Goal: Task Accomplishment & Management: Complete application form

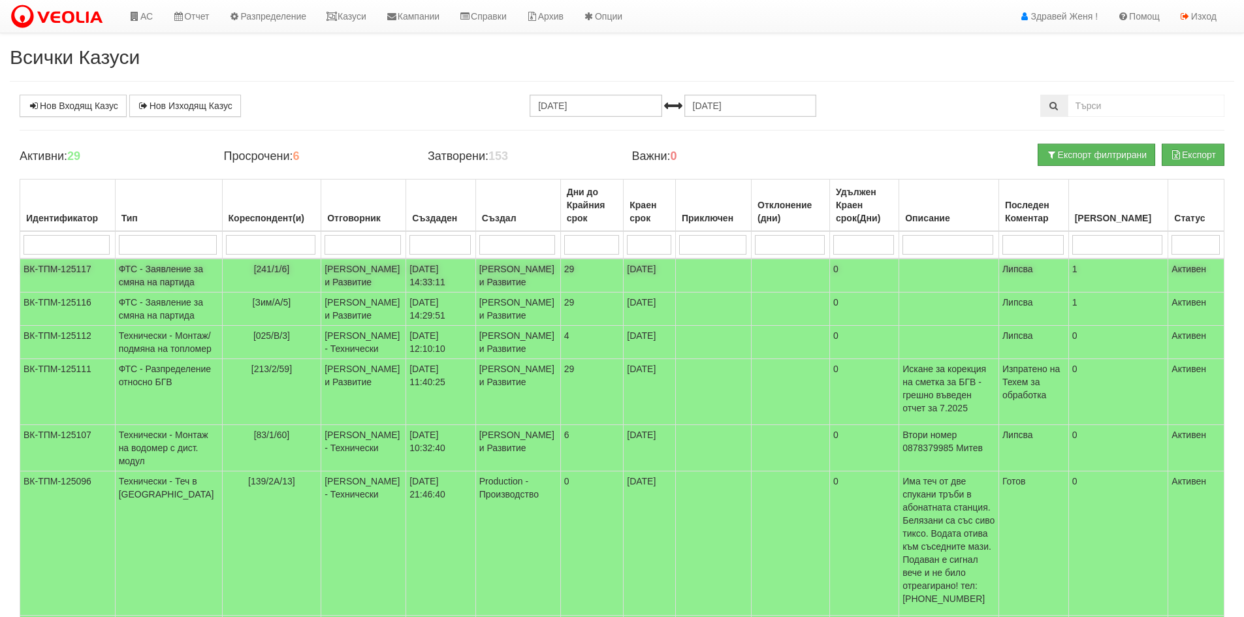
click at [159, 279] on td "ФТС - Заявление за смяна на партида" at bounding box center [168, 276] width 107 height 34
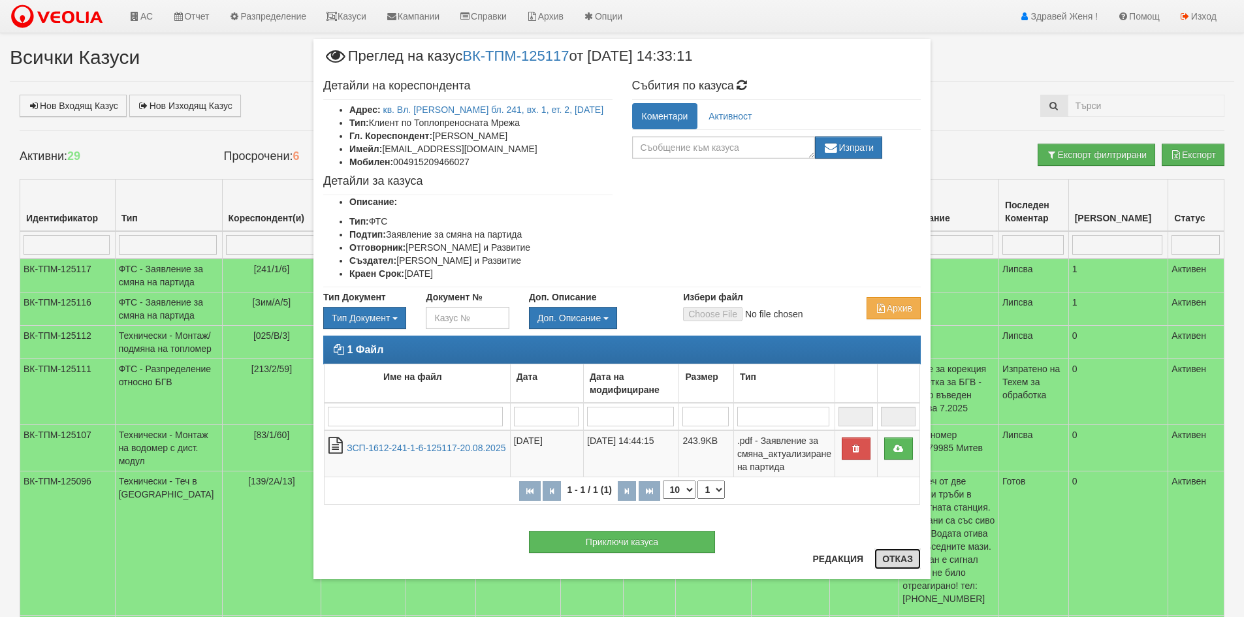
click at [908, 562] on button "Отказ" at bounding box center [898, 559] width 46 height 21
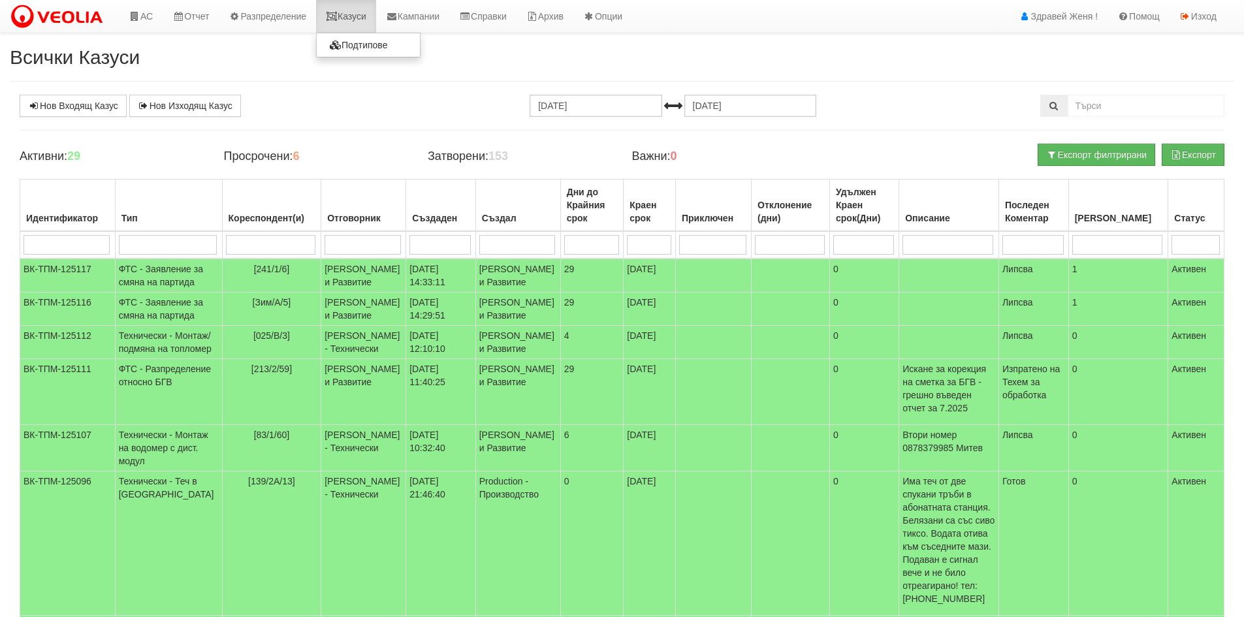
click at [360, 20] on link "Казуси" at bounding box center [346, 16] width 60 height 33
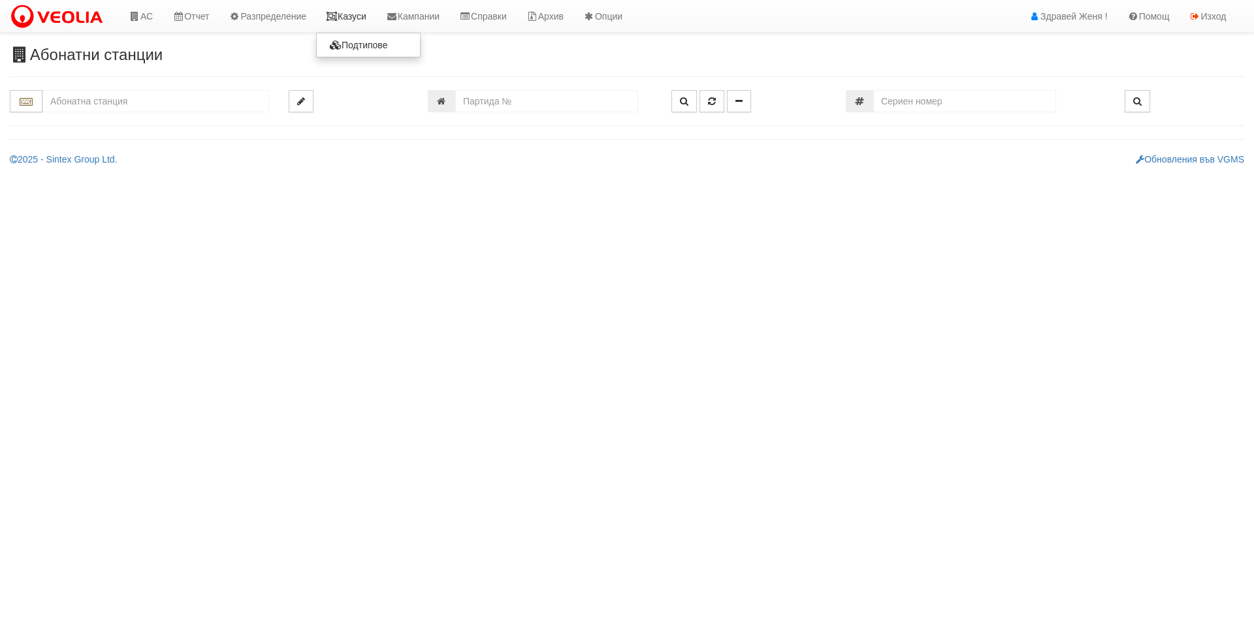
click at [344, 8] on link "Казуси" at bounding box center [346, 16] width 60 height 33
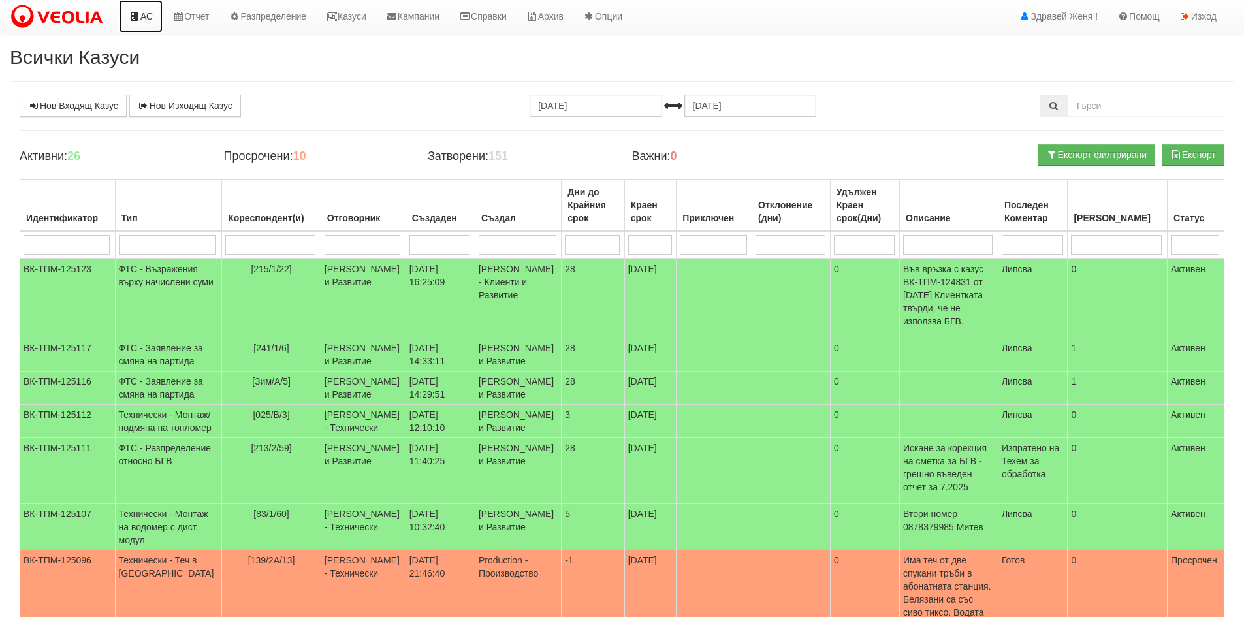
click at [150, 14] on link "АС" at bounding box center [141, 16] width 44 height 33
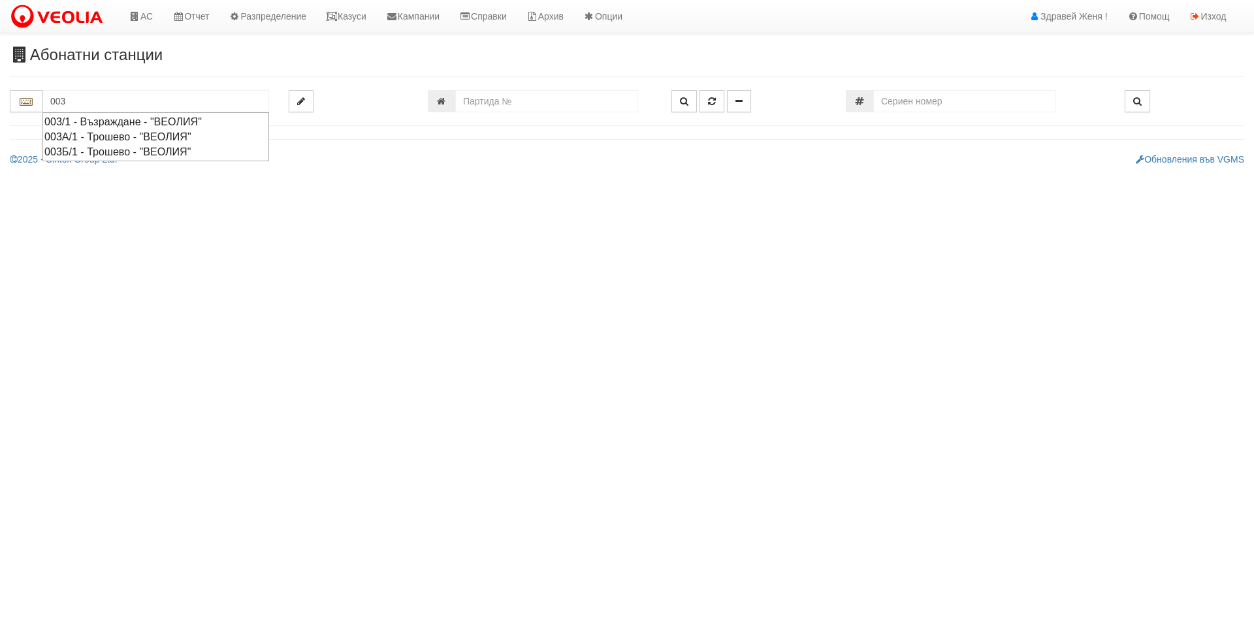
click at [116, 152] on div "003Б/1 - Трошево - "ВЕОЛИЯ"" at bounding box center [155, 151] width 223 height 15
type input "003Б/1 - Трошево - "ВЕОЛИЯ""
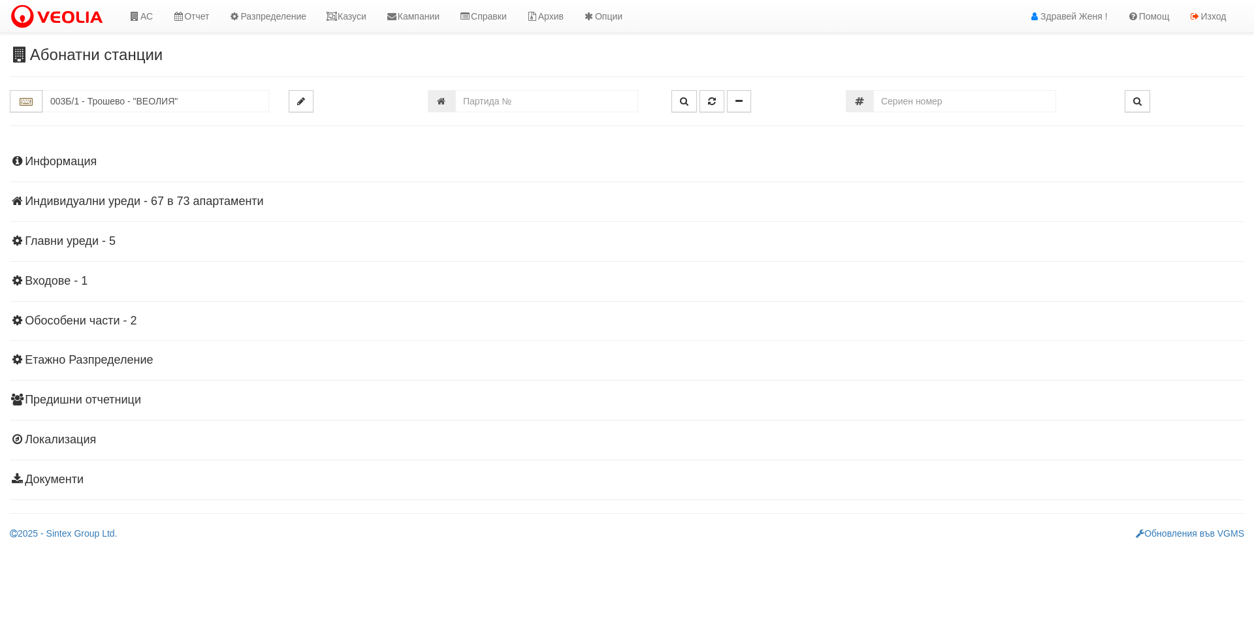
click at [85, 163] on h4 "Информация" at bounding box center [627, 161] width 1235 height 13
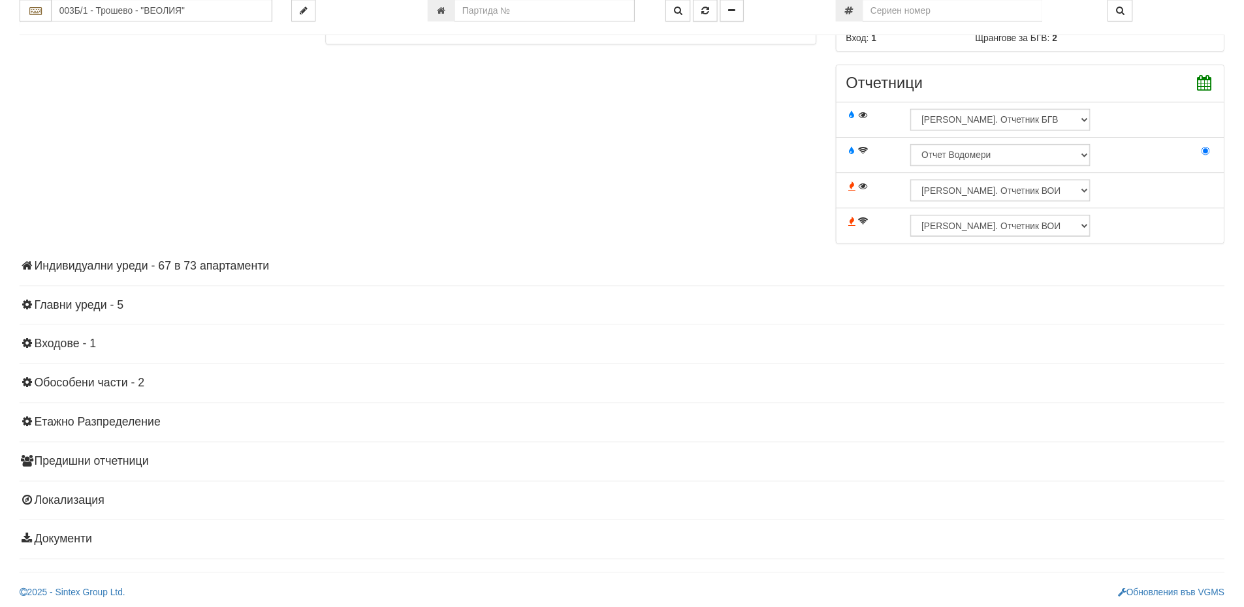
scroll to position [396, 0]
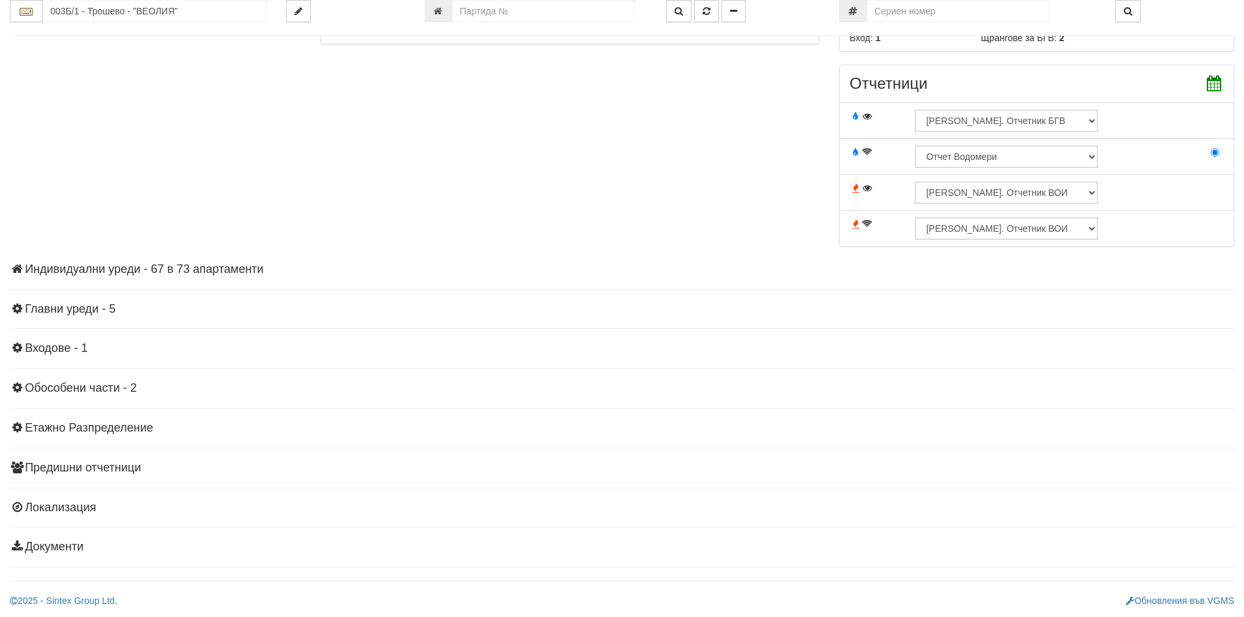
click at [194, 275] on h4 "Индивидуални уреди - 67 в 73 апартаменти" at bounding box center [622, 269] width 1225 height 13
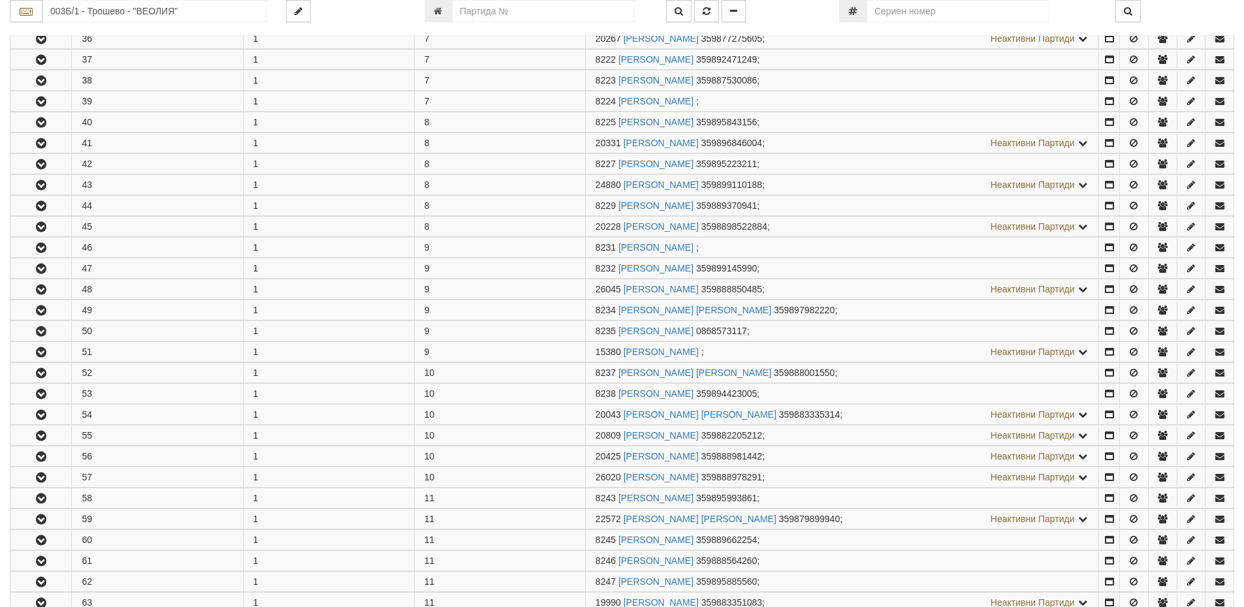
scroll to position [1637, 0]
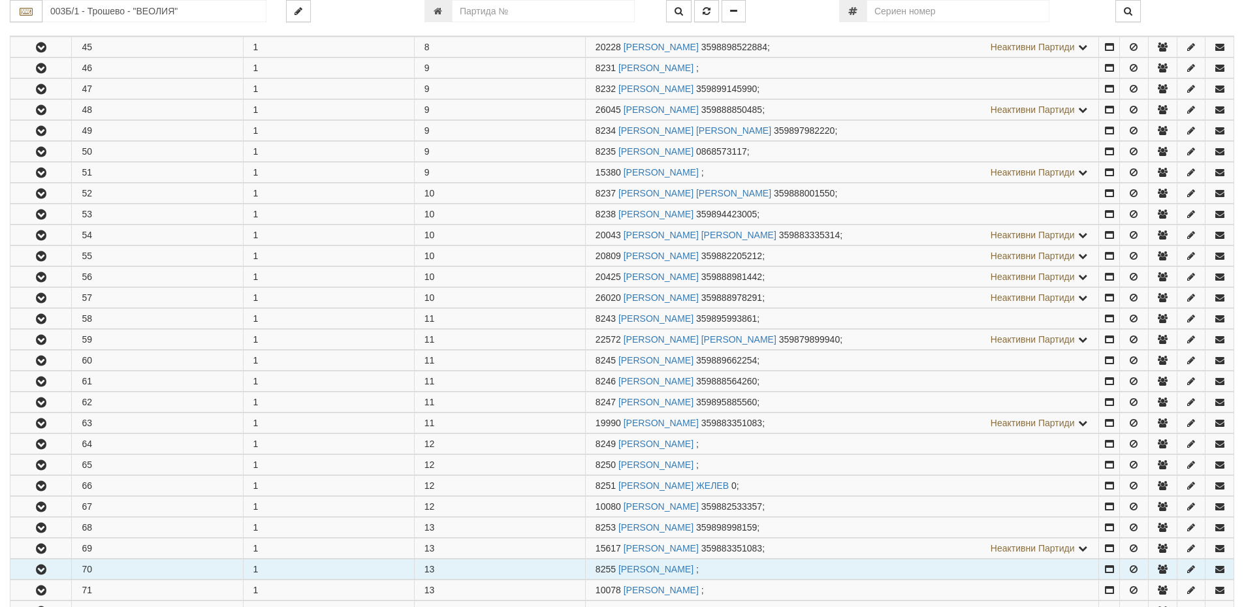
click at [42, 571] on icon "button" at bounding box center [41, 570] width 16 height 9
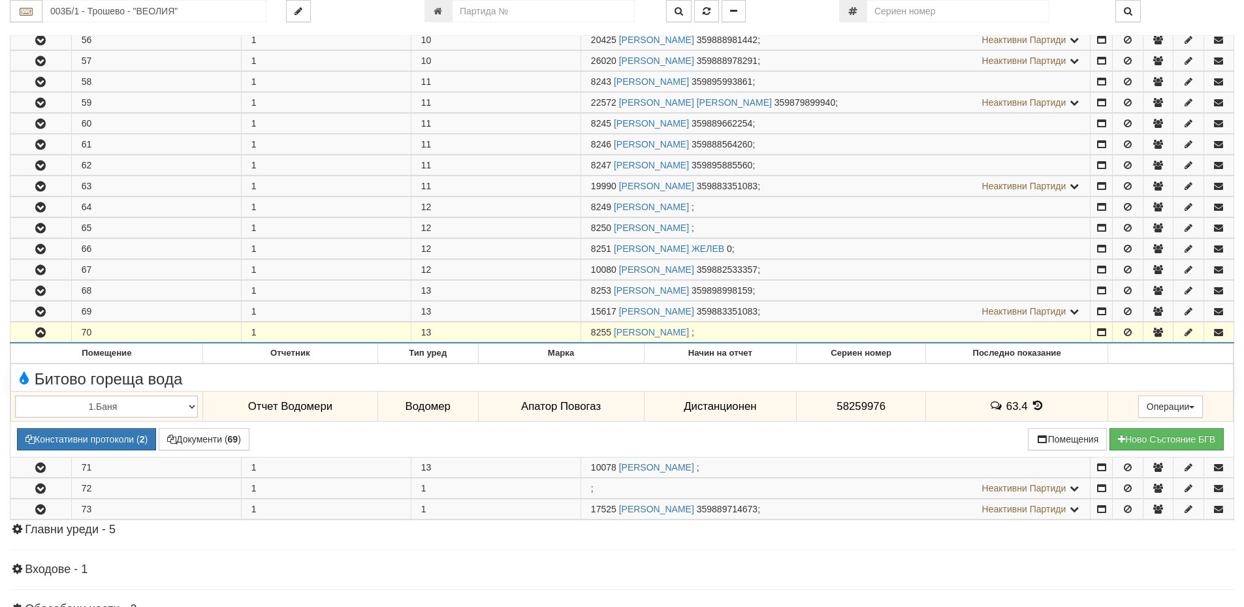
scroll to position [1898, 0]
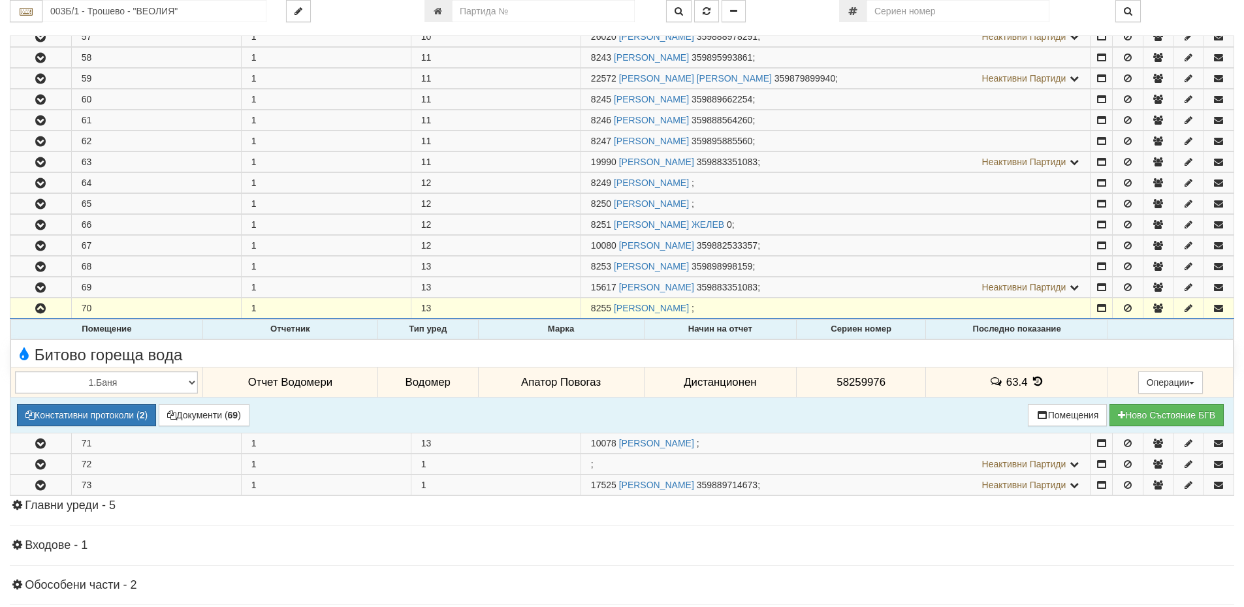
click at [1032, 376] on icon at bounding box center [1038, 381] width 14 height 11
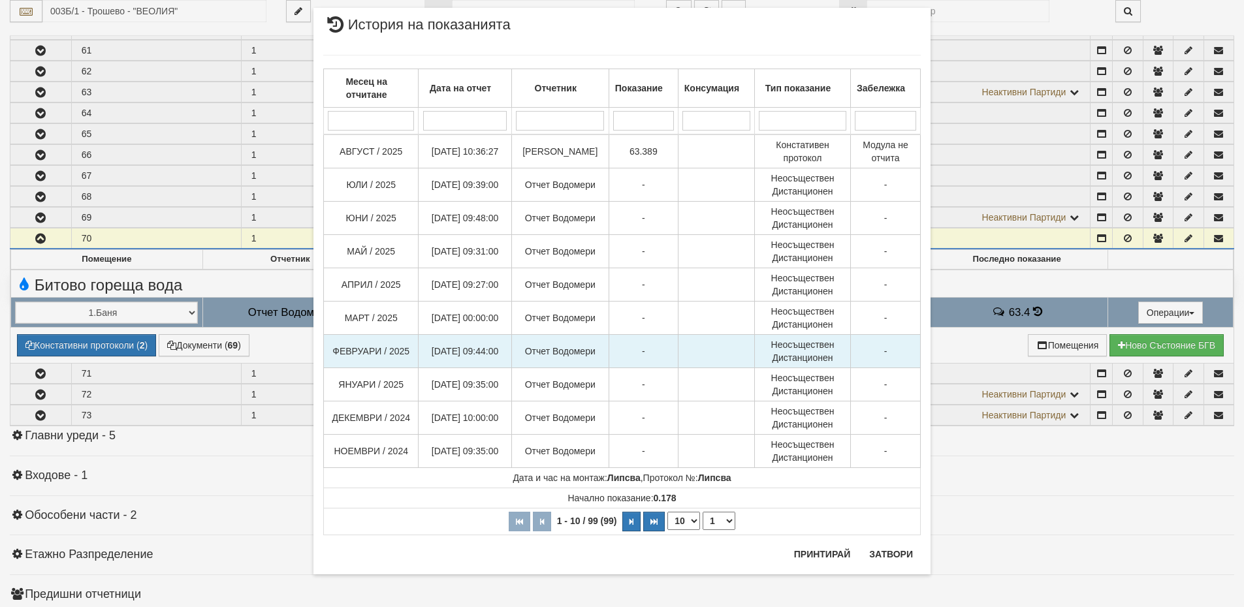
scroll to position [2105, 0]
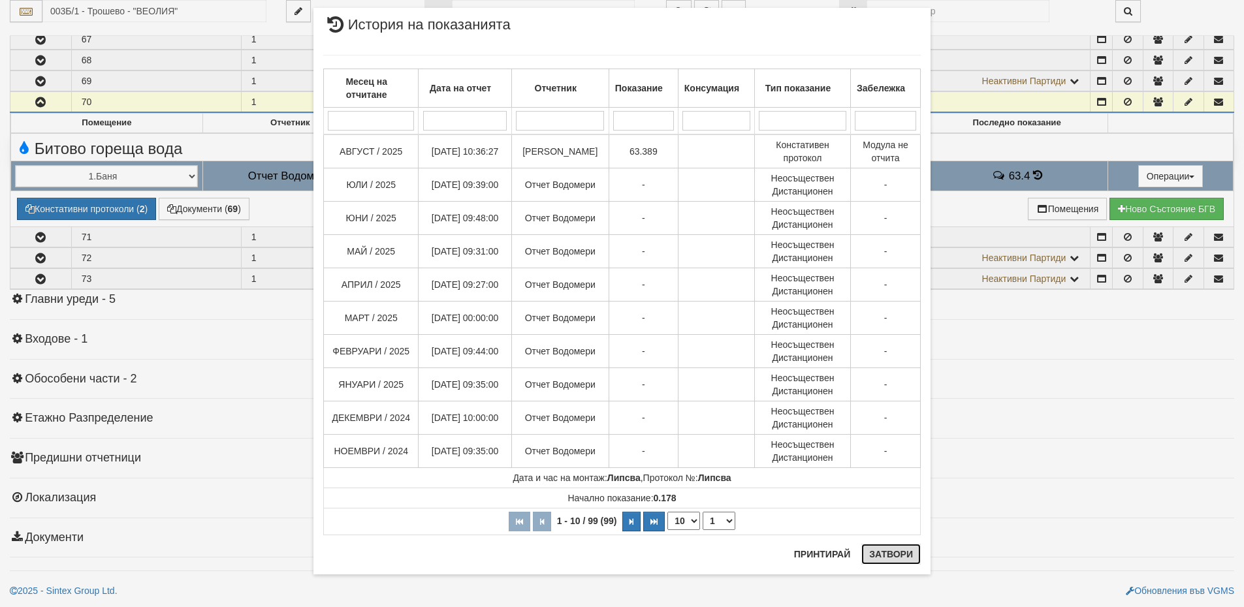
click at [879, 554] on button "Затвори" at bounding box center [891, 554] width 59 height 21
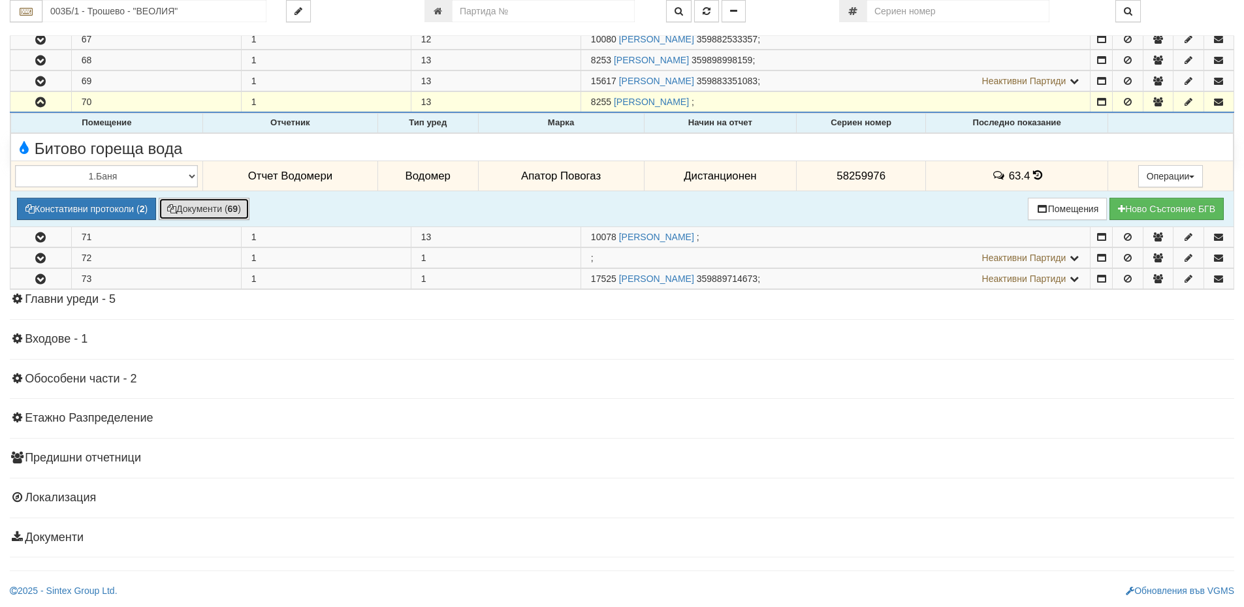
click at [216, 210] on button "Документи ( 69 )" at bounding box center [204, 209] width 91 height 22
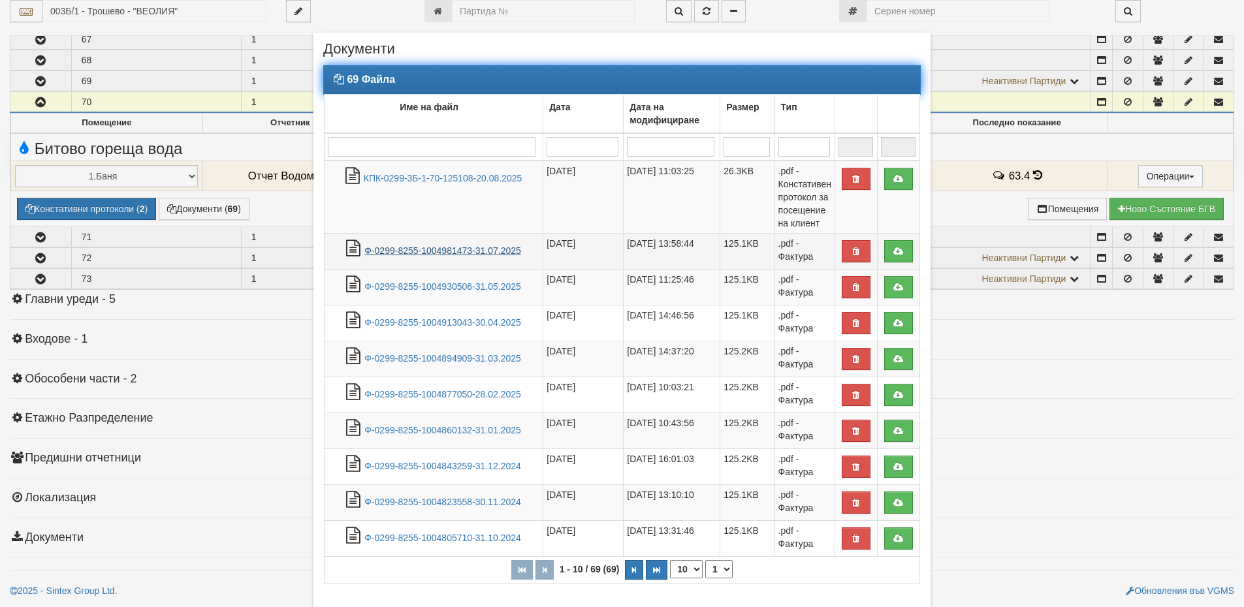
click at [505, 254] on link "Ф-0299-8255-1004981473-31.07.2025" at bounding box center [442, 251] width 157 height 10
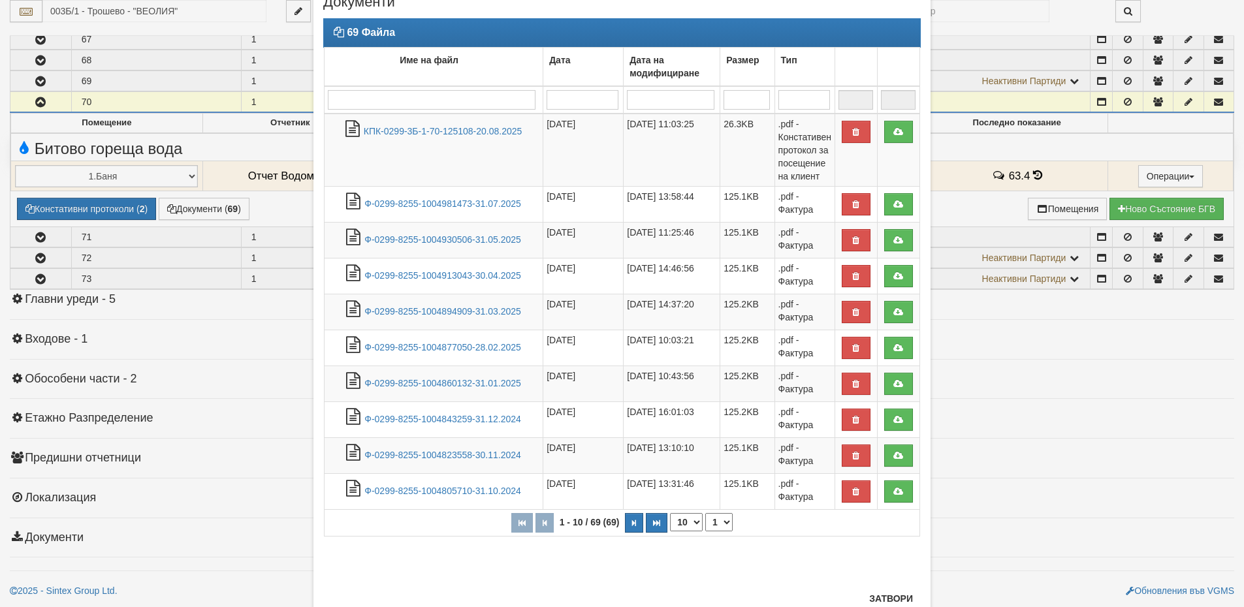
scroll to position [91, 0]
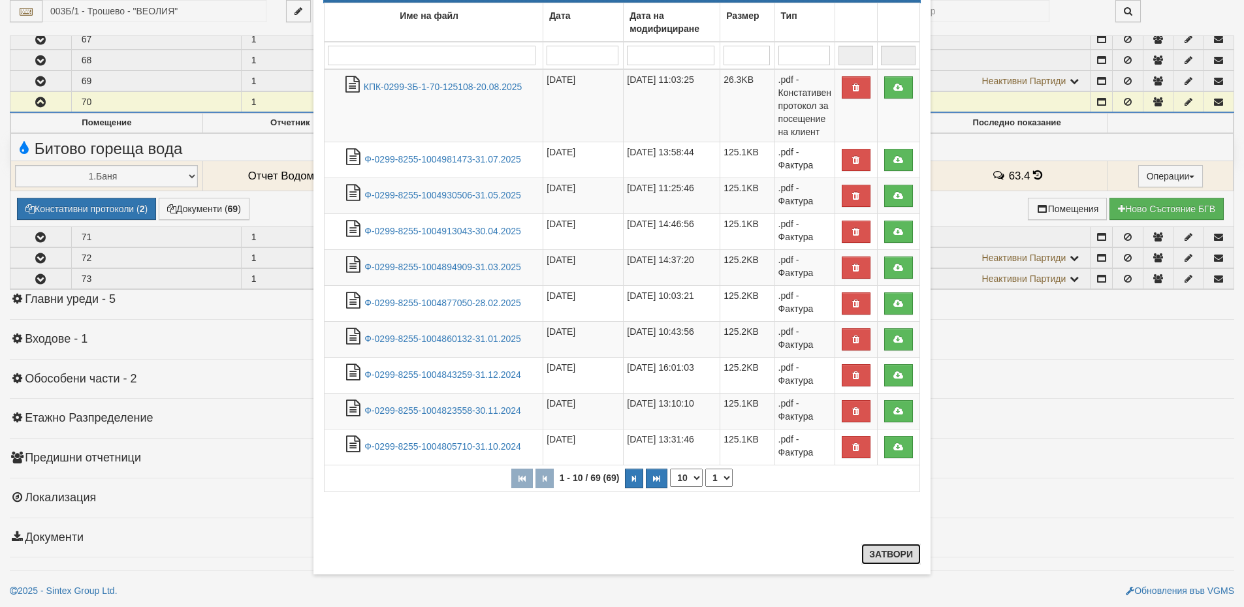
click at [871, 557] on button "Затвори" at bounding box center [891, 554] width 59 height 21
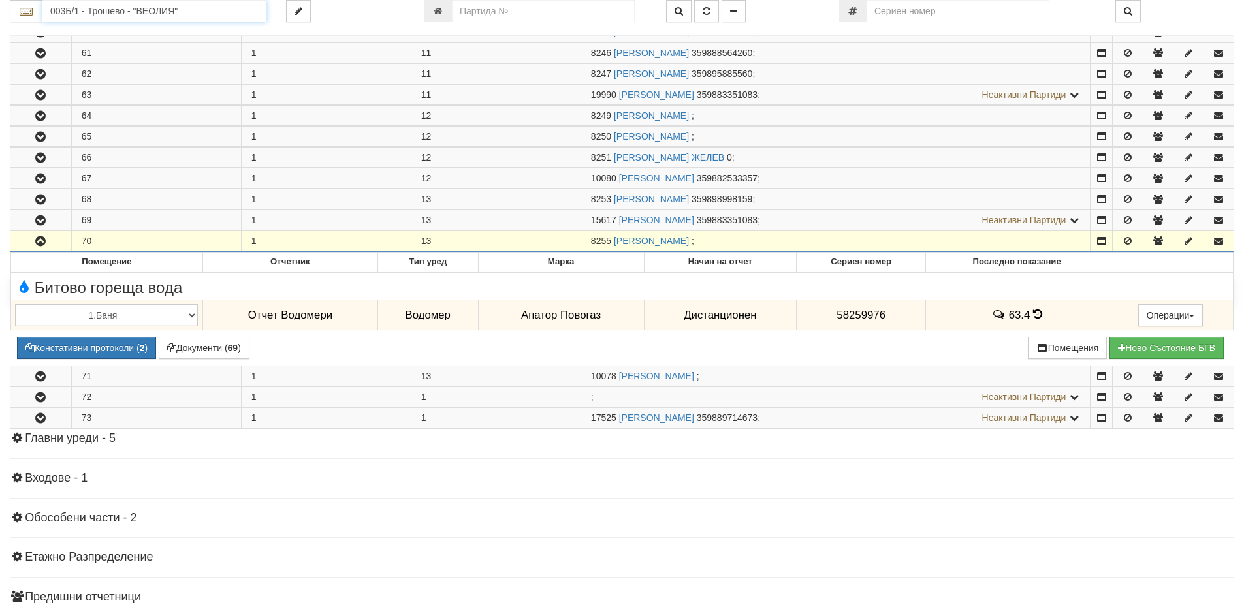
drag, startPoint x: 80, startPoint y: 10, endPoint x: 50, endPoint y: 12, distance: 30.8
click at [50, 12] on input "003Б/1 - Трошево - "ВЕОЛИЯ"" at bounding box center [154, 11] width 224 height 22
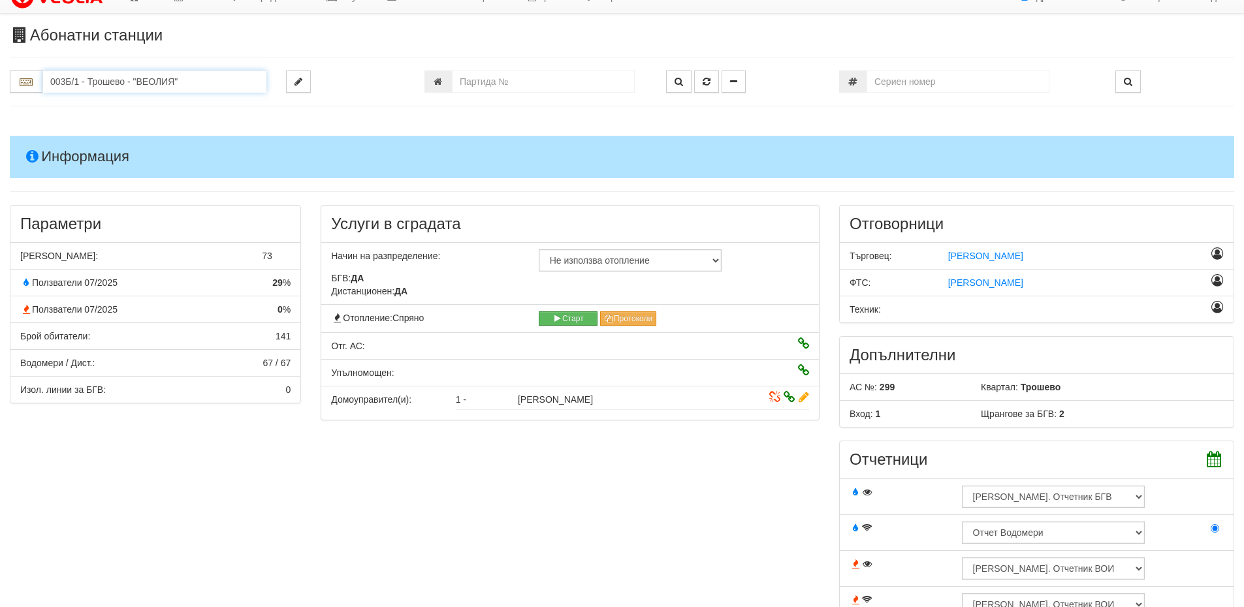
scroll to position [0, 0]
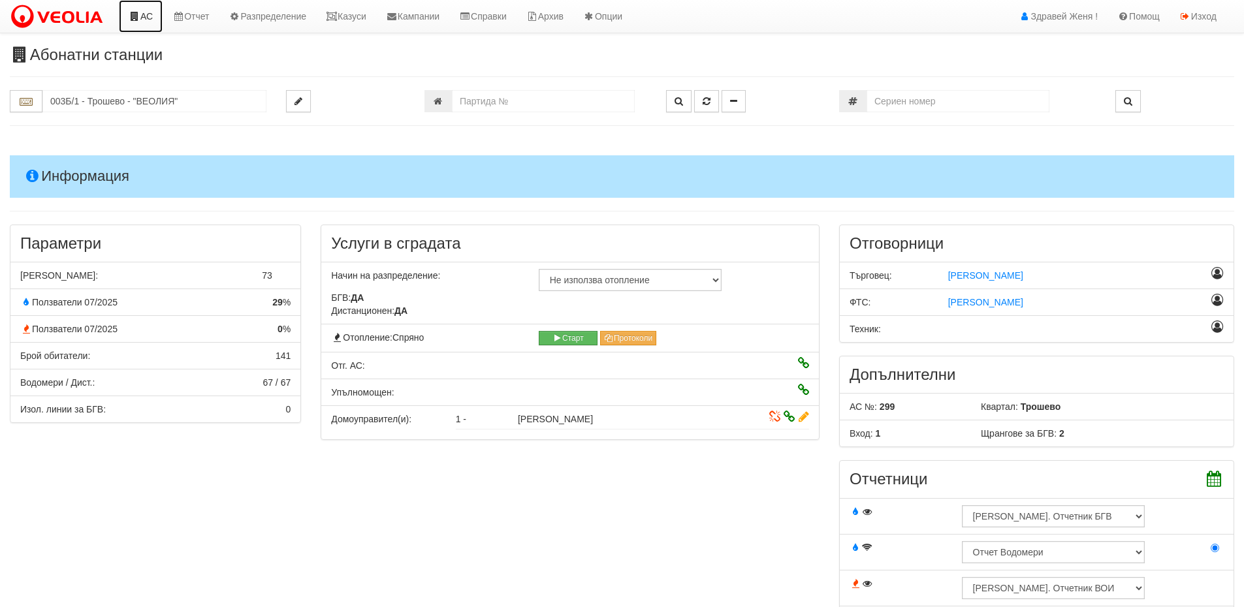
click at [157, 18] on link "АС" at bounding box center [141, 16] width 44 height 33
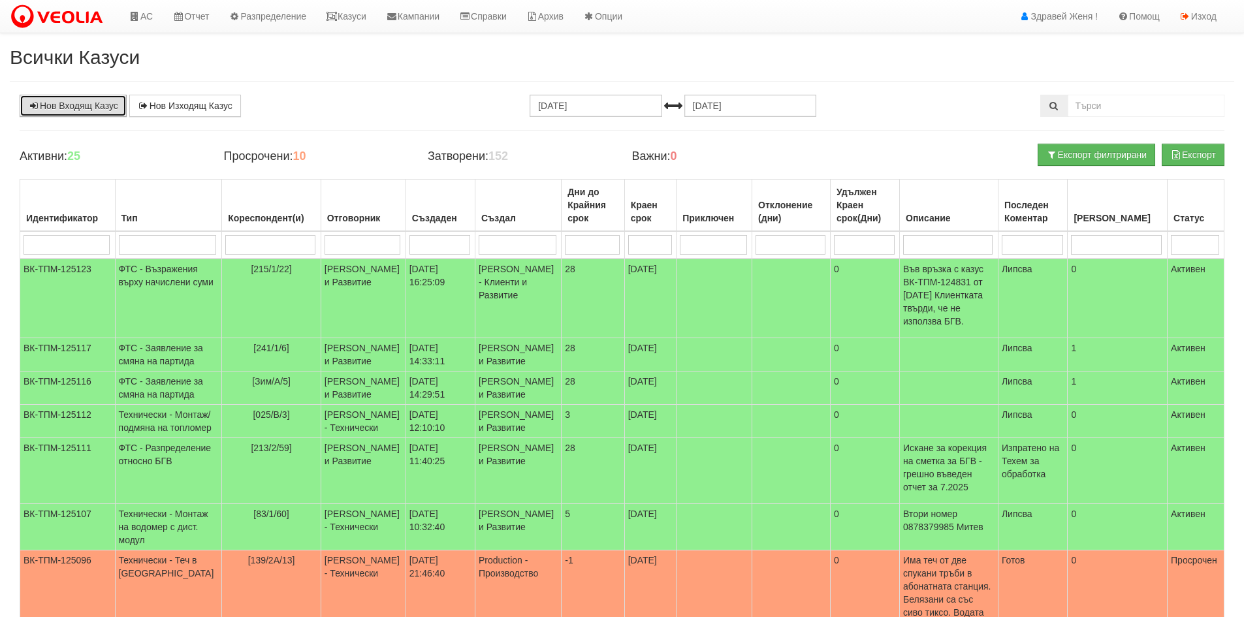
click at [70, 109] on link "Нов Входящ Казус" at bounding box center [73, 106] width 107 height 22
click at [114, 105] on link "Нов Входящ Казус" at bounding box center [73, 106] width 107 height 22
click at [351, 12] on link "Казуси" at bounding box center [346, 16] width 60 height 33
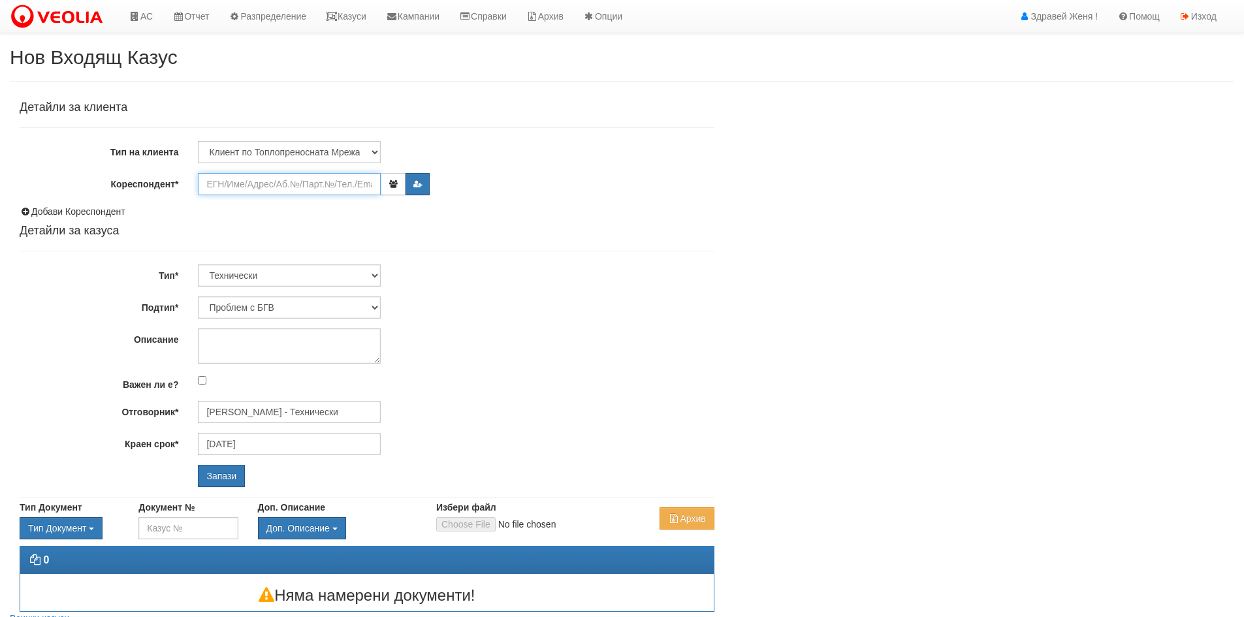
click at [257, 187] on input "Кореспондент*" at bounding box center [289, 184] width 183 height 22
type input "003/2"
click at [198, 465] on input "Запази" at bounding box center [221, 476] width 47 height 22
click at [152, 20] on link "АС" at bounding box center [141, 16] width 44 height 33
click at [293, 191] on input "Кореспондент*" at bounding box center [289, 184] width 183 height 22
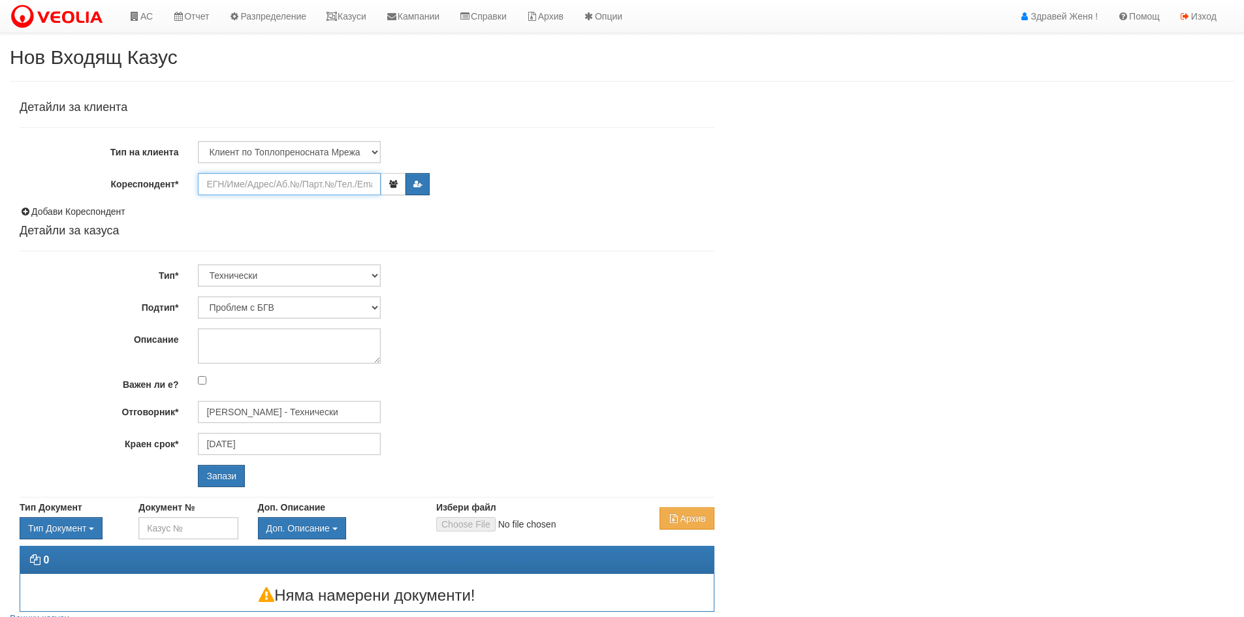
paste input "003Б/1 - Трошево - "ВЕОЛИЯ""
type input "003Б/1 - Трошево - "ВЕОЛИЯ""
click at [198, 465] on input "Запази" at bounding box center [221, 476] width 47 height 22
click at [342, 182] on input "003Б/1 - Трошево - "ВЕОЛИЯ"" at bounding box center [289, 184] width 183 height 22
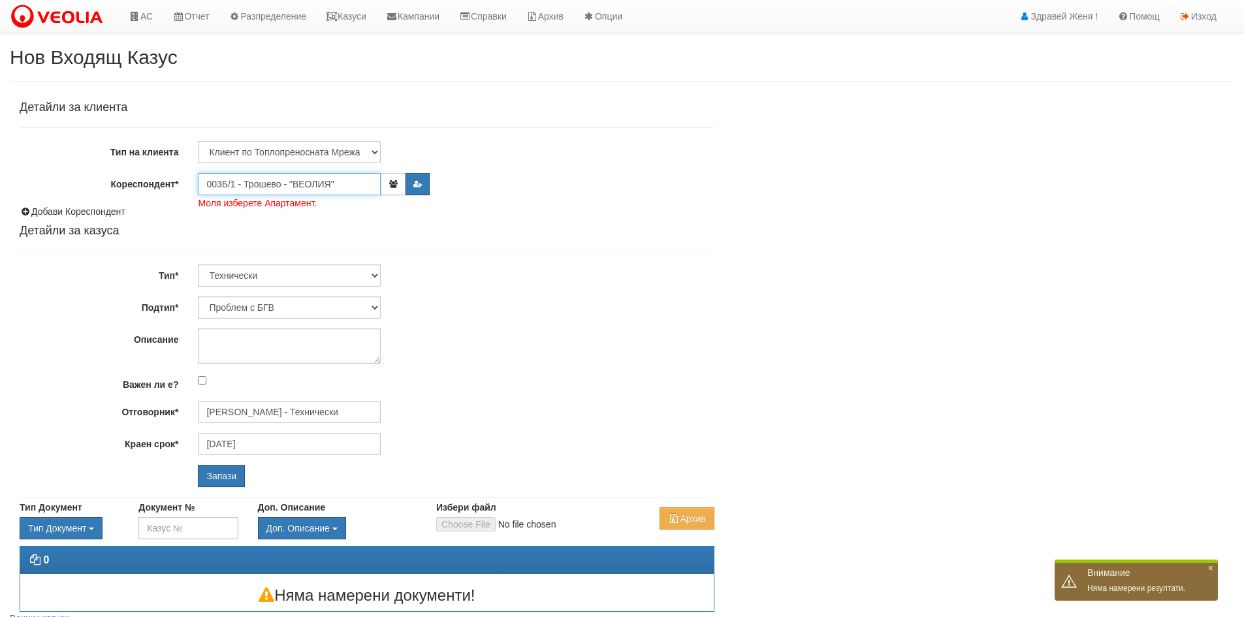
click at [342, 182] on input "003Б/1 - Трошево - "ВЕОЛИЯ"" at bounding box center [289, 184] width 183 height 22
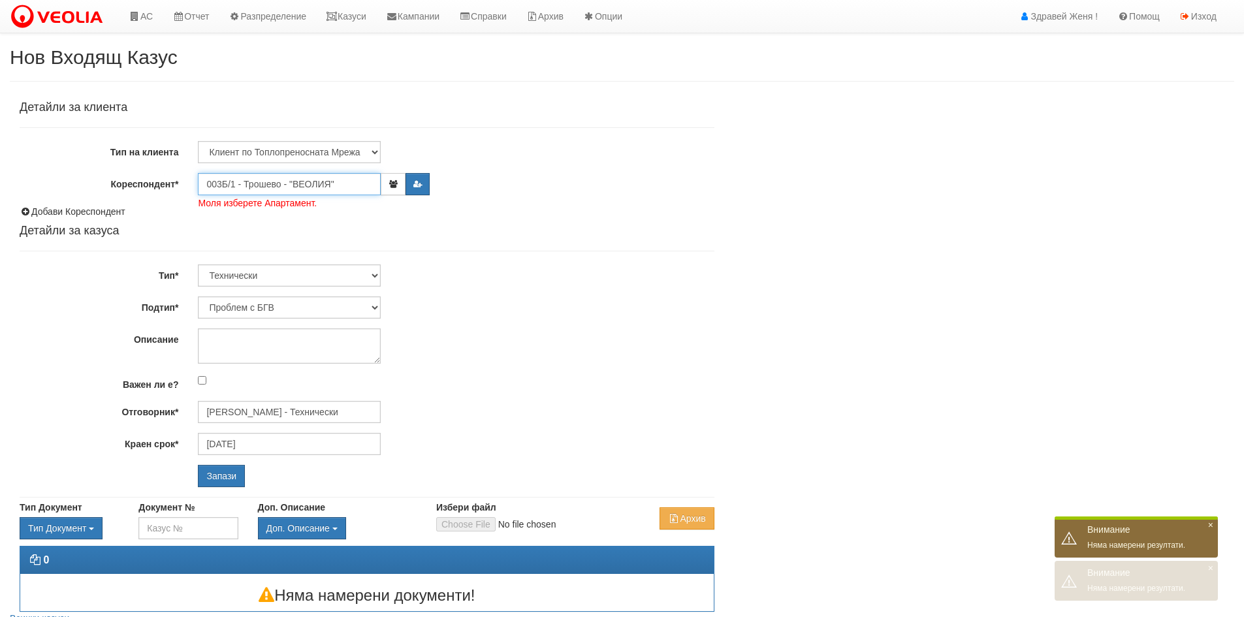
click at [198, 465] on input "Запази" at bounding box center [221, 476] width 47 height 22
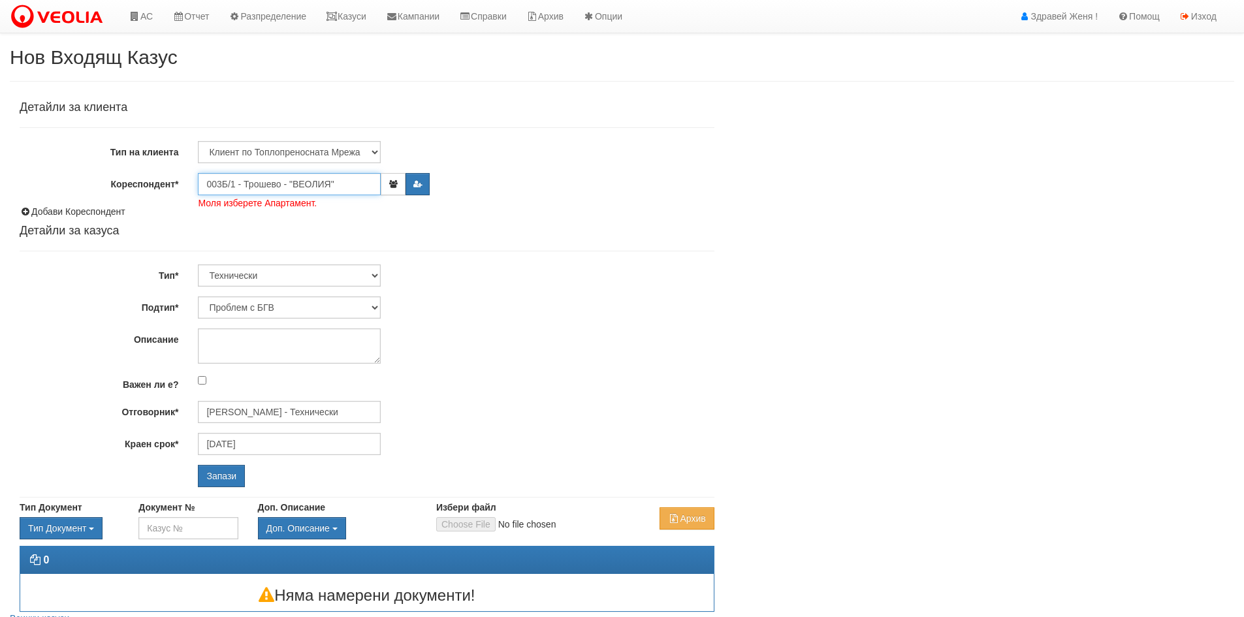
click at [342, 182] on input "003Б/1 - Трошево - "ВЕОЛИЯ"" at bounding box center [289, 184] width 183 height 22
click at [342, 184] on input "003Б/1 - Трошево - "ВЕОЛИЯ"" at bounding box center [289, 184] width 183 height 22
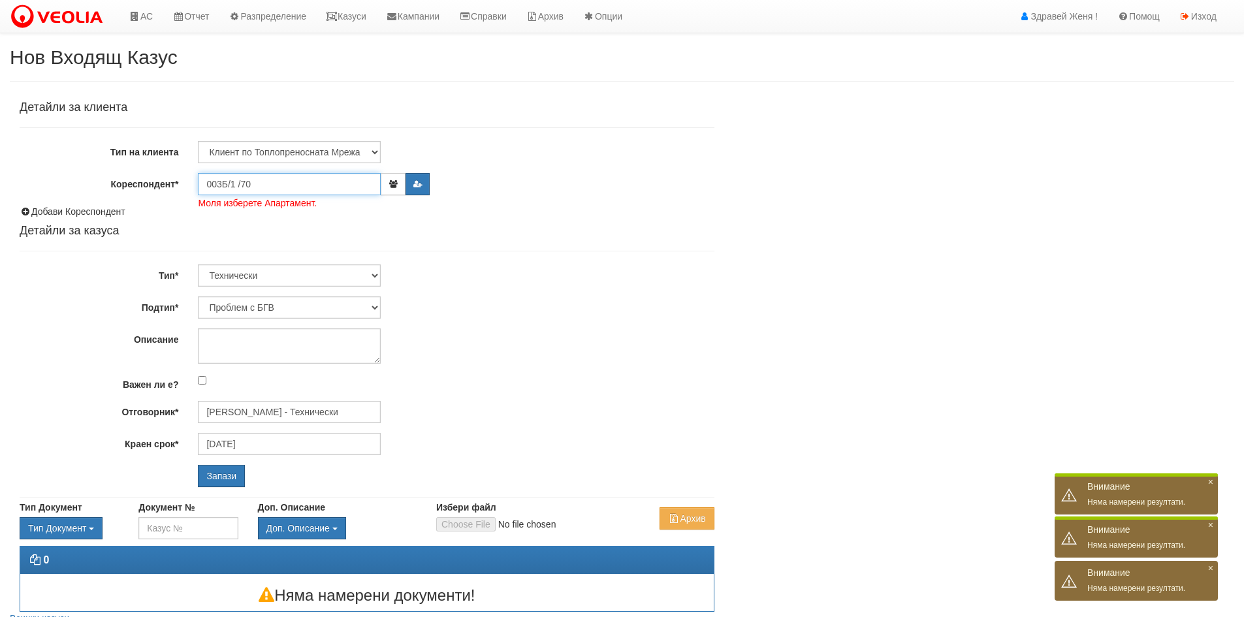
type input "003Б/1 /70"
click at [198, 465] on input "Запази" at bounding box center [221, 476] width 47 height 22
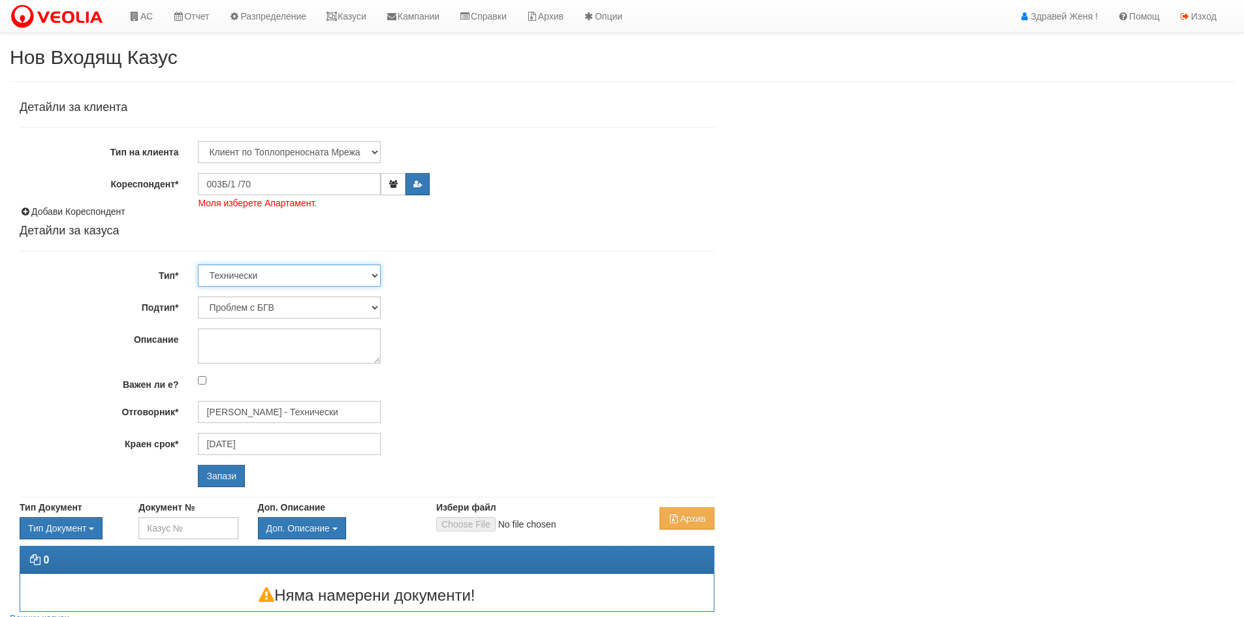
click at [373, 276] on select "Технически ФТС Търговски Административен Производствен Експлоатационен Финансов…" at bounding box center [289, 276] width 183 height 22
select select "3"
click at [198, 265] on select "Технически ФТС Търговски Административен Производствен Експлоатационен Финансов…" at bounding box center [289, 276] width 183 height 22
type input "[DATE]"
click at [376, 307] on select "Писмо Възлагателно писмо Придружително писмо Доклад Уведомление Декларация Заяв…" at bounding box center [289, 308] width 183 height 22
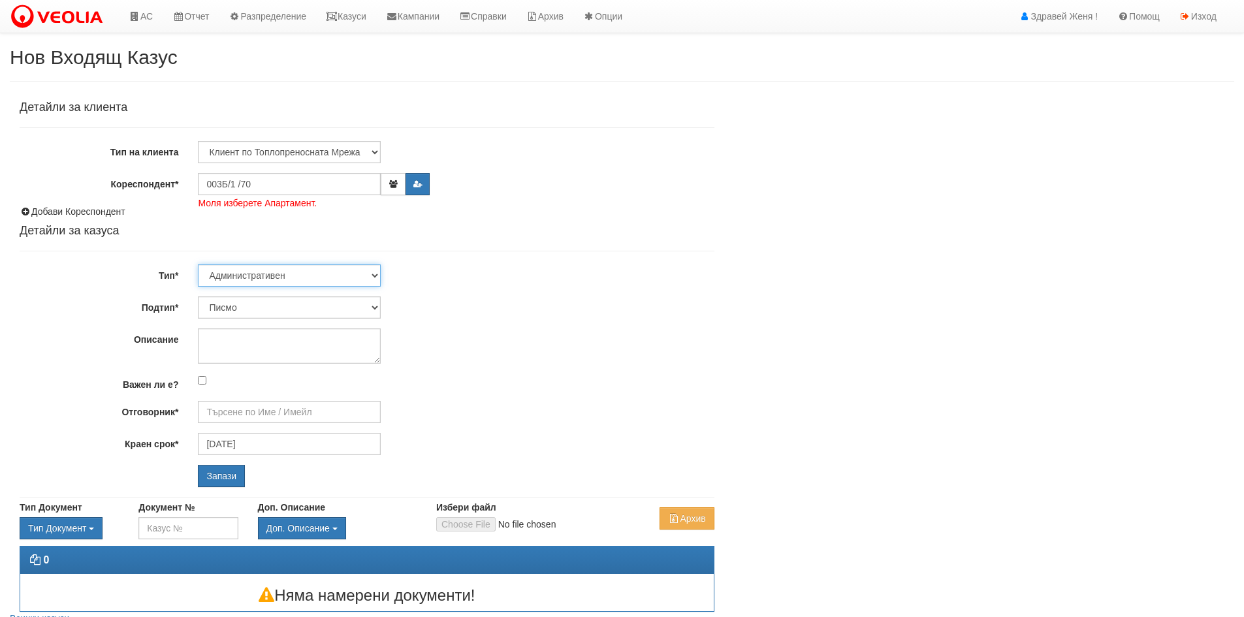
click at [372, 274] on select "Технически ФТС Търговски Административен Производствен Експлоатационен Финансов…" at bounding box center [289, 276] width 183 height 22
select select "1"
click at [198, 265] on select "Технически ФТС Търговски Административен Производствен Експлоатационен Финансов…" at bounding box center [289, 276] width 183 height 22
type input "Миглена Михова - Клиенти и Развитие"
click at [373, 308] on select "Заявление за смяна на партида Заявление за равни месечни вноски Разпределение о…" at bounding box center [289, 308] width 183 height 22
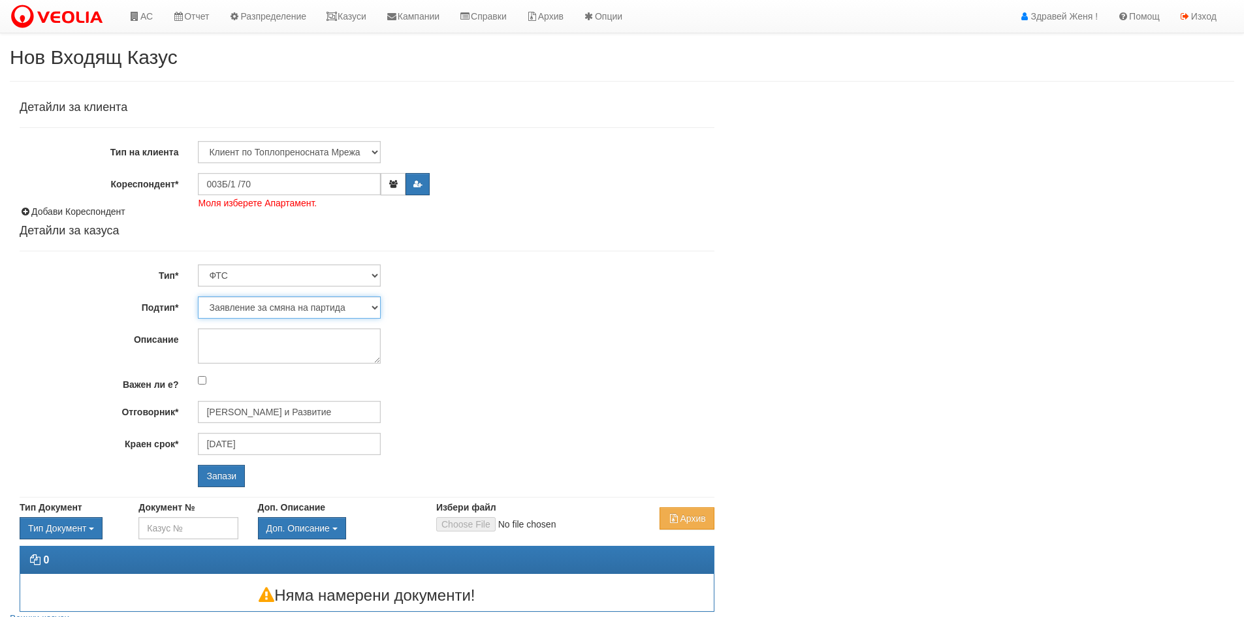
select select "Възражения върху начислени суми"
click at [198, 297] on select "Заявление за смяна на партида Заявление за равни месечни вноски Разпределение о…" at bounding box center [289, 308] width 183 height 22
click at [229, 345] on textarea "Описание" at bounding box center [289, 346] width 183 height 35
click at [221, 477] on input "Запази" at bounding box center [221, 476] width 47 height 22
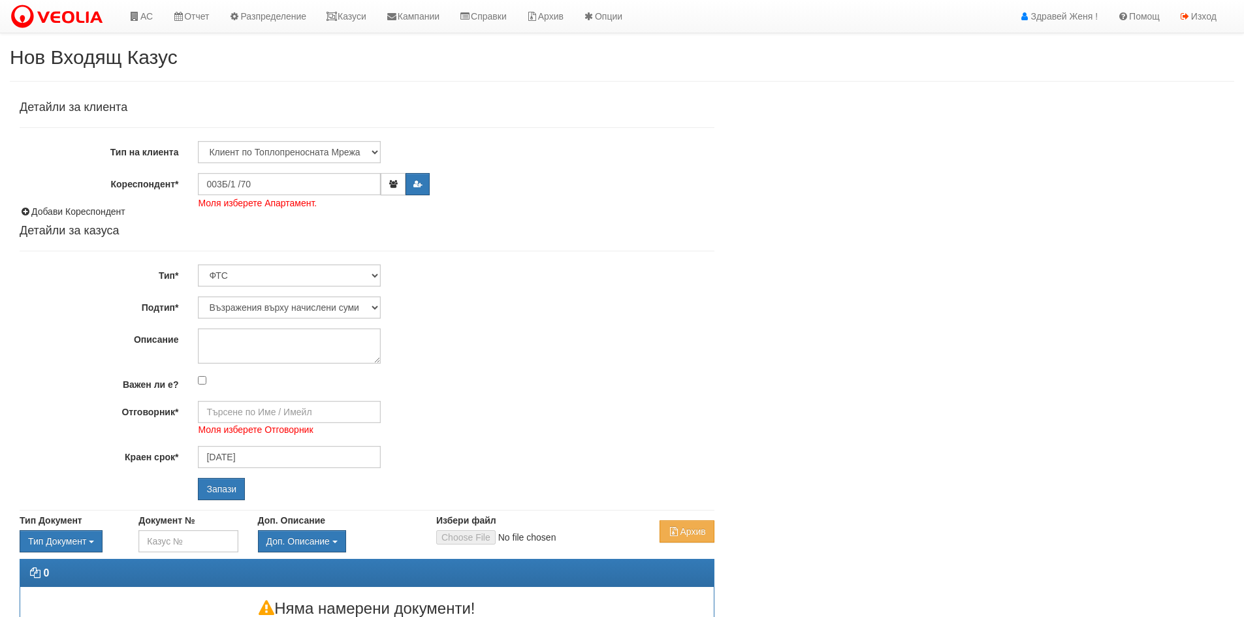
select select "Възражения върху начислени суми"
click at [213, 490] on input "Запази" at bounding box center [221, 489] width 47 height 22
select select "Възражения върху начислени суми"
click at [321, 416] on input "Отговорник*" at bounding box center [289, 412] width 183 height 22
click at [327, 432] on div "[PERSON_NAME] и Развитие" at bounding box center [571, 433] width 744 height 16
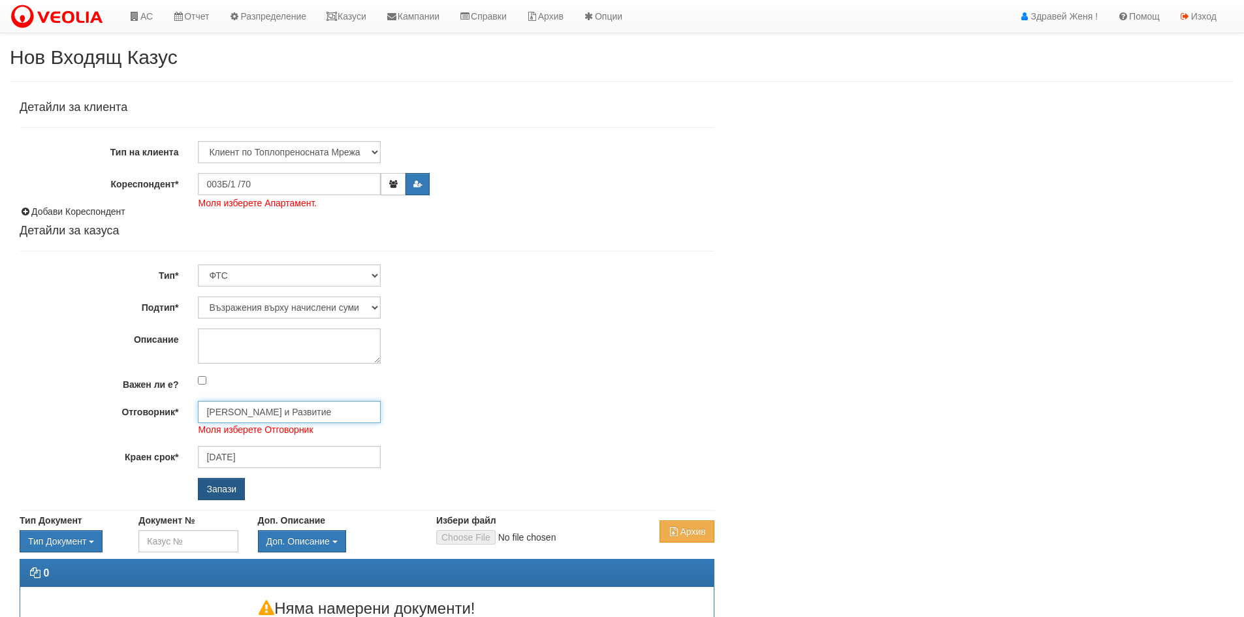
type input "[PERSON_NAME] и Развитие"
click at [216, 484] on input "Запази" at bounding box center [221, 489] width 47 height 22
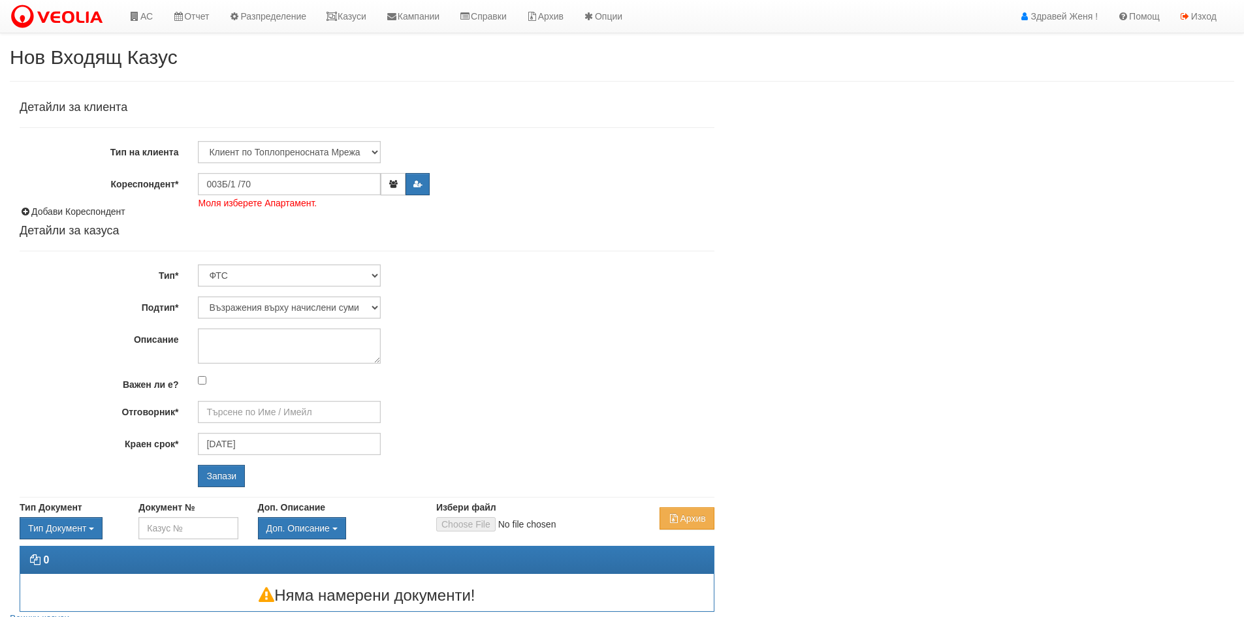
select select "Възражения върху начислени суми"
click at [255, 408] on input "Отговорник*" at bounding box center [289, 412] width 183 height 22
click at [255, 430] on div "[PERSON_NAME] и Развитие" at bounding box center [571, 433] width 744 height 16
type input "[PERSON_NAME] и Развитие"
click at [212, 477] on input "Запази" at bounding box center [221, 476] width 47 height 22
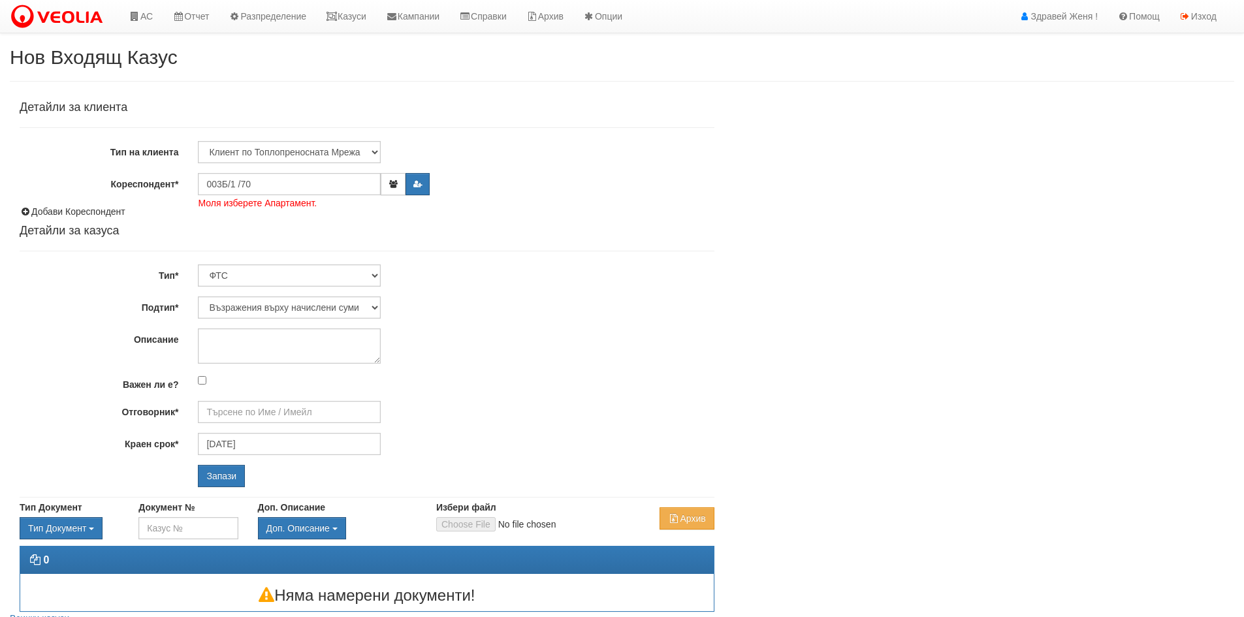
select select "Възражения върху начислени суми"
click at [286, 186] on input "003Б/1 /70" at bounding box center [289, 184] width 183 height 22
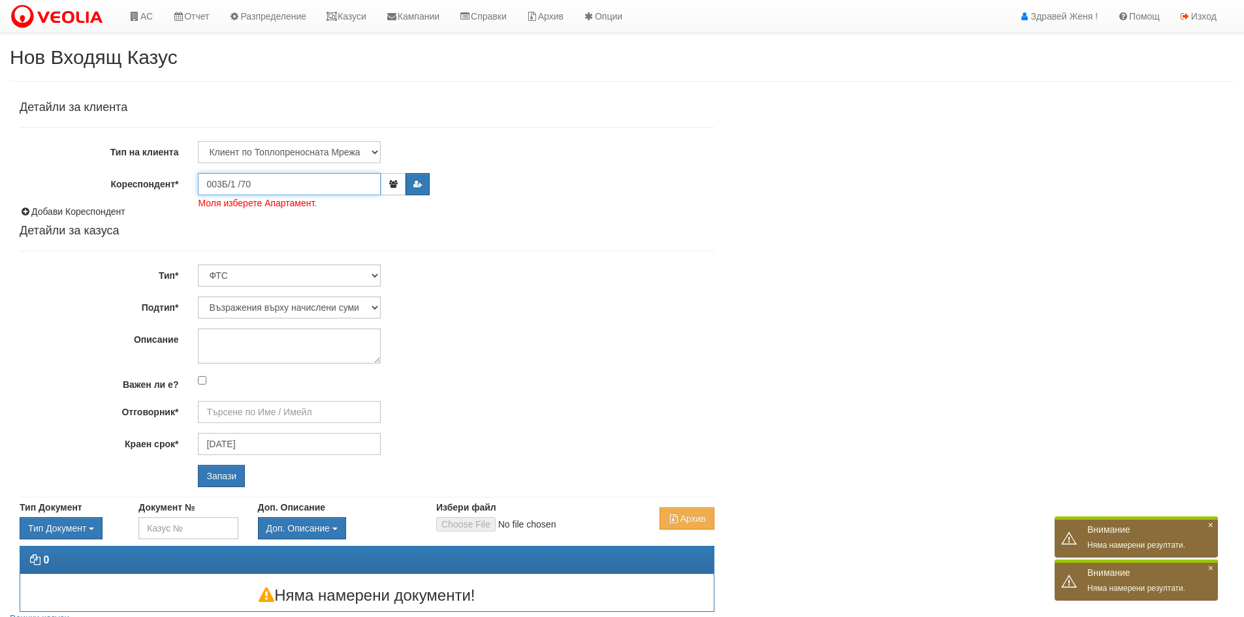
click at [198, 465] on input "Запази" at bounding box center [221, 476] width 47 height 22
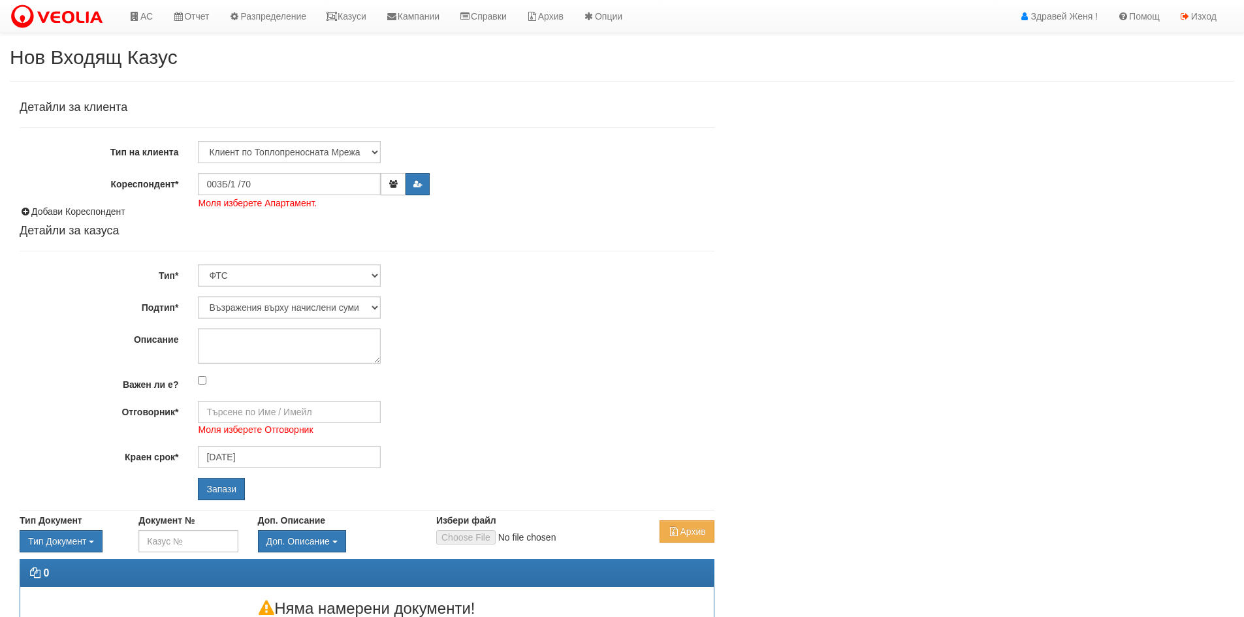
select select "Възражения върху начислени суми"
click at [286, 186] on input "003Б/1 /70" at bounding box center [289, 184] width 183 height 22
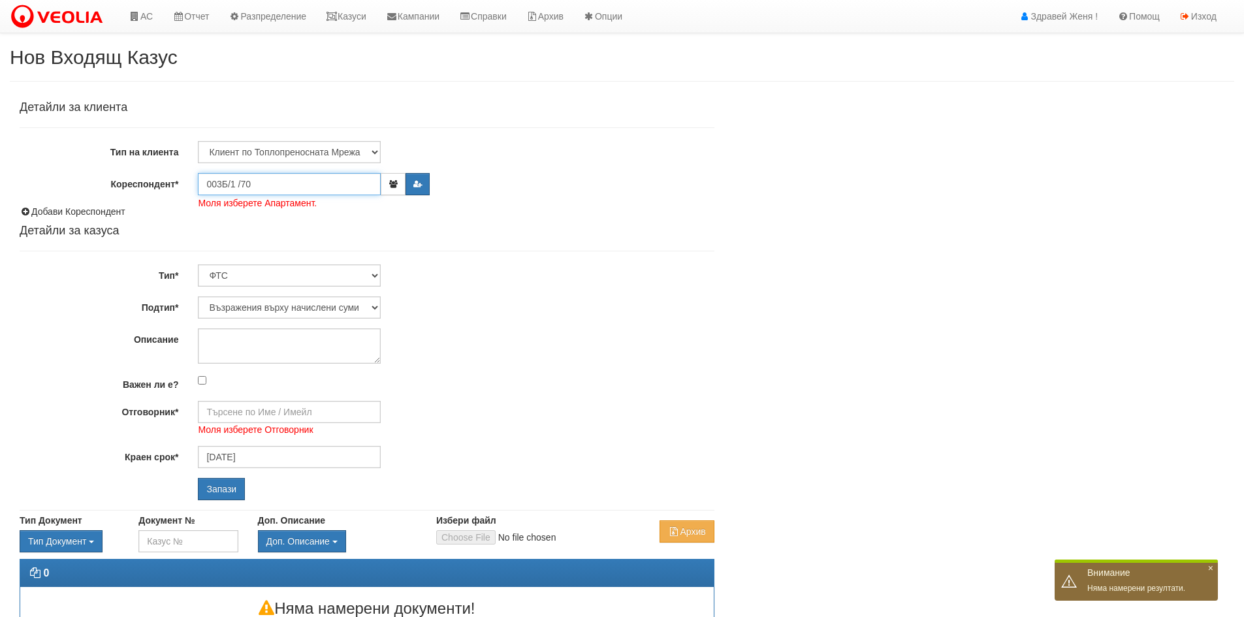
click at [198, 478] on input "Запази" at bounding box center [221, 489] width 47 height 22
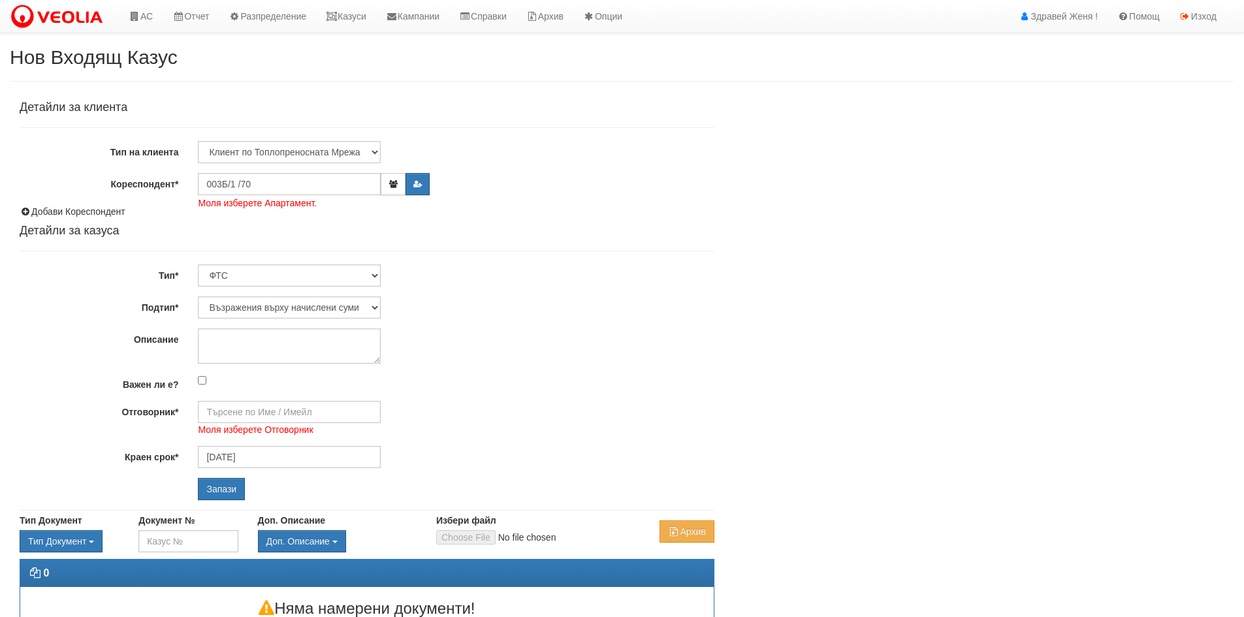
select select "Възражения върху начислени суми"
click at [253, 182] on input "003Б/1 /70" at bounding box center [289, 184] width 183 height 22
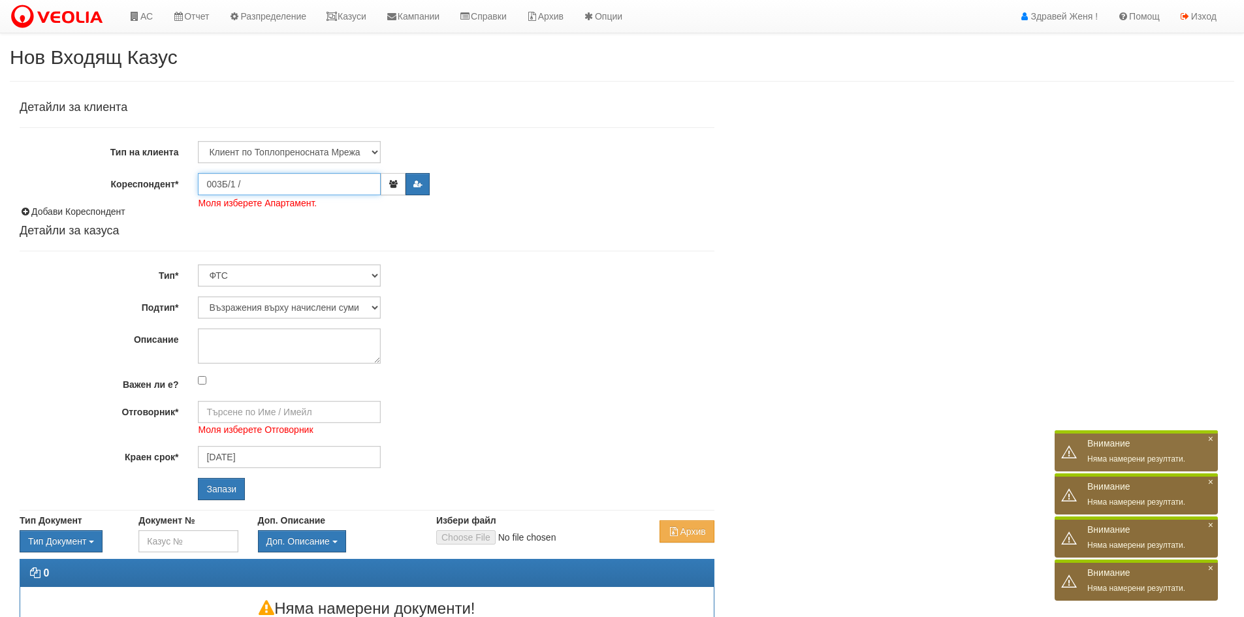
type input "003Б/1 /"
click at [198, 478] on input "Запази" at bounding box center [221, 489] width 47 height 22
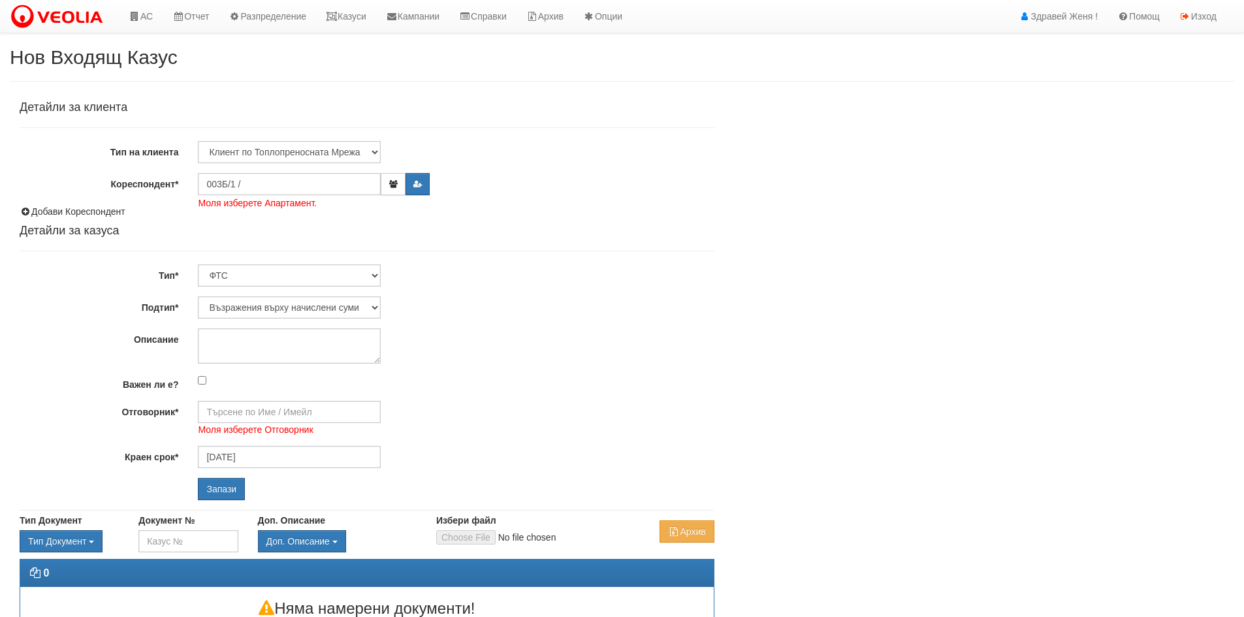
select select "Възражения върху начислени суми"
click at [253, 182] on input "003Б/1 /" at bounding box center [289, 184] width 183 height 22
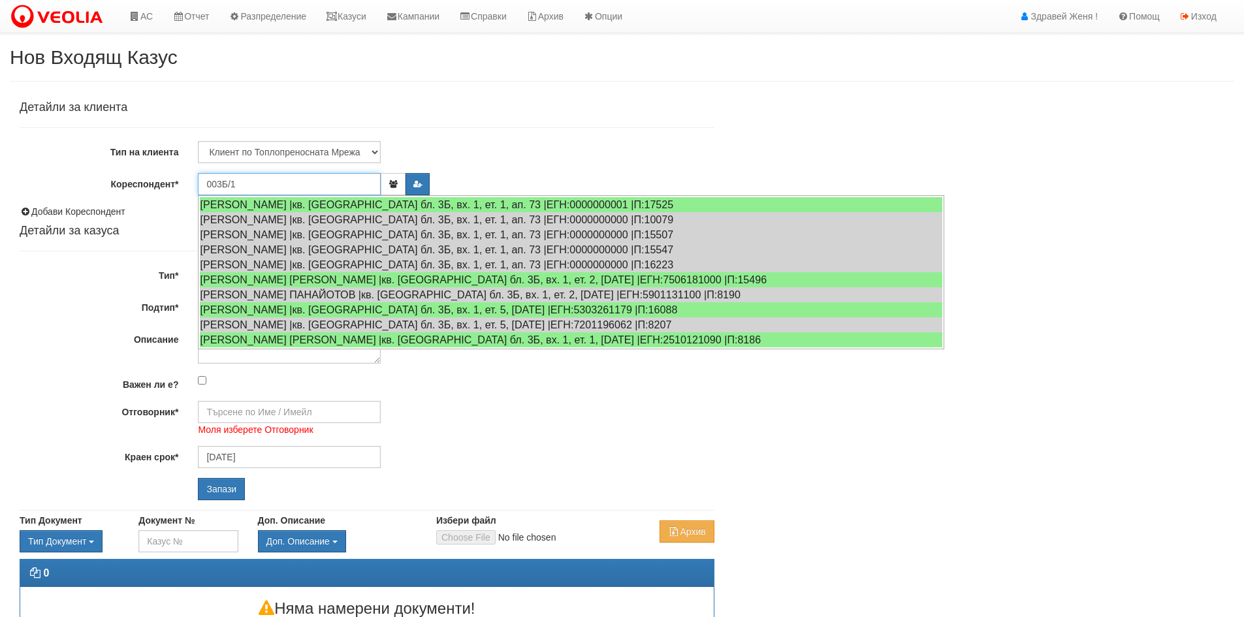
click at [218, 182] on input "003Б/1" at bounding box center [289, 184] width 183 height 22
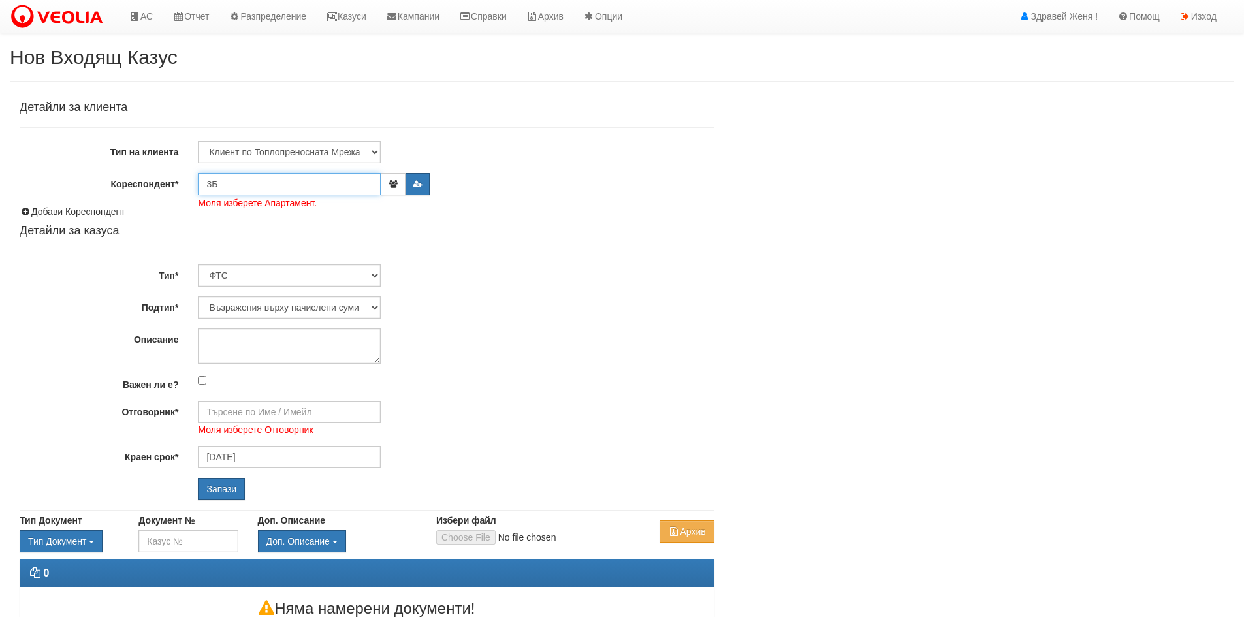
type input "3Б"
click at [198, 478] on input "Запази" at bounding box center [221, 489] width 47 height 22
select select "Възражения върху начислени суми"
click at [218, 182] on input "3Б" at bounding box center [289, 184] width 183 height 22
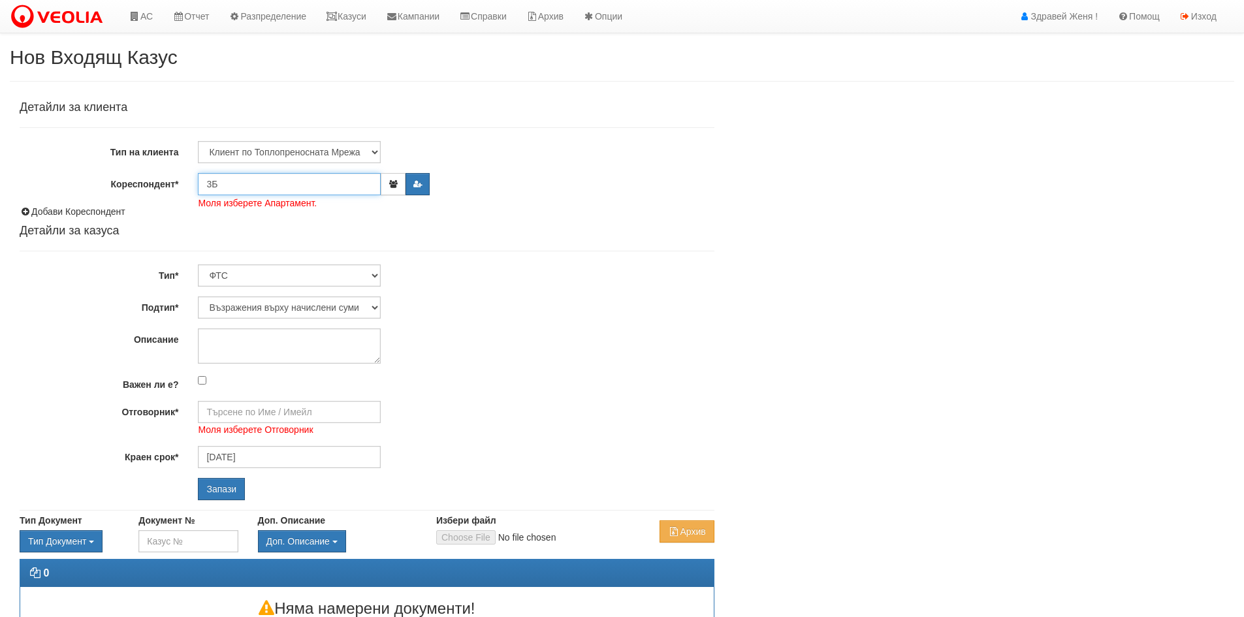
drag, startPoint x: 0, startPoint y: 0, endPoint x: 178, endPoint y: 165, distance: 242.7
click at [187, 178] on div "Кореспондент* 3Б Моля изберете Апартамент." at bounding box center [367, 184] width 715 height 22
type input "0"
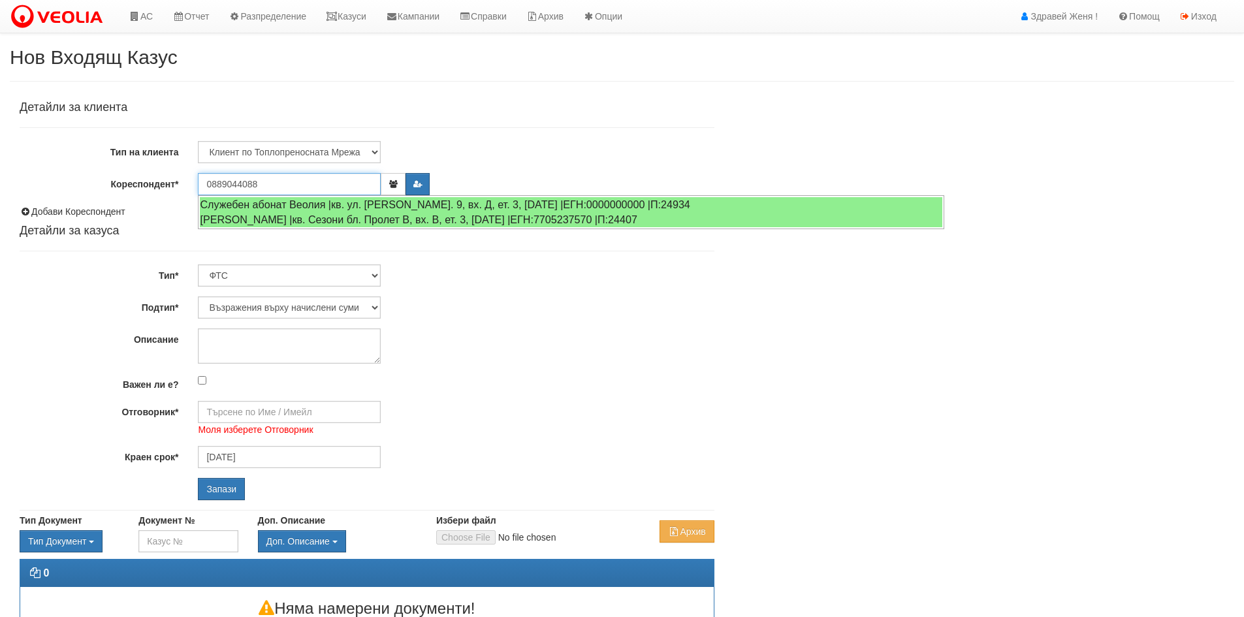
type input "0889044088"
click at [198, 478] on input "Запази" at bounding box center [221, 489] width 47 height 22
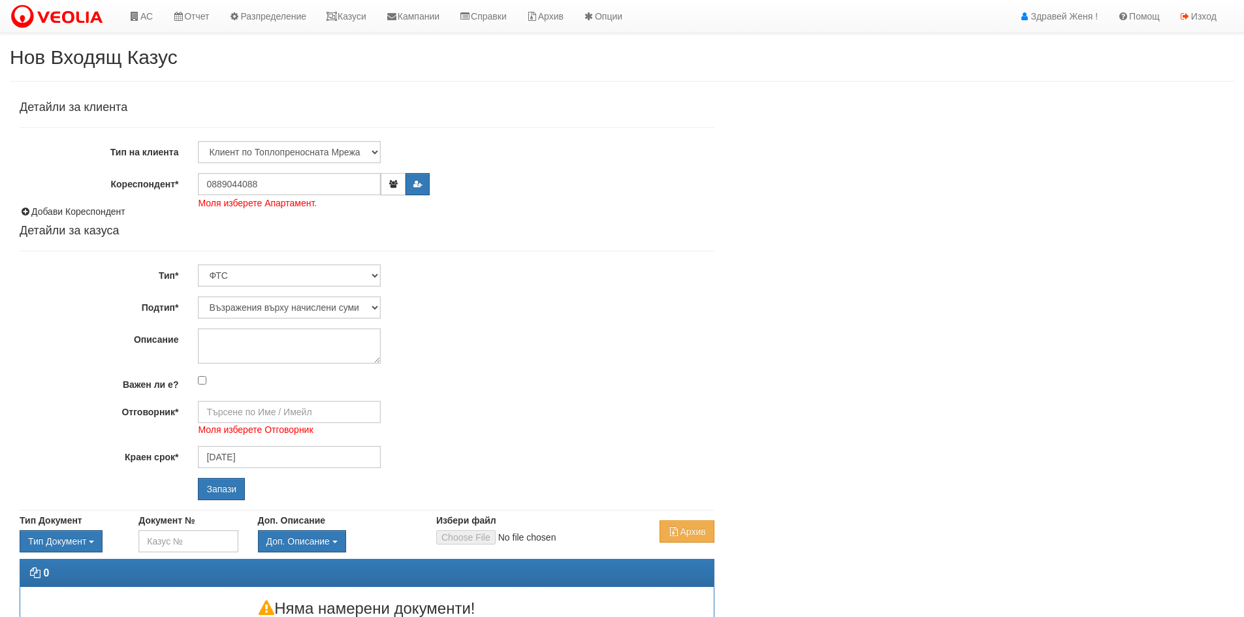
select select "Възражения върху начислени суми"
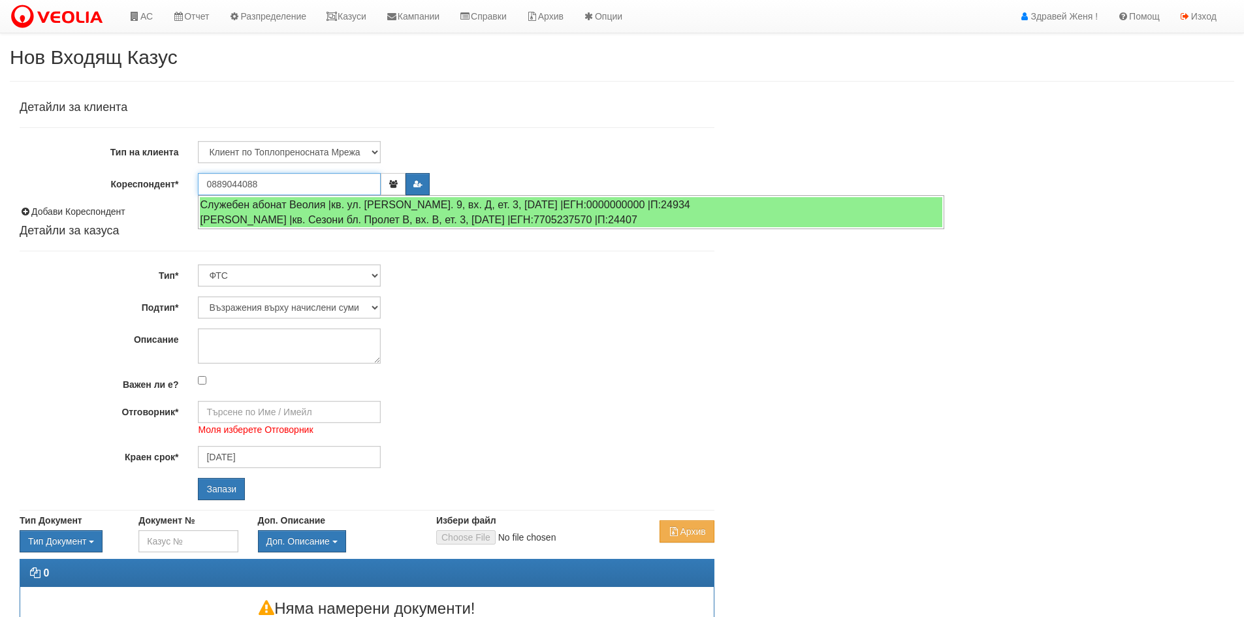
drag, startPoint x: 291, startPoint y: 180, endPoint x: 187, endPoint y: 180, distance: 103.2
click at [187, 180] on div "Кореспондент* 0889044088 Моля изберете Апартамент." at bounding box center [367, 184] width 715 height 22
type input "003"
click at [198, 478] on input "Запази" at bounding box center [221, 489] width 47 height 22
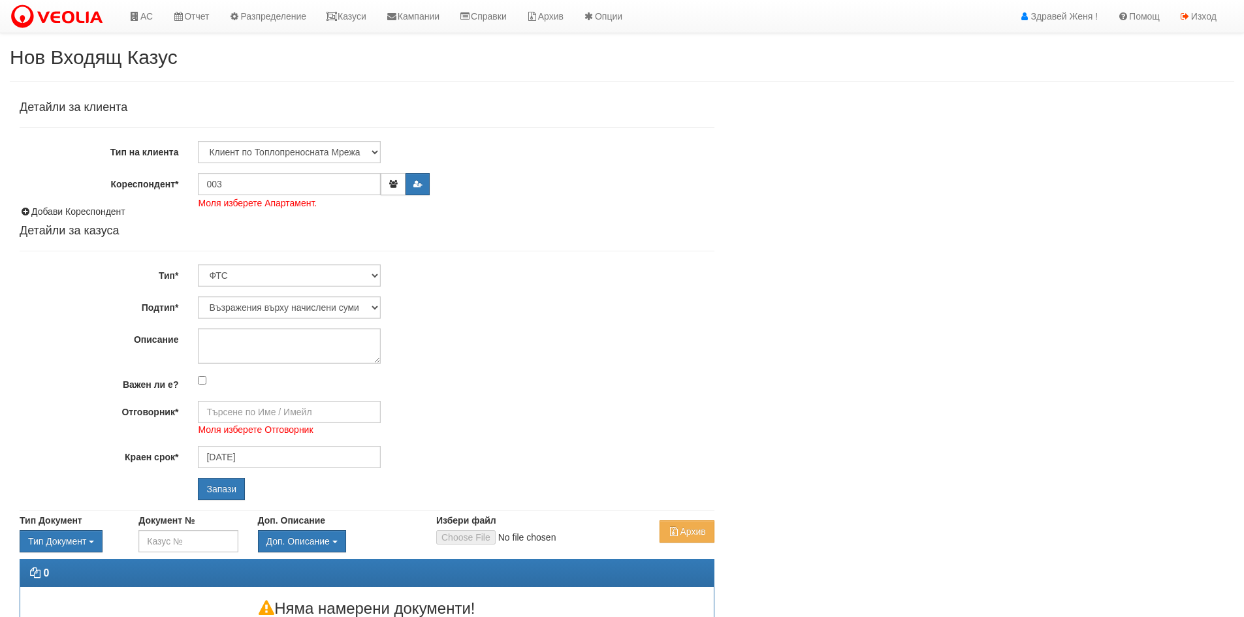
select select "Възражения върху начислени суми"
click at [235, 185] on input "003" at bounding box center [289, 184] width 183 height 22
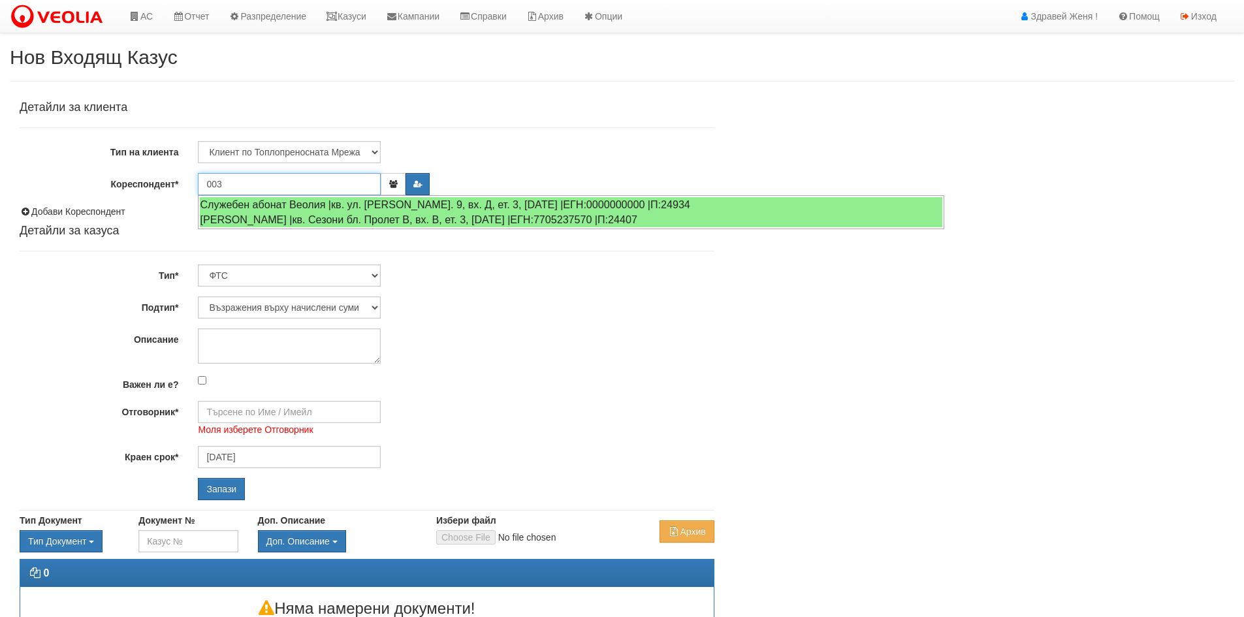
click at [235, 185] on input "003" at bounding box center [289, 184] width 183 height 22
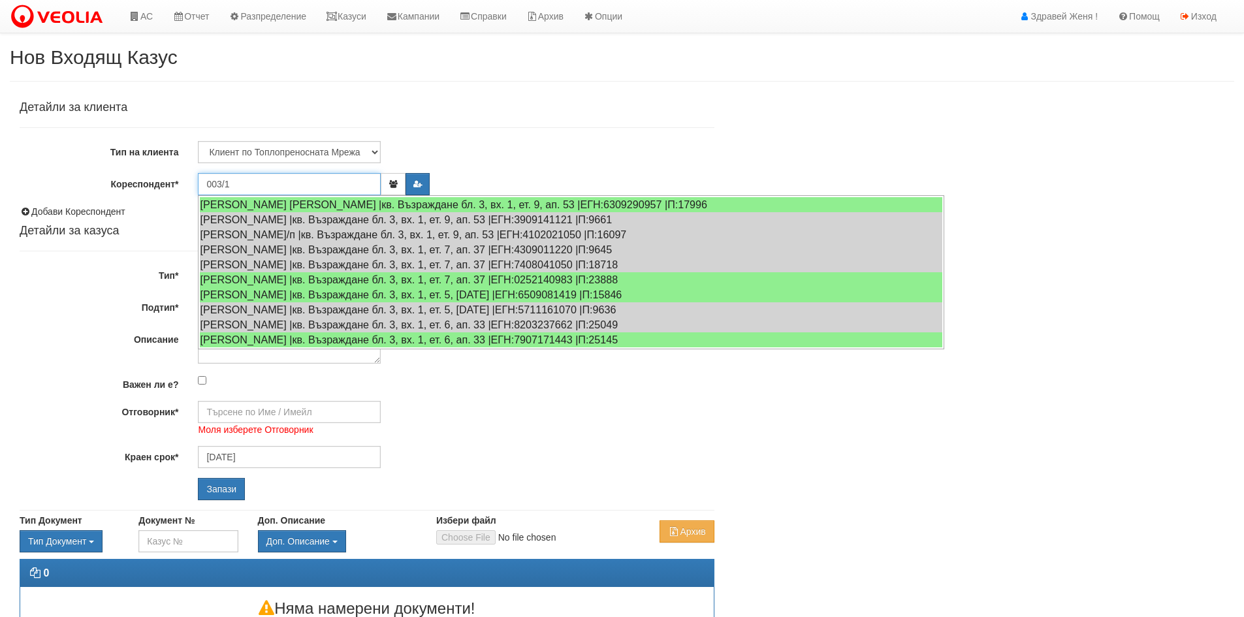
type input "003/1"
click at [198, 478] on input "Запази" at bounding box center [221, 489] width 47 height 22
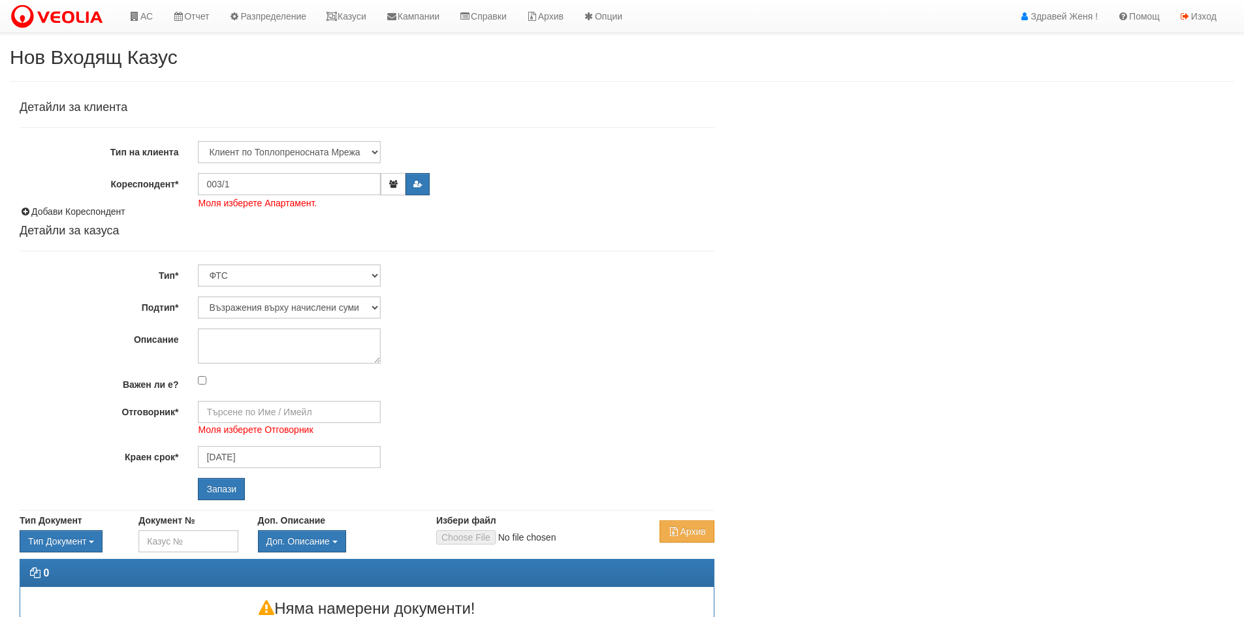
select select "Възражения върху начислени суми"
click at [255, 184] on input "003/1" at bounding box center [289, 184] width 183 height 22
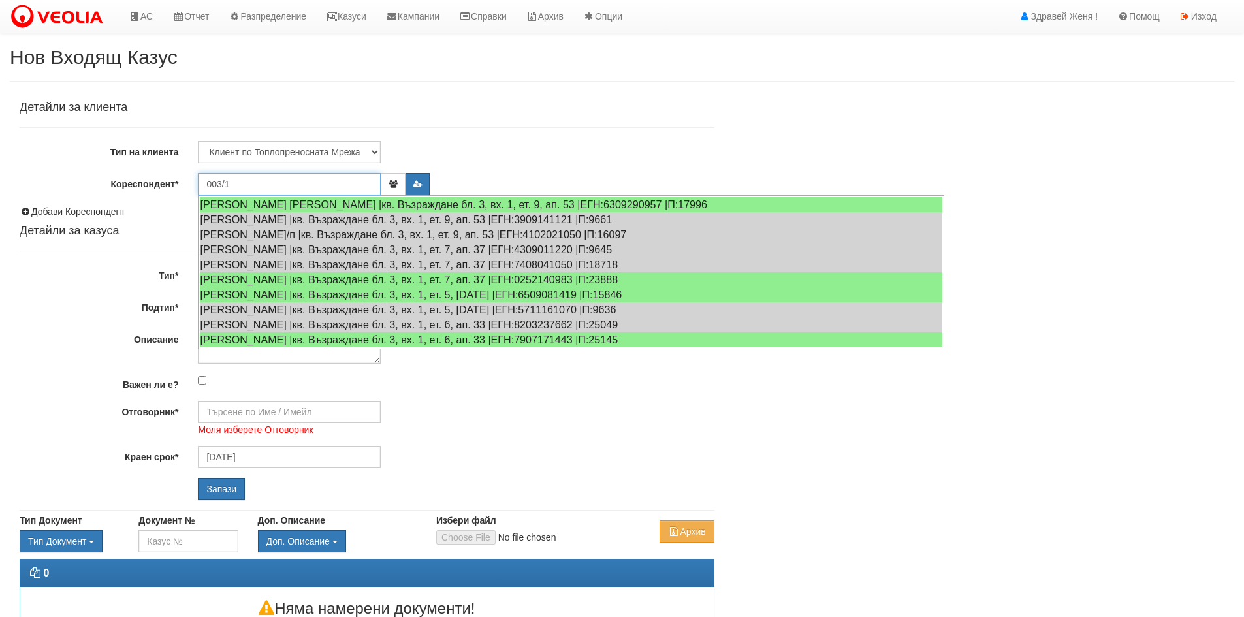
click at [254, 186] on input "003/1" at bounding box center [289, 184] width 183 height 22
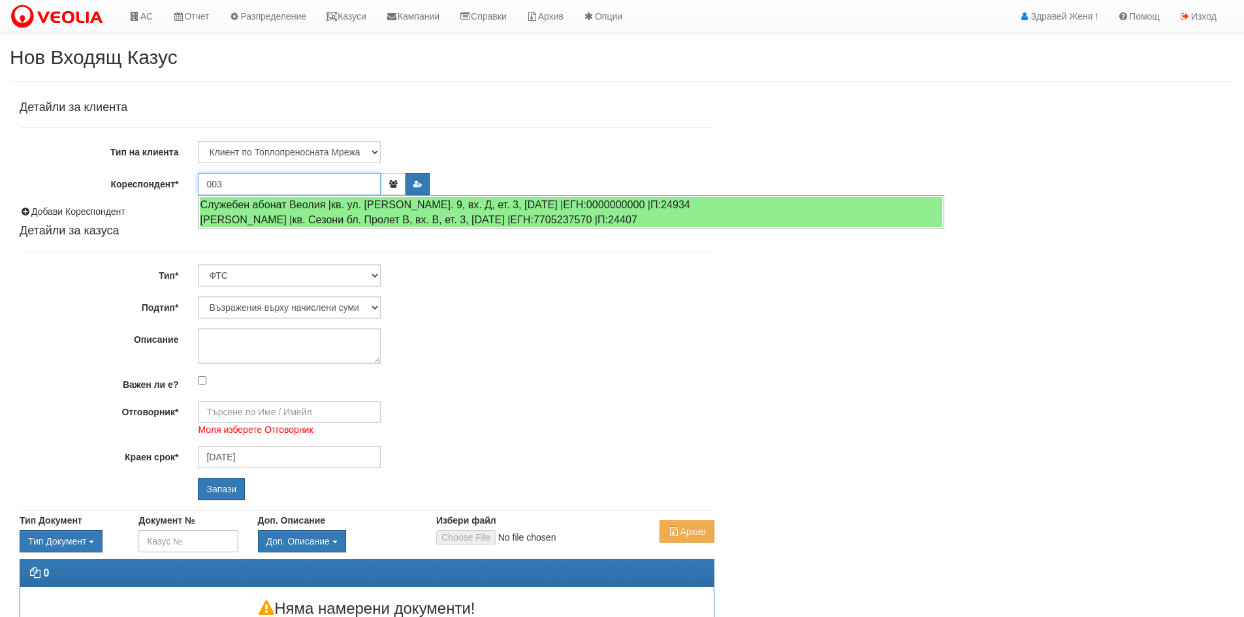
type input "003"
click at [198, 478] on input "Запази" at bounding box center [221, 489] width 47 height 22
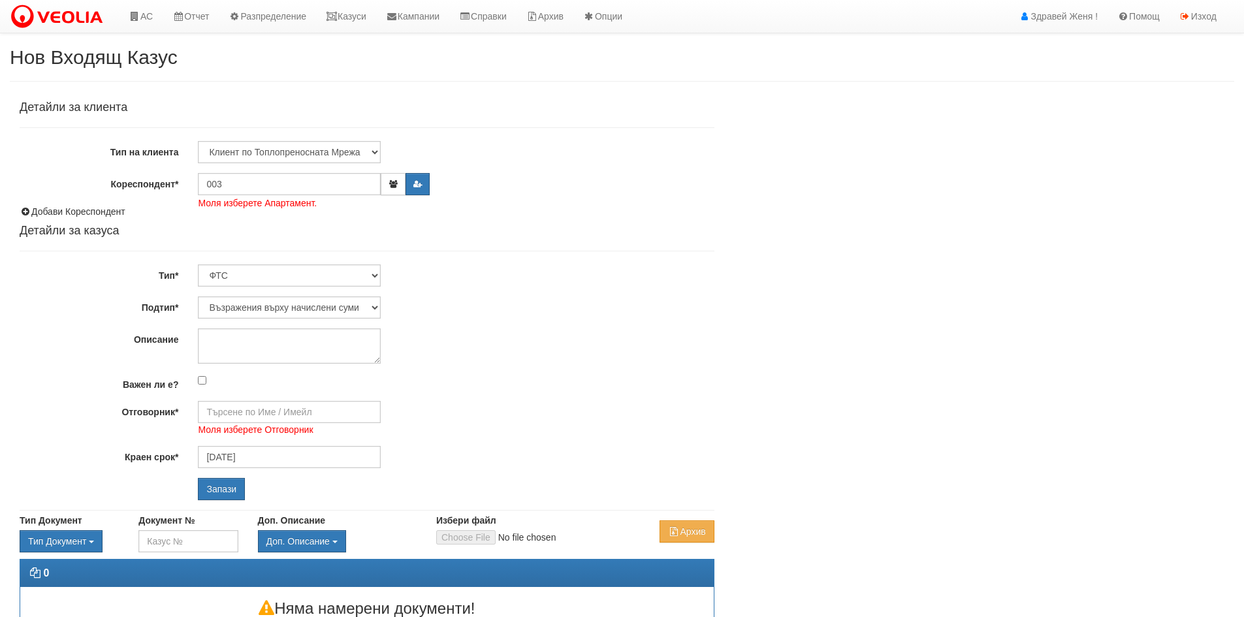
select select "Възражения върху начислени суми"
click at [254, 186] on input "003" at bounding box center [289, 184] width 183 height 22
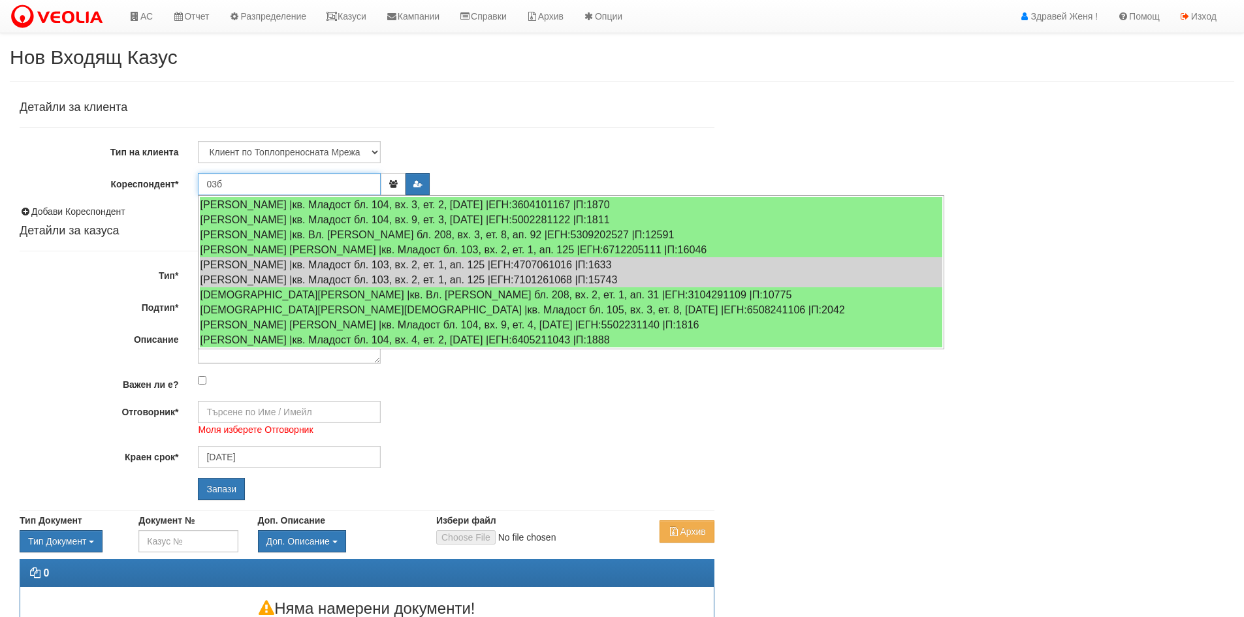
type input "03б"
click at [198, 478] on input "Запази" at bounding box center [221, 489] width 47 height 22
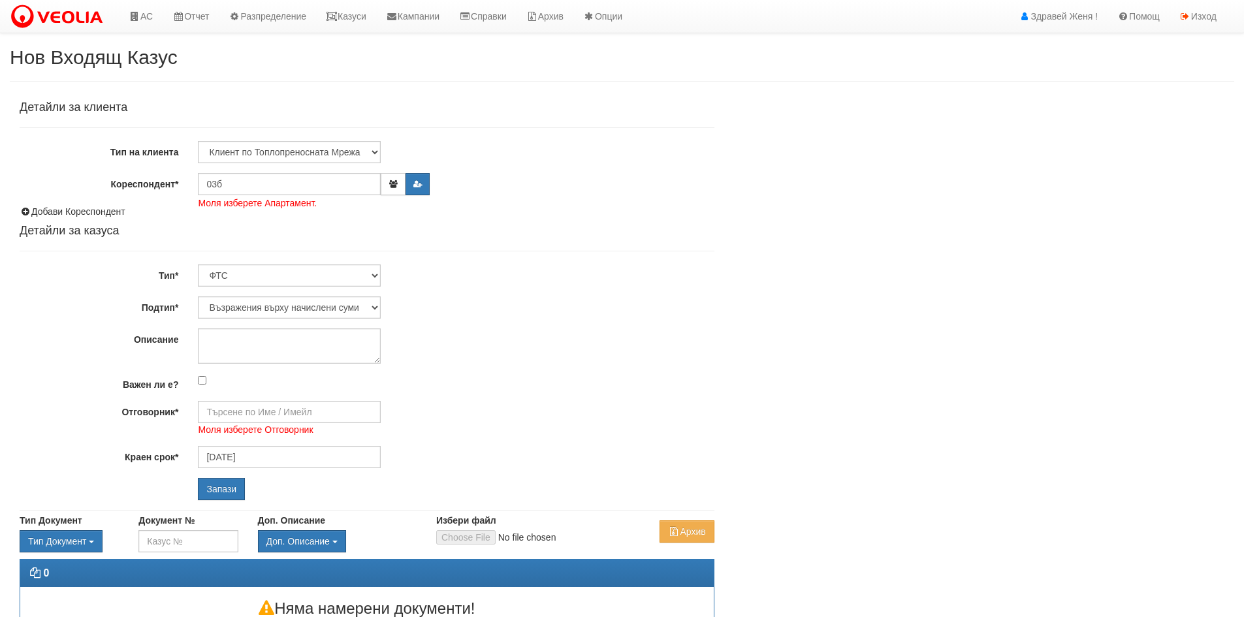
select select "Възражения върху начислени суми"
click at [243, 186] on input "03б" at bounding box center [289, 184] width 183 height 22
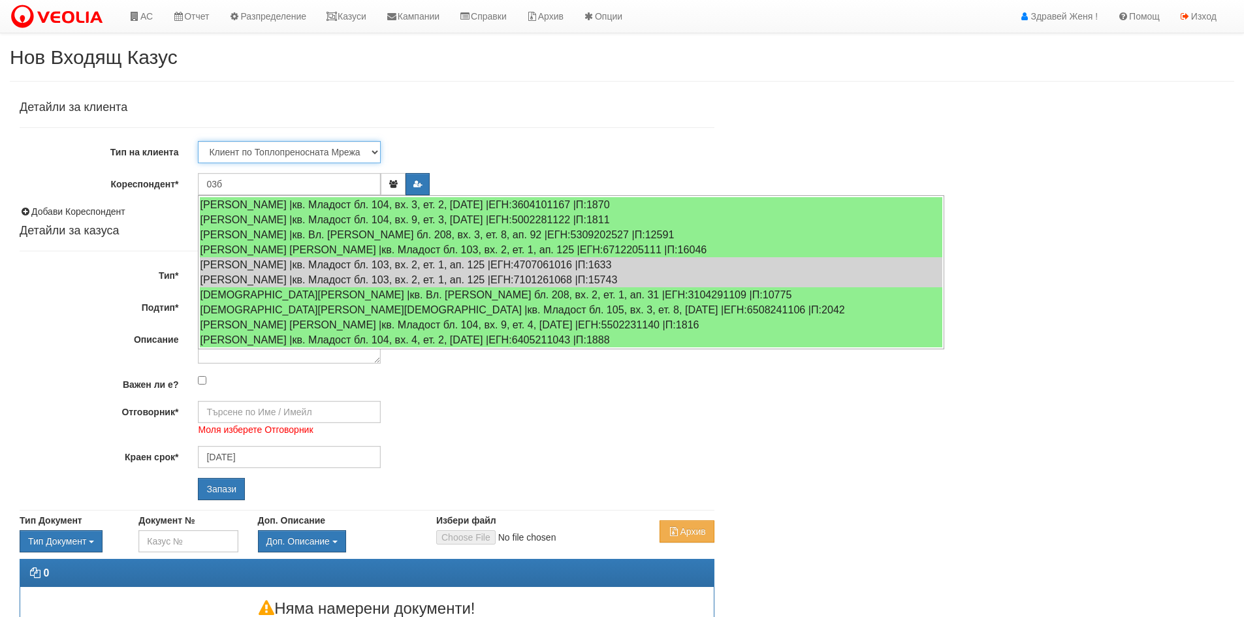
click at [289, 142] on select "Клиент по Топлопреносната Мрежа Институция Партньори Други" at bounding box center [289, 152] width 183 height 22
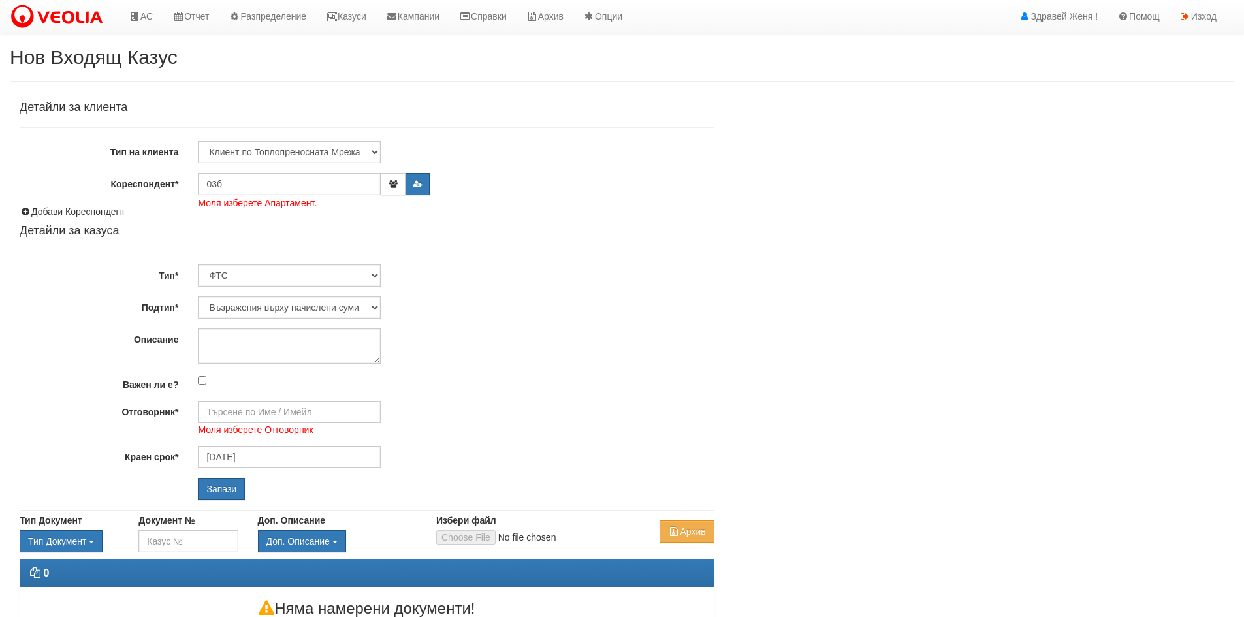
drag, startPoint x: 600, startPoint y: 201, endPoint x: 592, endPoint y: 198, distance: 8.5
click at [600, 201] on div "Детайли за клиента Тип на клиента Клиент по Топлопреносната Мрежа Институция Па…" at bounding box center [367, 300] width 695 height 399
drag, startPoint x: 273, startPoint y: 181, endPoint x: 191, endPoint y: 180, distance: 82.3
click at [191, 180] on div "03б Моля изберете Апартамент." at bounding box center [456, 184] width 536 height 22
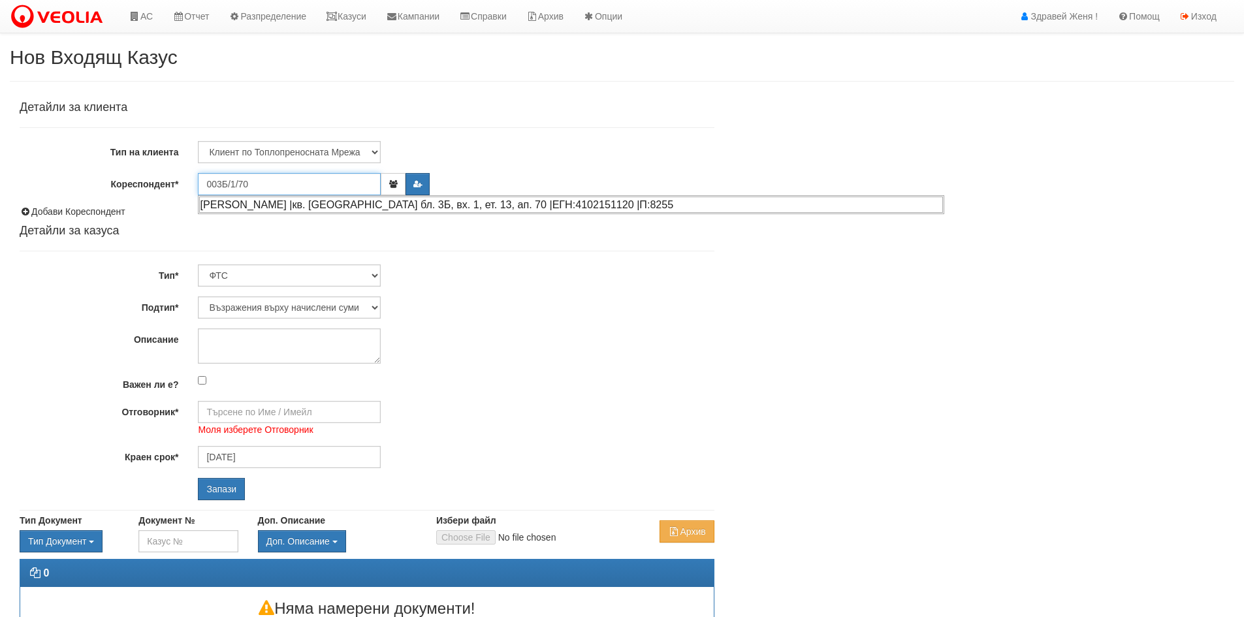
click at [344, 204] on div "[PERSON_NAME] |кв. [GEOGRAPHIC_DATA] бл. 3Б, вх. 1, ет. 13, ап. 70 |ЕГН:4102151…" at bounding box center [571, 205] width 744 height 16
type input "[PERSON_NAME]"
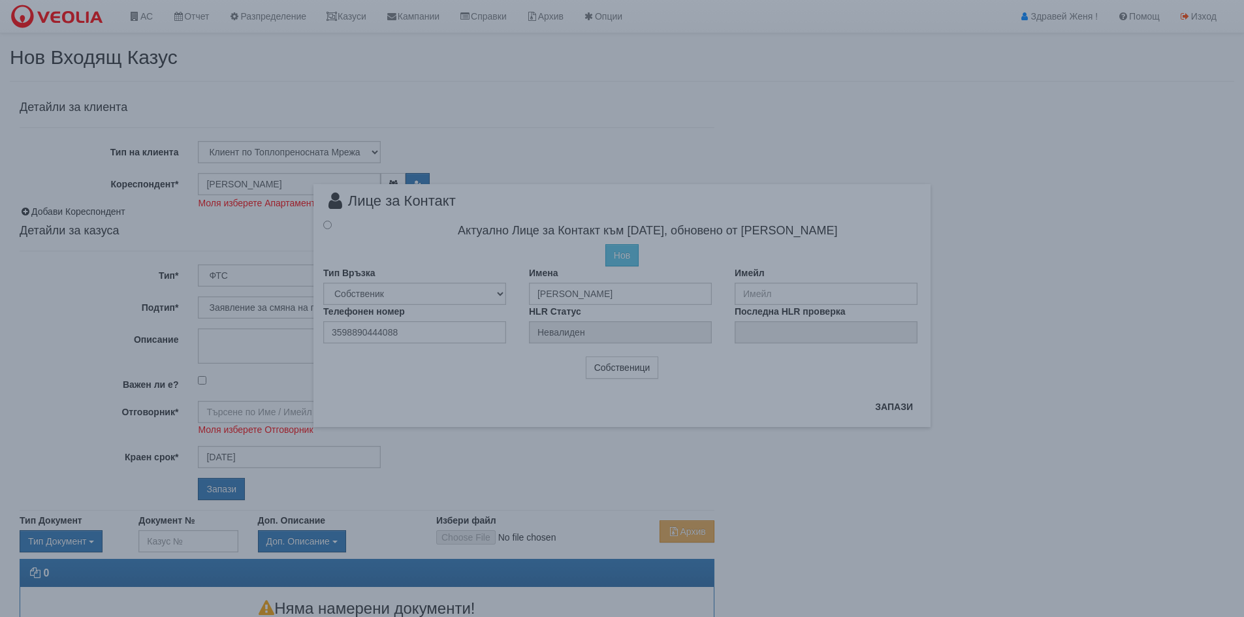
type input "[PERSON_NAME] и Развитие"
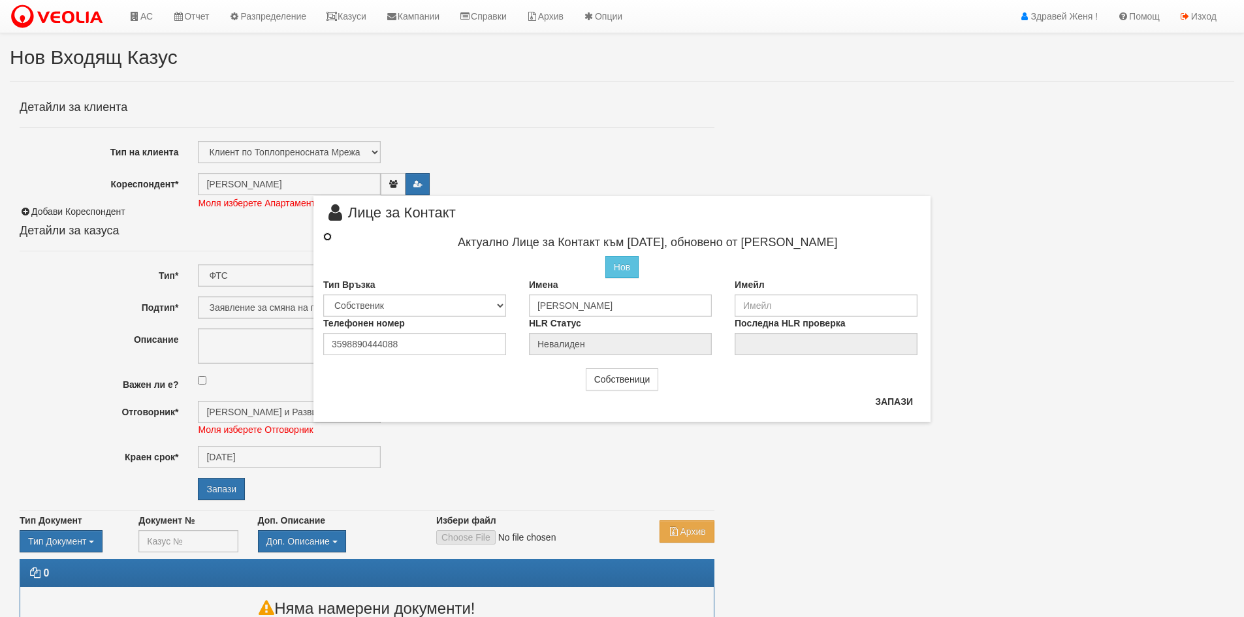
click at [327, 239] on input "radio" at bounding box center [327, 237] width 8 height 8
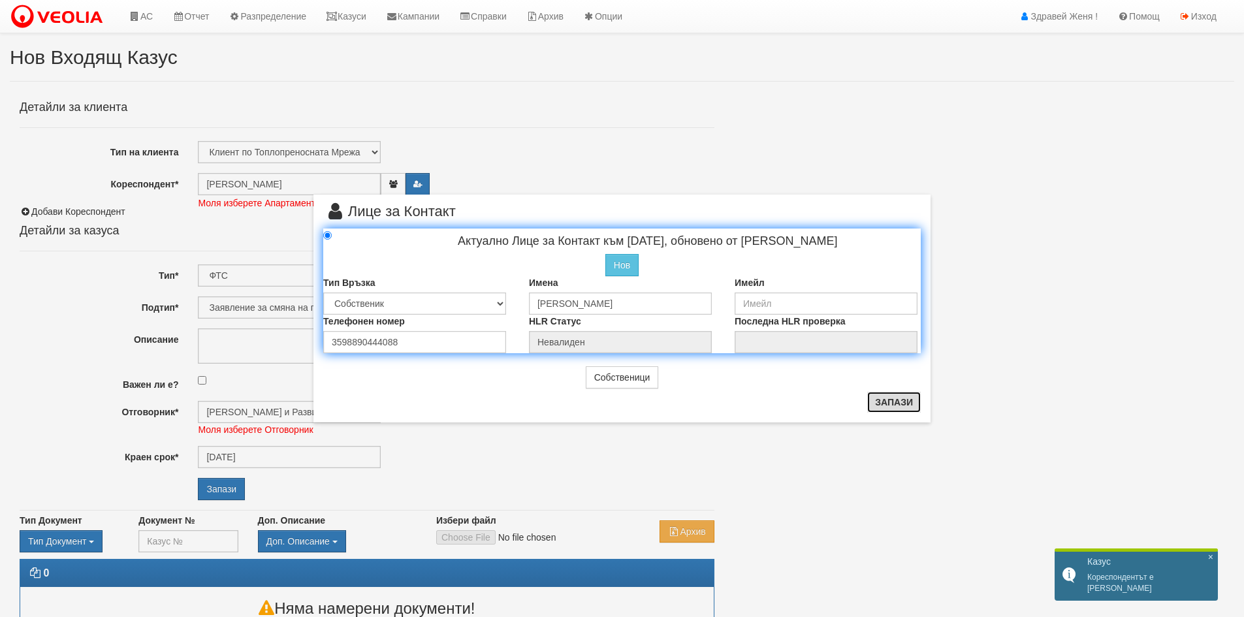
click at [886, 399] on button "Запази" at bounding box center [894, 402] width 54 height 21
radio input "true"
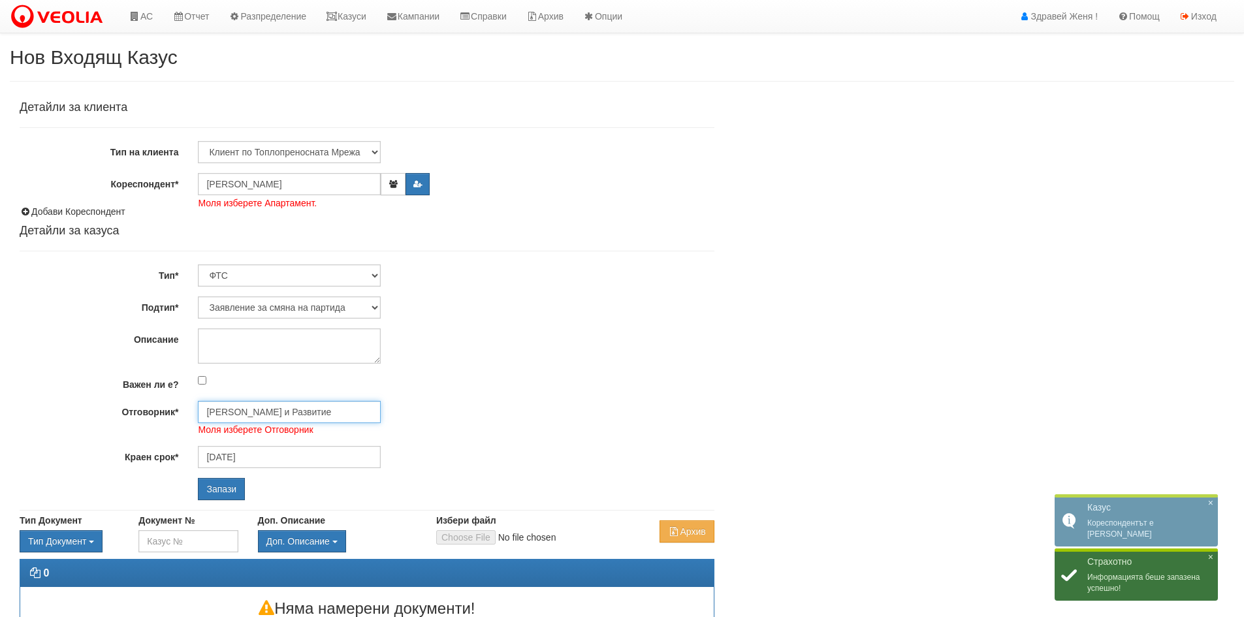
click at [297, 413] on input "[PERSON_NAME] и Развитие" at bounding box center [289, 412] width 183 height 22
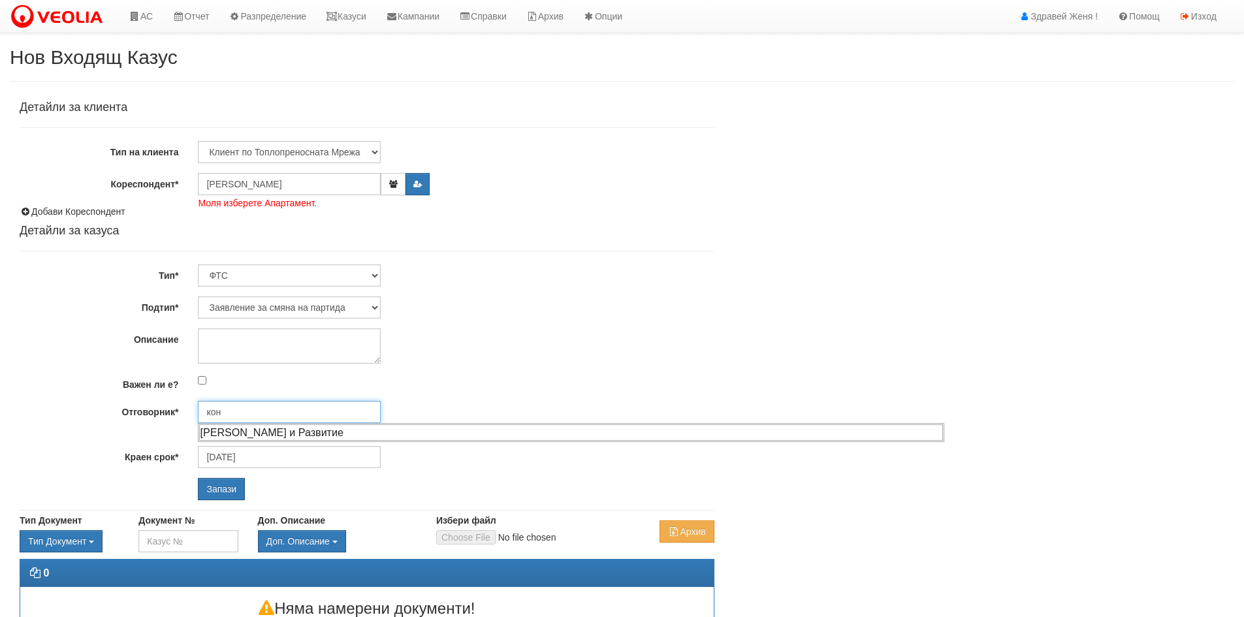
click at [334, 431] on div "[PERSON_NAME] и Развитие" at bounding box center [571, 433] width 744 height 16
type input "[PERSON_NAME] и Развитие"
click at [221, 493] on input "Запази" at bounding box center [221, 489] width 47 height 22
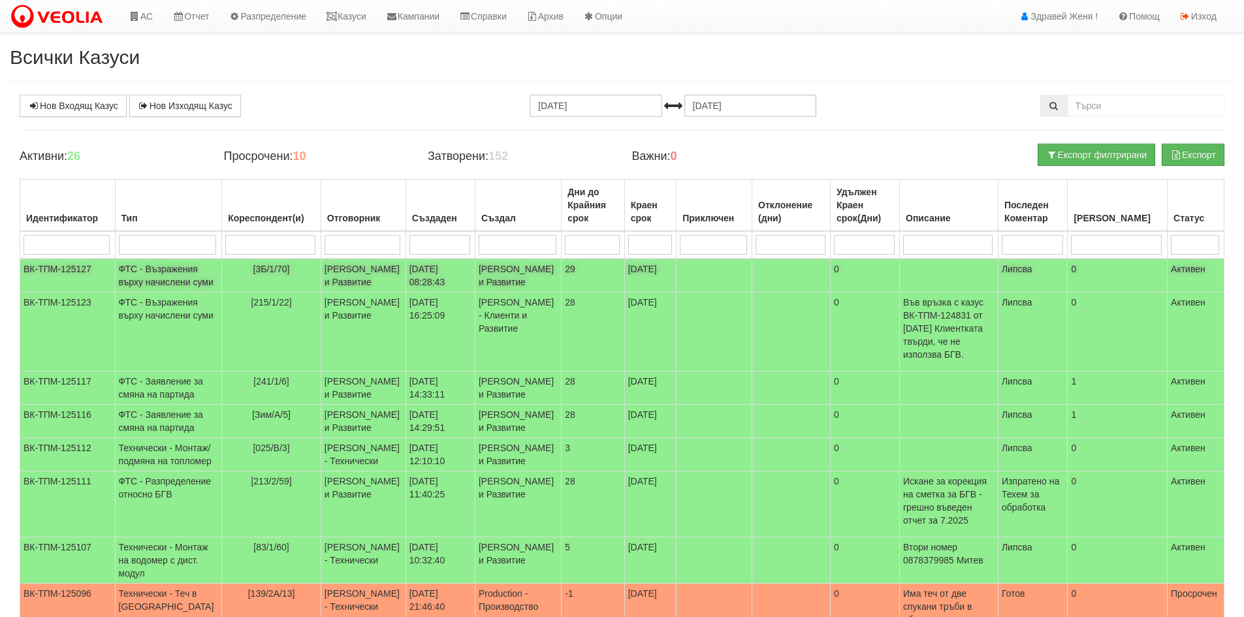
click at [361, 284] on td "[PERSON_NAME] и Развитие" at bounding box center [363, 276] width 85 height 34
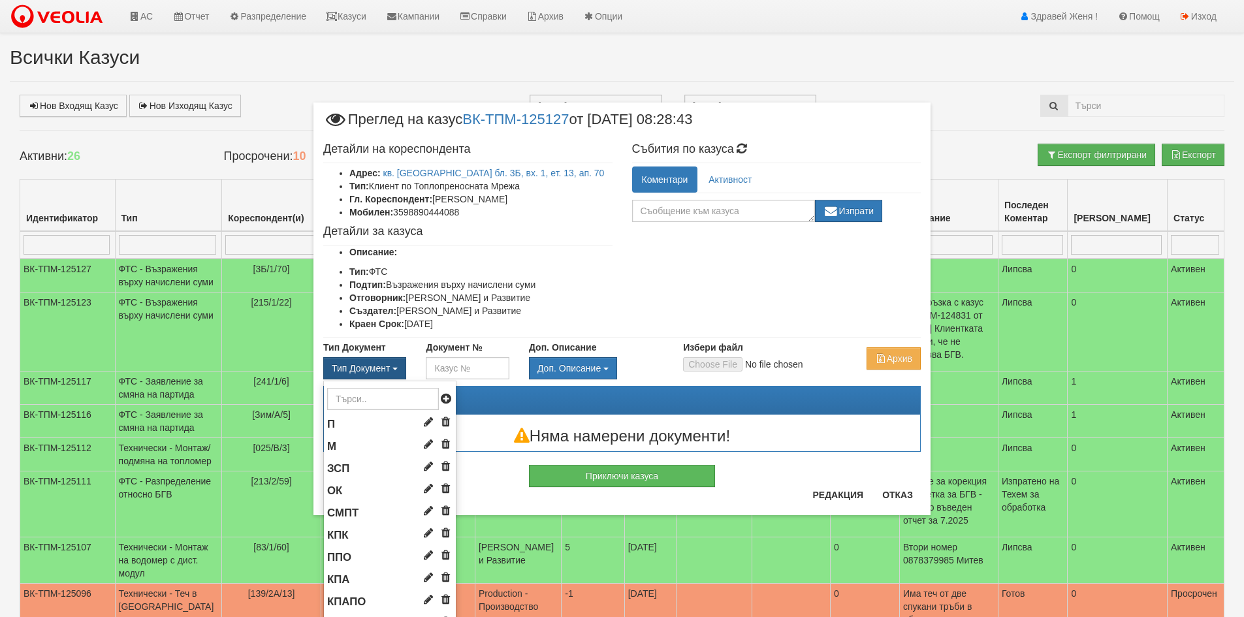
click at [380, 371] on span "Тип Документ" at bounding box center [361, 368] width 58 height 10
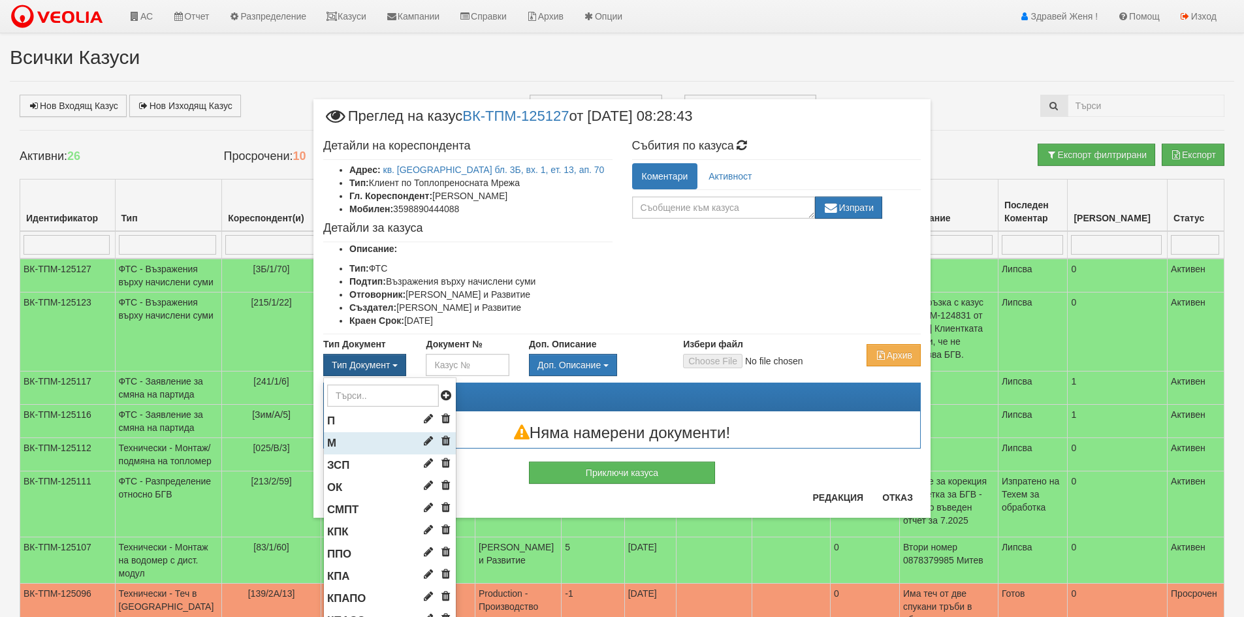
click at [381, 442] on li "М" at bounding box center [390, 443] width 132 height 22
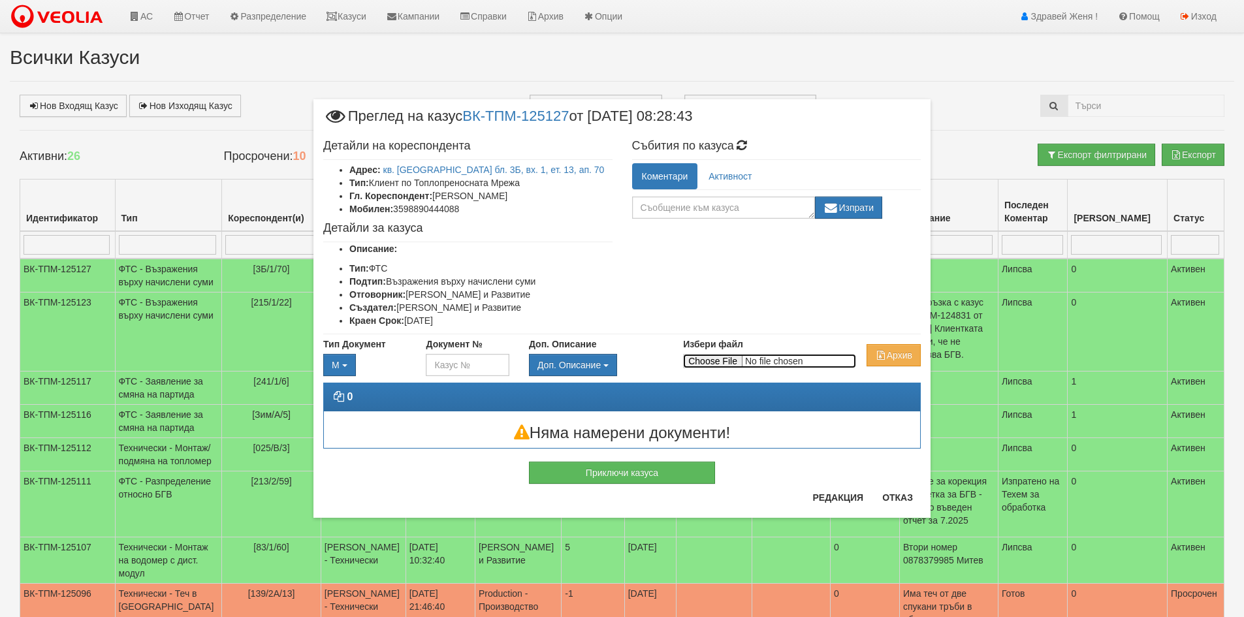
click at [707, 359] on input "Избери файл" at bounding box center [769, 361] width 173 height 14
type input "C:\fakepath\DOC042.pdf"
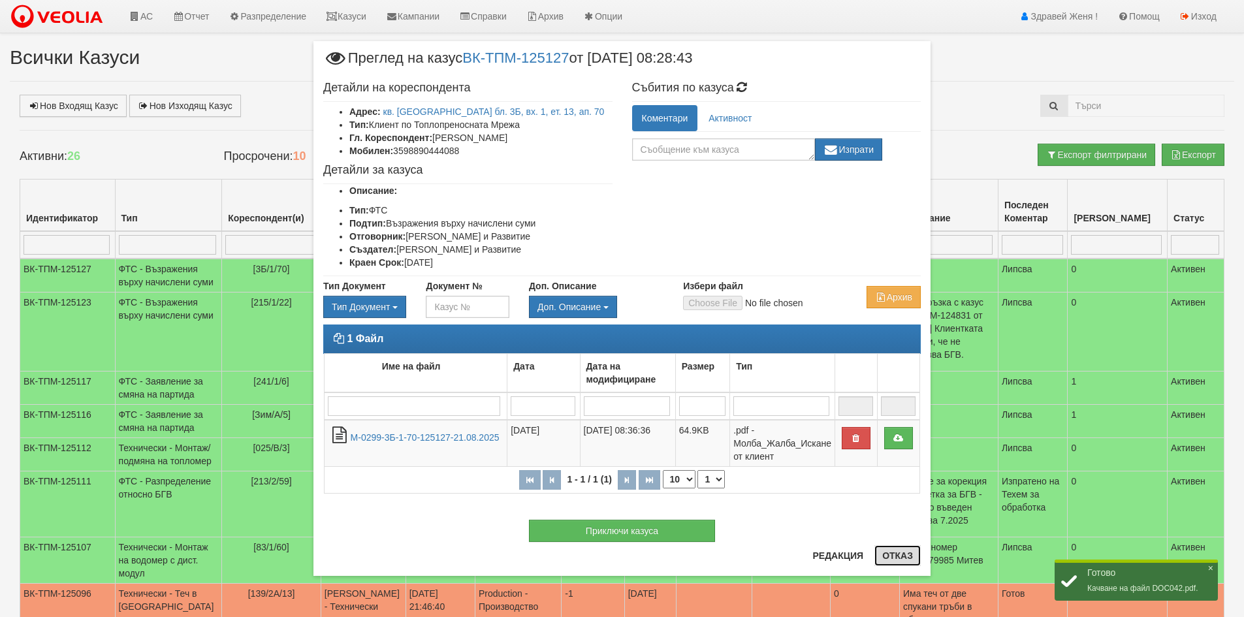
click at [893, 561] on button "Отказ" at bounding box center [898, 555] width 46 height 21
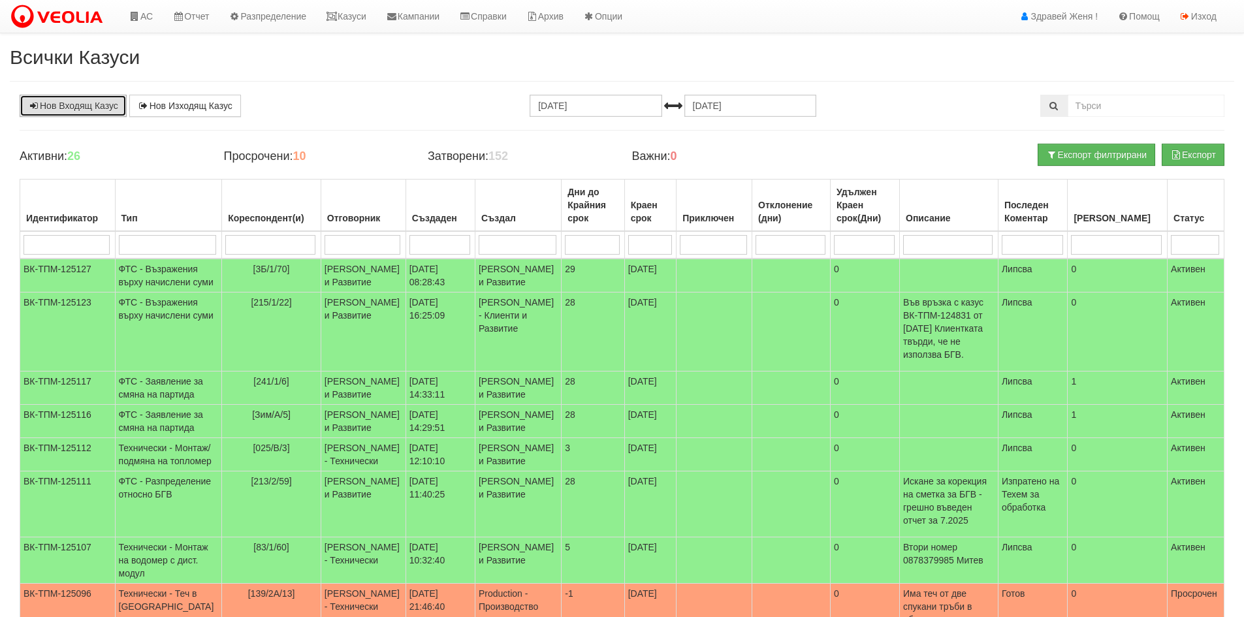
click at [80, 107] on link "Нов Входящ Казус" at bounding box center [73, 106] width 107 height 22
click at [357, 14] on link "Казуси" at bounding box center [346, 16] width 60 height 33
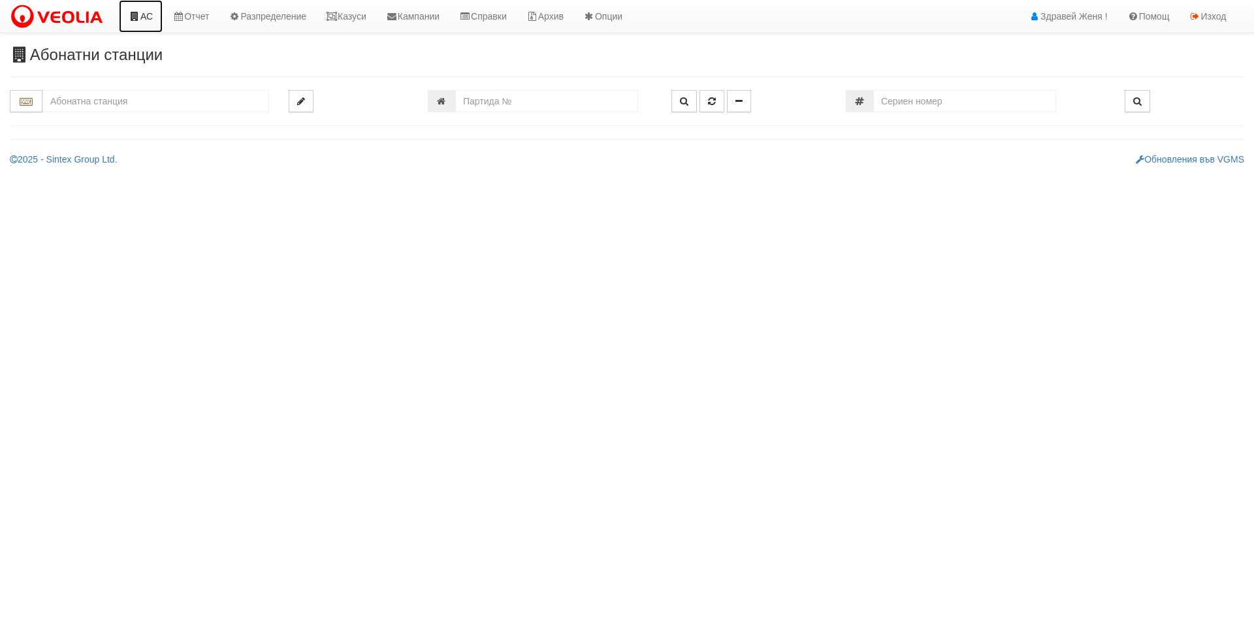
click at [139, 18] on icon at bounding box center [135, 16] width 12 height 9
click at [353, 18] on link "Казуси" at bounding box center [346, 16] width 60 height 33
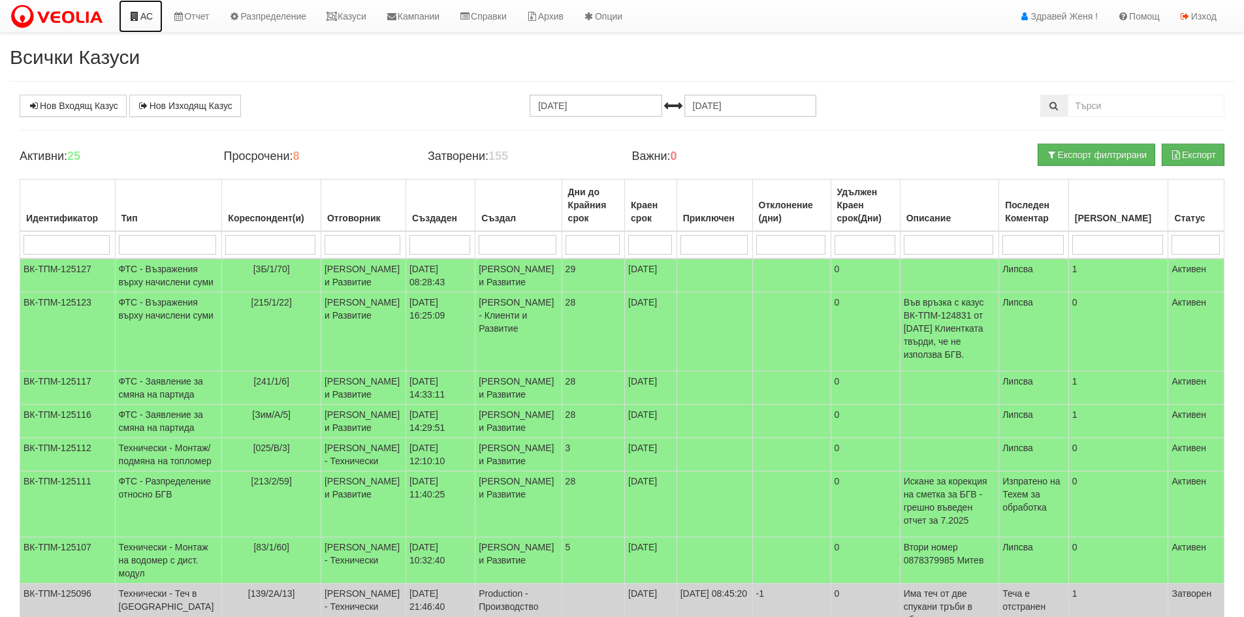
click at [152, 19] on link "АС" at bounding box center [141, 16] width 44 height 33
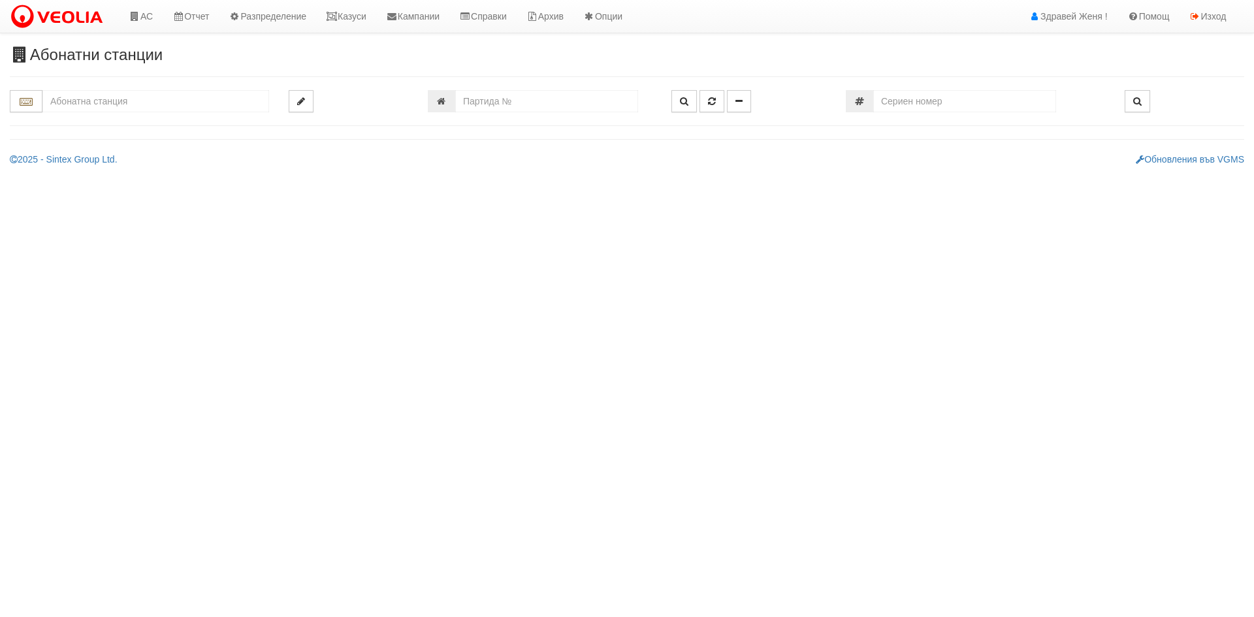
click at [107, 101] on input "text" at bounding box center [155, 101] width 227 height 22
click at [153, 122] on div "126/5 - Младост - "ВЕОЛИЯ"" at bounding box center [155, 121] width 223 height 15
type input "126/5 - Младост - "ВЕОЛИЯ""
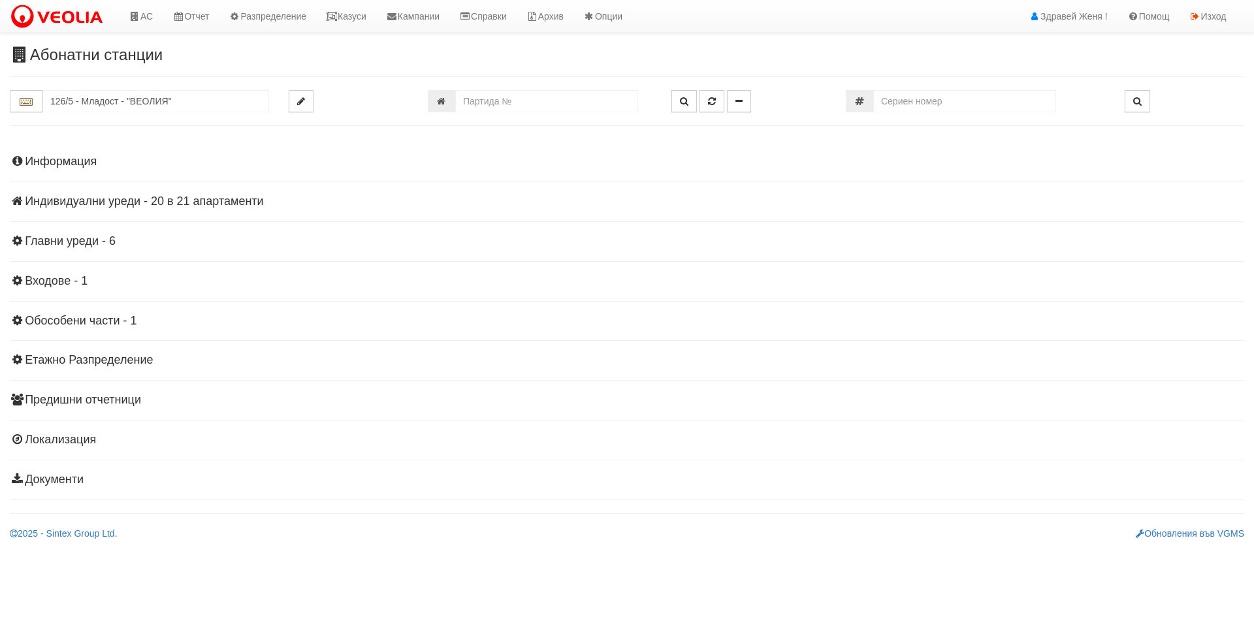
click at [202, 195] on h4 "Индивидуални уреди - 20 в 21 апартаменти" at bounding box center [627, 201] width 1235 height 13
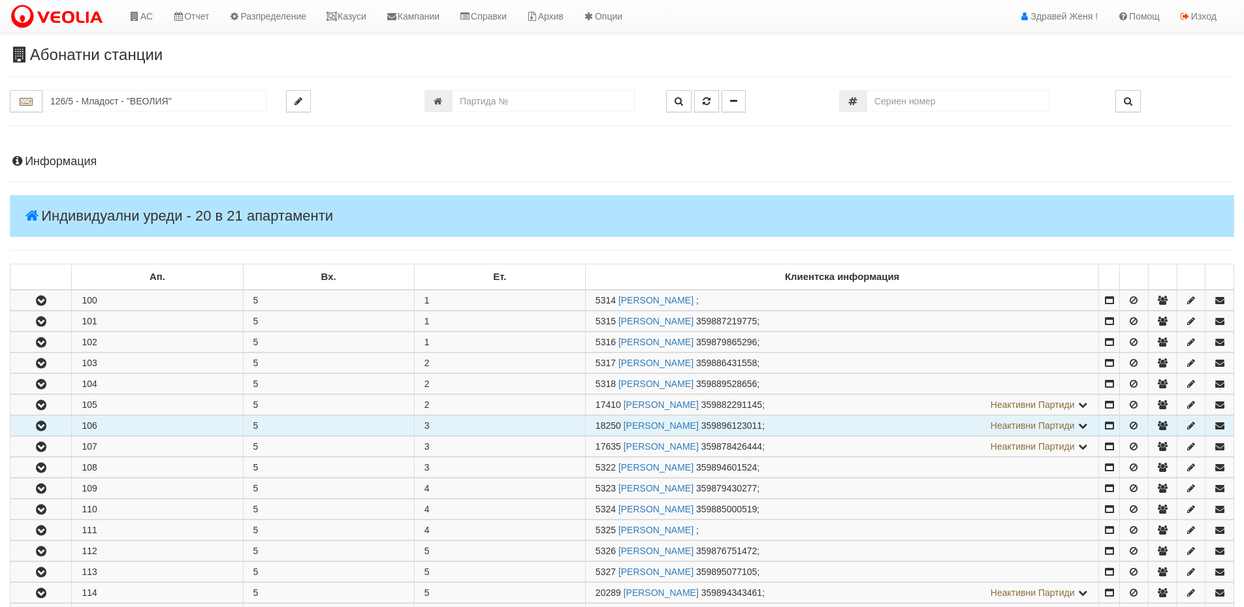
click at [93, 427] on td "106" at bounding box center [157, 426] width 171 height 20
click at [163, 429] on td "106" at bounding box center [157, 426] width 171 height 20
click at [35, 427] on icon "button" at bounding box center [41, 426] width 16 height 9
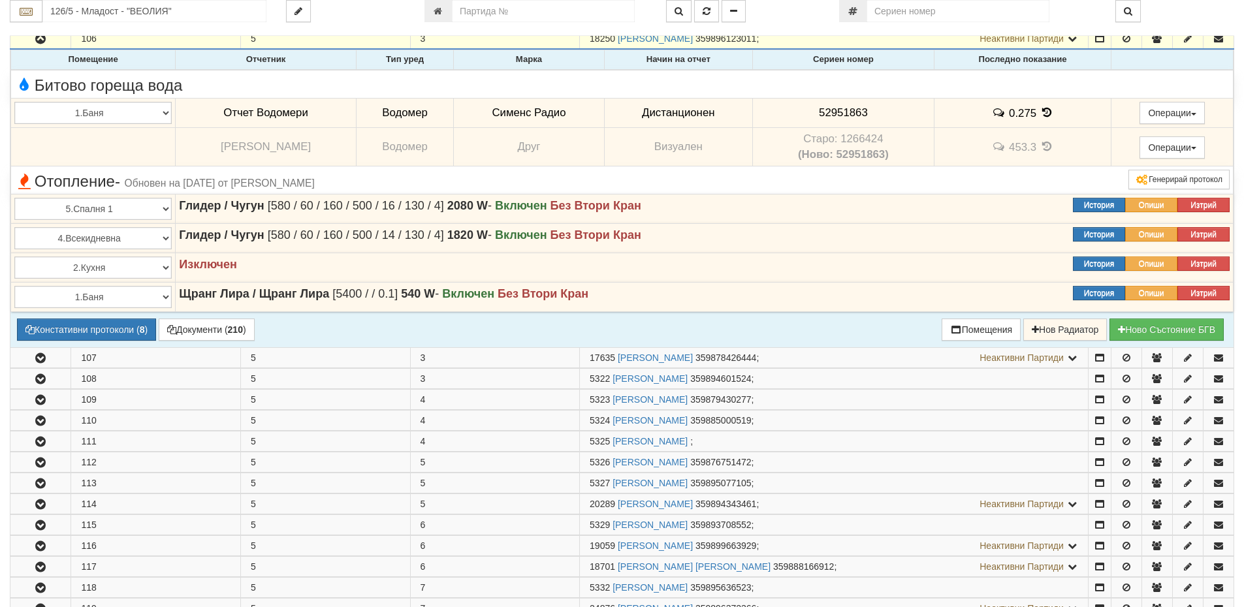
scroll to position [392, 0]
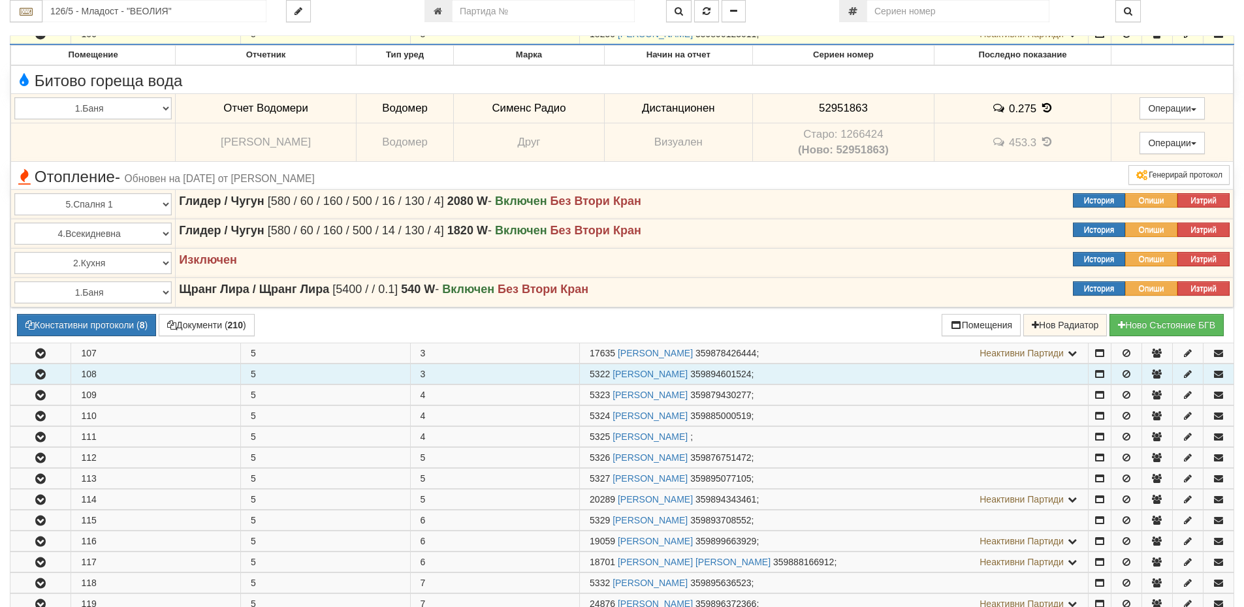
click at [150, 377] on td "108" at bounding box center [156, 374] width 170 height 20
click at [39, 374] on icon "button" at bounding box center [41, 374] width 16 height 9
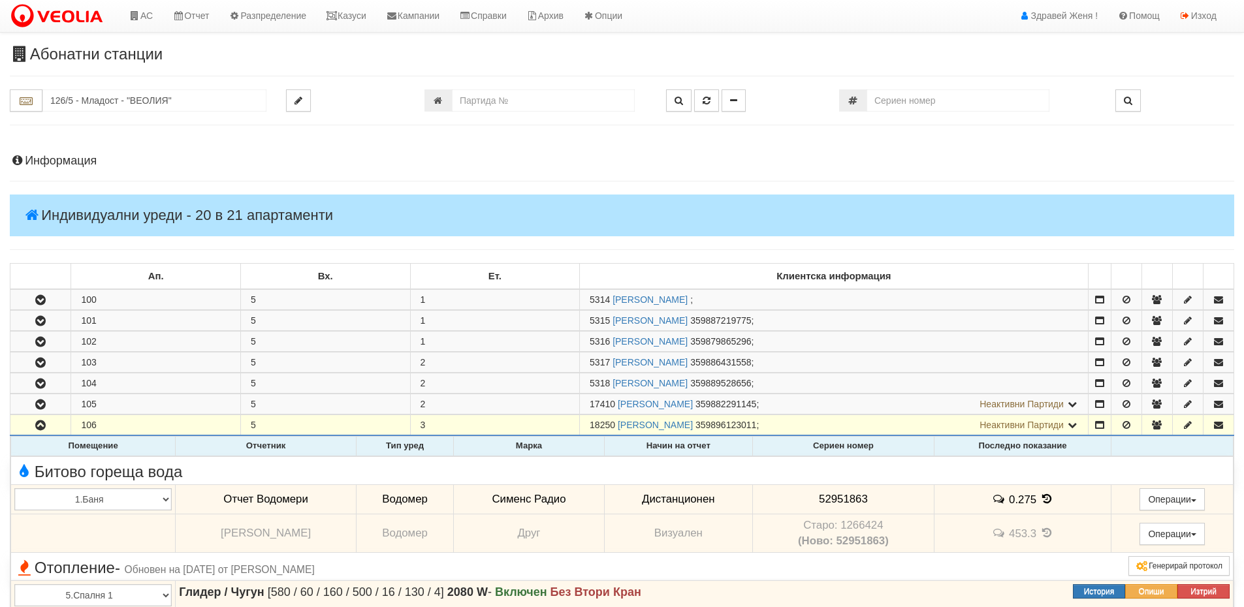
scroll to position [0, 0]
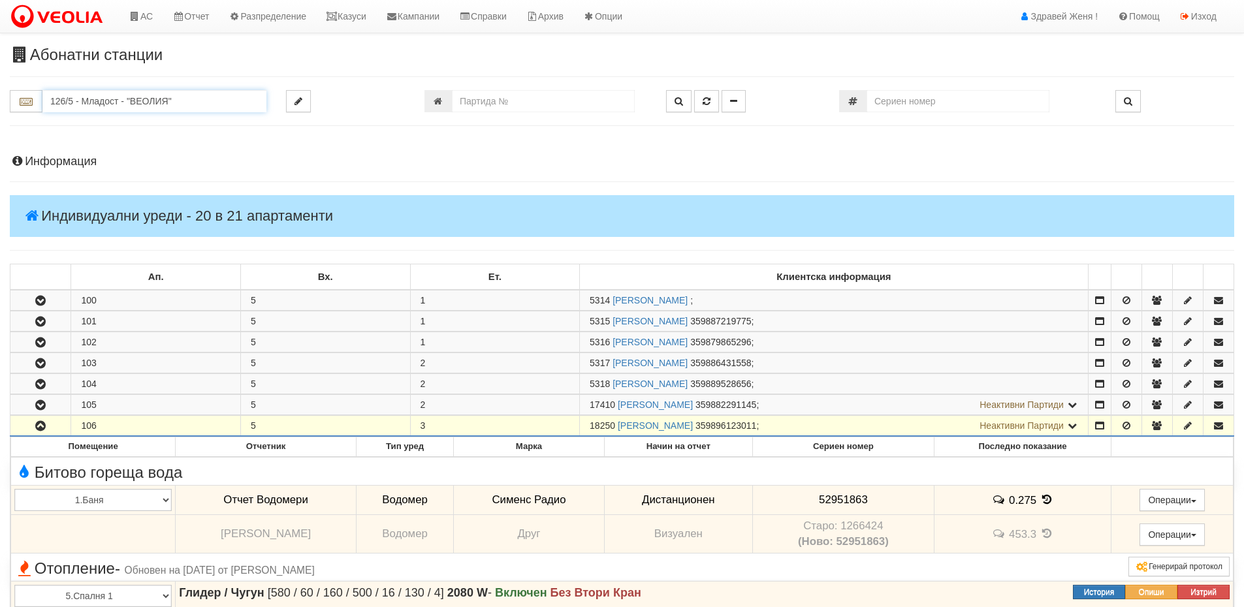
click at [97, 103] on input "126/5 - Младост - "ВЕОЛИЯ"" at bounding box center [154, 101] width 224 height 22
drag, startPoint x: 364, startPoint y: 20, endPoint x: 375, endPoint y: 32, distance: 16.7
click at [364, 20] on link "Казуси" at bounding box center [346, 16] width 60 height 33
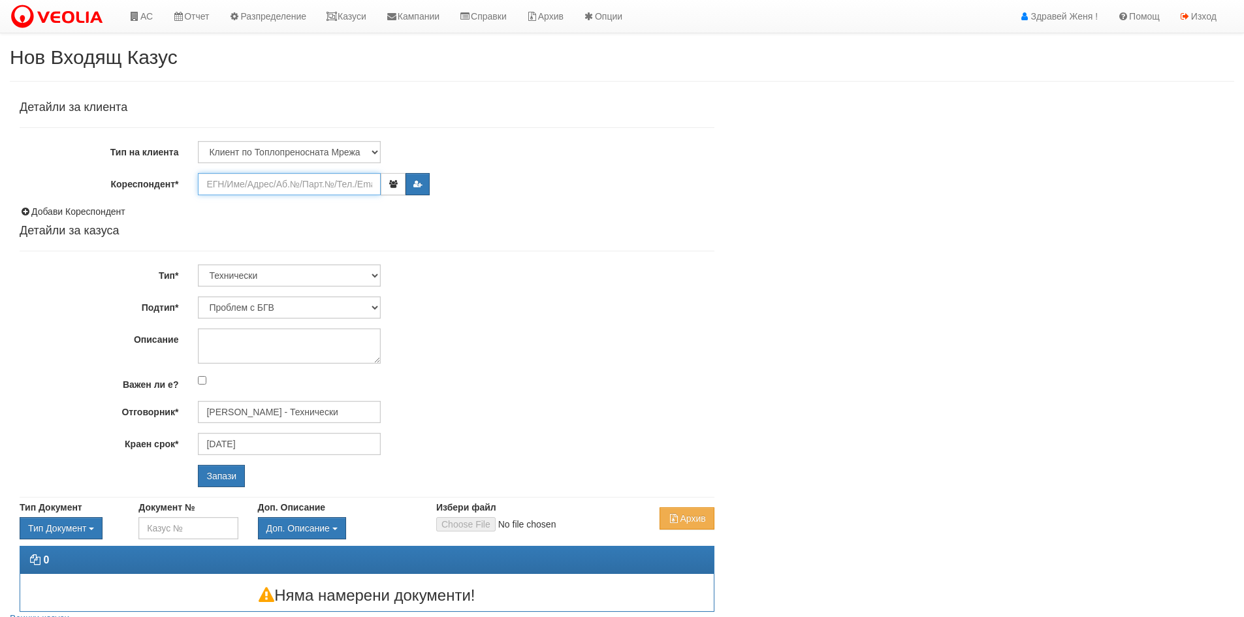
click at [240, 183] on input "Кореспондент*" at bounding box center [289, 184] width 183 height 22
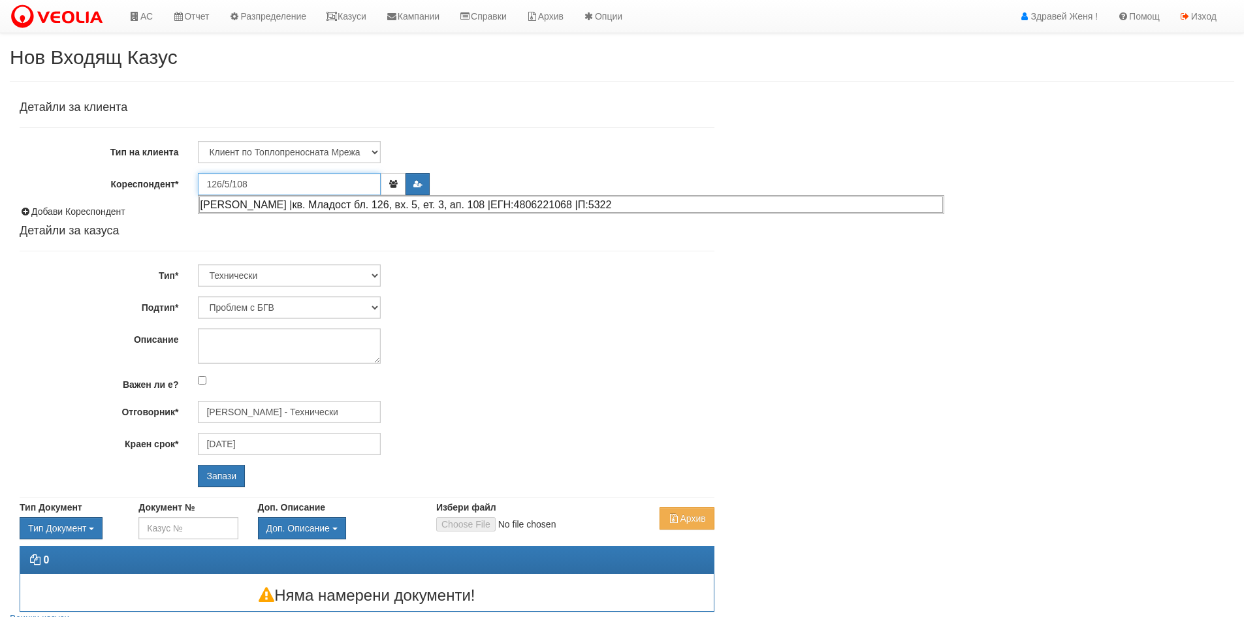
click at [278, 206] on div "[PERSON_NAME] |кв. Младост бл. 126, вх. 5, ет. 3, ап. 108 |ЕГН:4806221068 |П:53…" at bounding box center [571, 205] width 744 height 16
type input "[PERSON_NAME]"
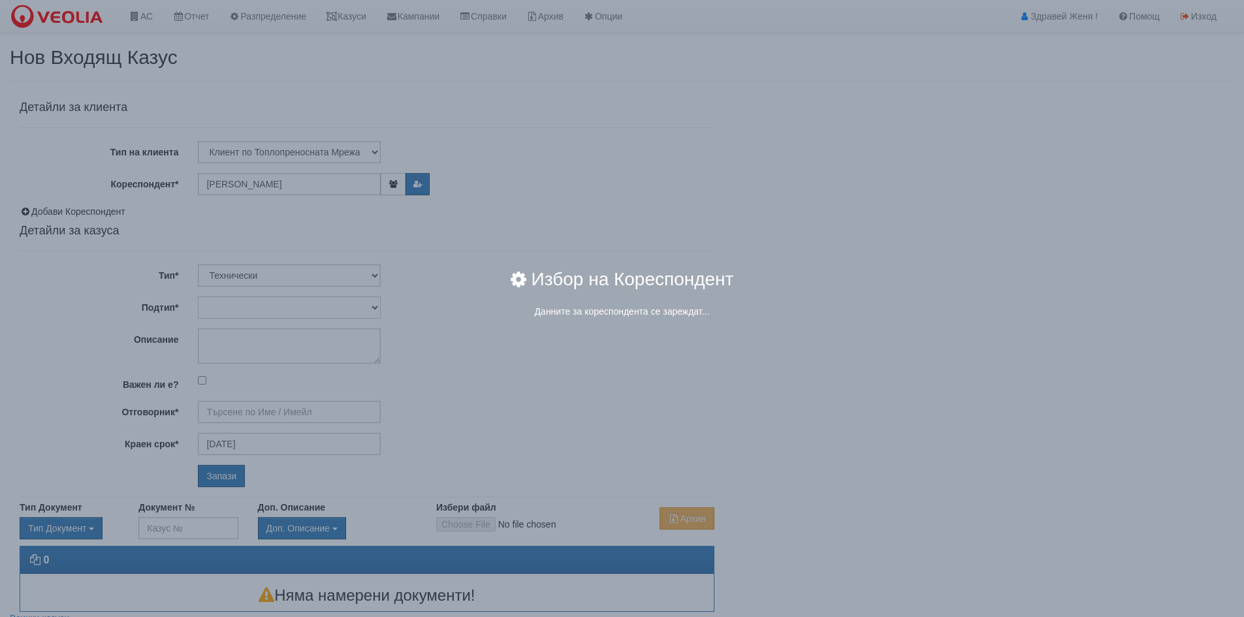
type input "[PERSON_NAME] - Технически"
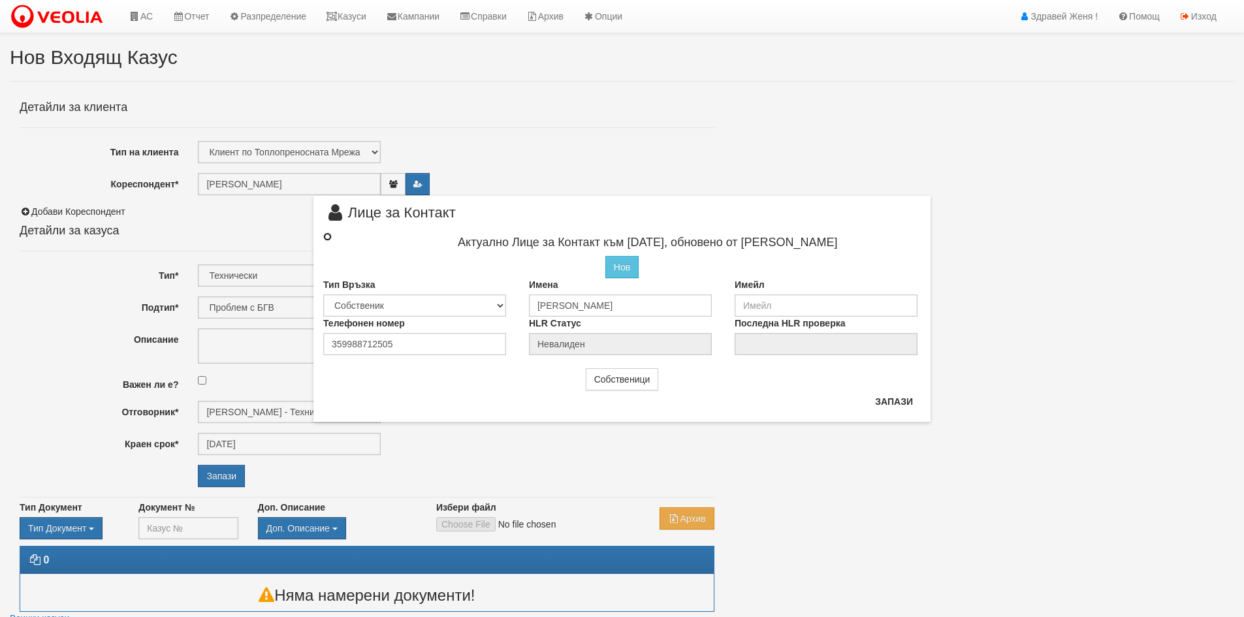
click at [325, 237] on input "radio" at bounding box center [327, 237] width 8 height 8
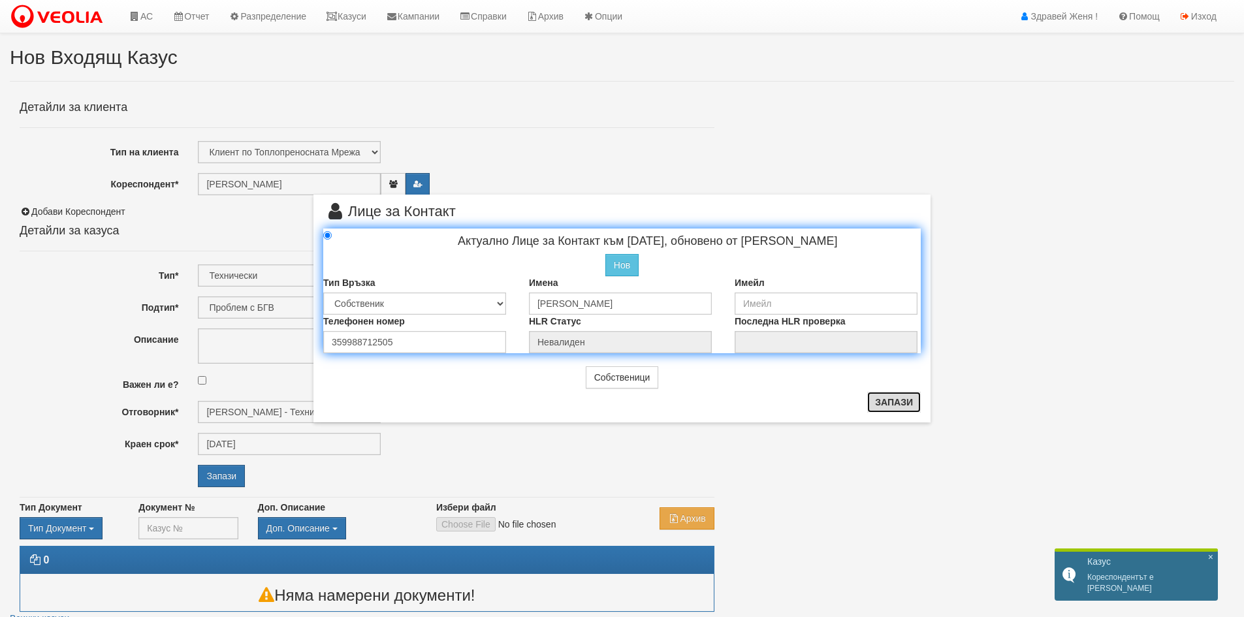
click at [882, 401] on button "Запази" at bounding box center [894, 402] width 54 height 21
radio input "true"
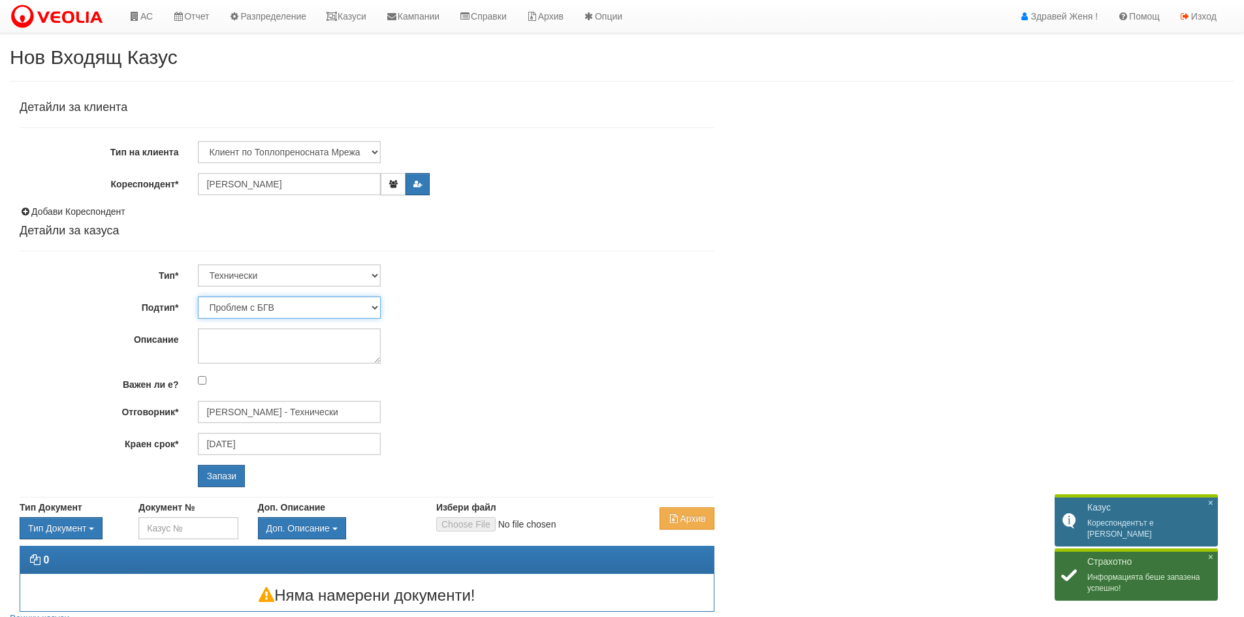
click at [375, 308] on select "Проблем с БГВ Теч ВОИ Теч БГВ Теч в АС Теч от водомер Проблем в АС Интервенция …" at bounding box center [289, 308] width 183 height 22
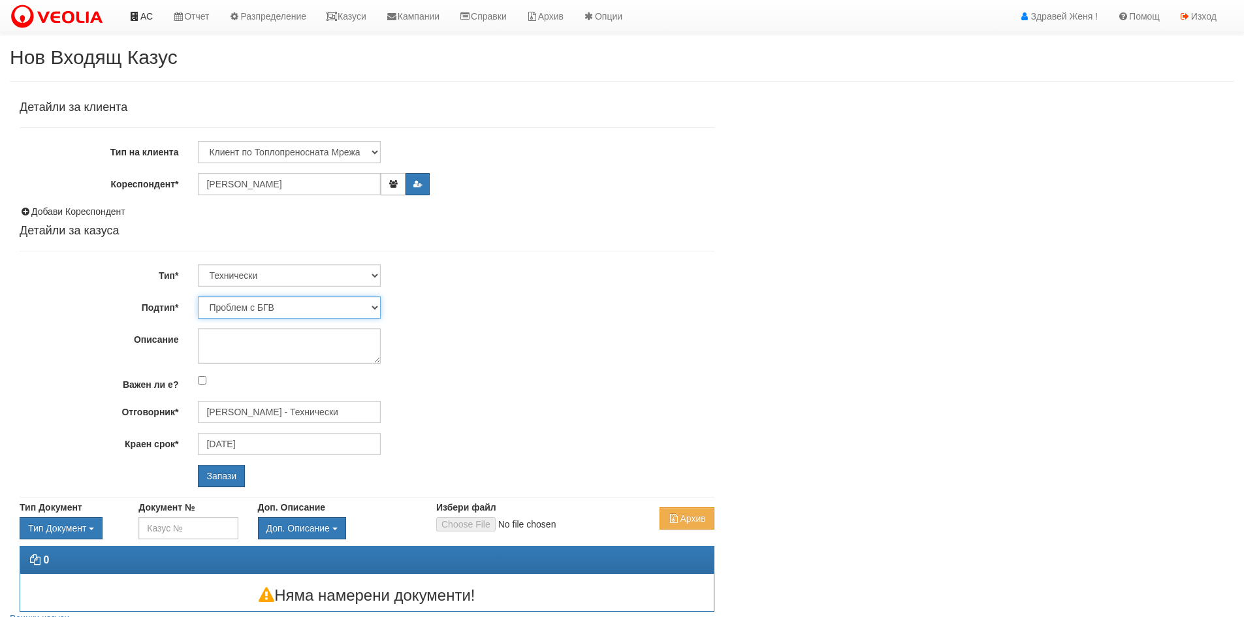
select select "Проблем в АС"
click at [198, 297] on select "Проблем с БГВ Теч ВОИ Теч БГВ Теч в АС Теч от водомер Проблем в АС Интервенция …" at bounding box center [289, 308] width 183 height 22
type input "[DATE]"
type input "[PERSON_NAME] - Технически"
click at [248, 339] on textarea "Описание" at bounding box center [289, 346] width 183 height 35
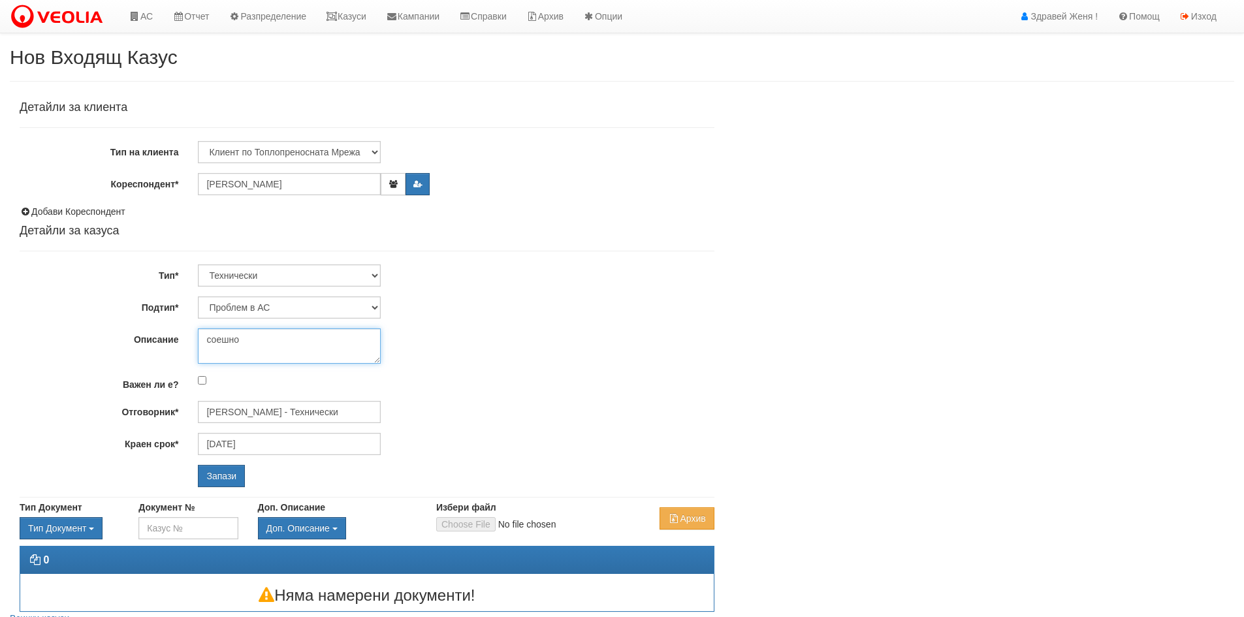
click at [214, 339] on textarea "соешно" at bounding box center [289, 346] width 183 height 35
type textarea "спешно"
click at [238, 483] on input "Запази" at bounding box center [221, 476] width 47 height 22
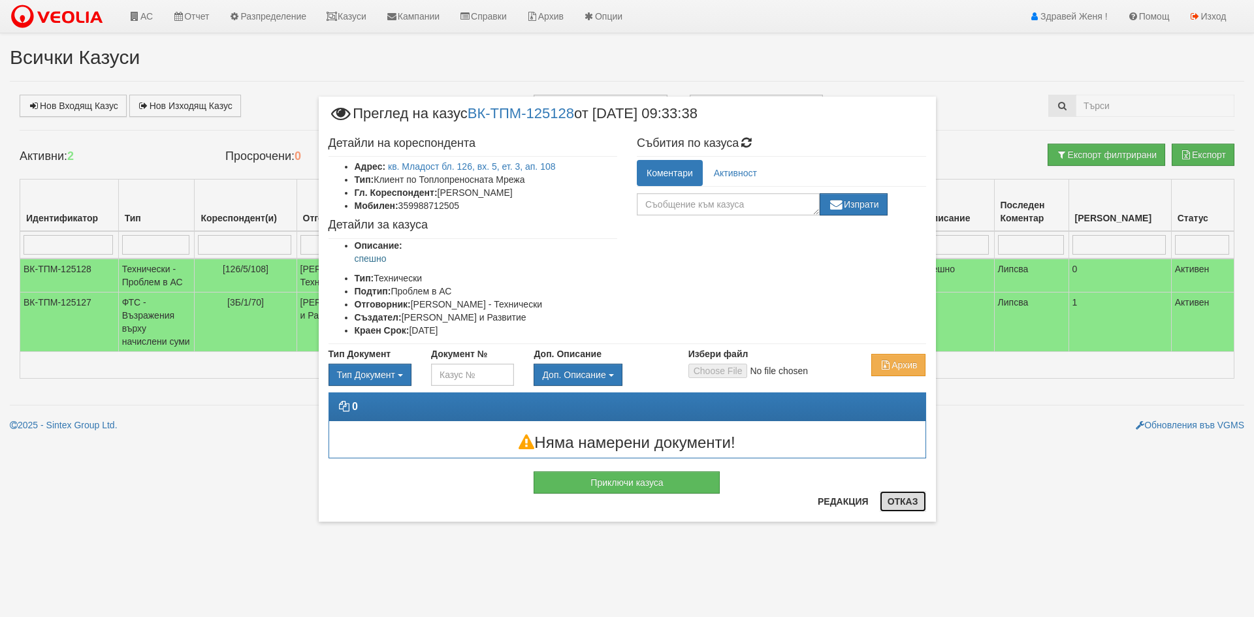
click at [904, 510] on button "Отказ" at bounding box center [903, 501] width 46 height 21
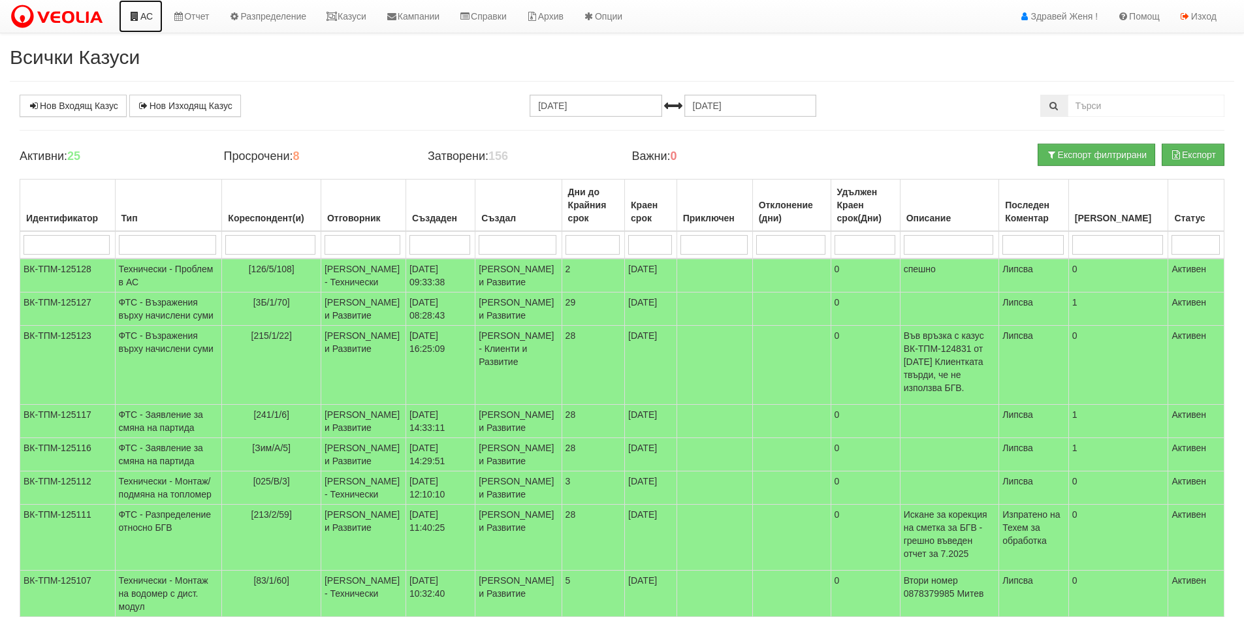
click at [144, 21] on link "АС" at bounding box center [141, 16] width 44 height 33
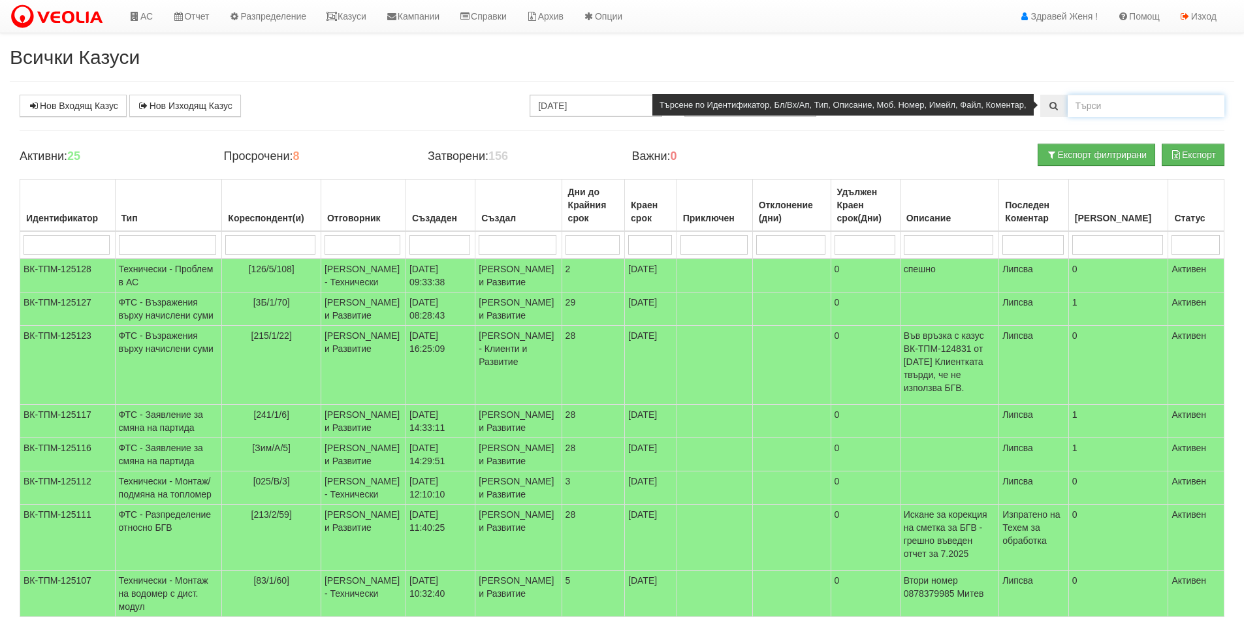
click at [1114, 108] on input "text" at bounding box center [1146, 106] width 157 height 22
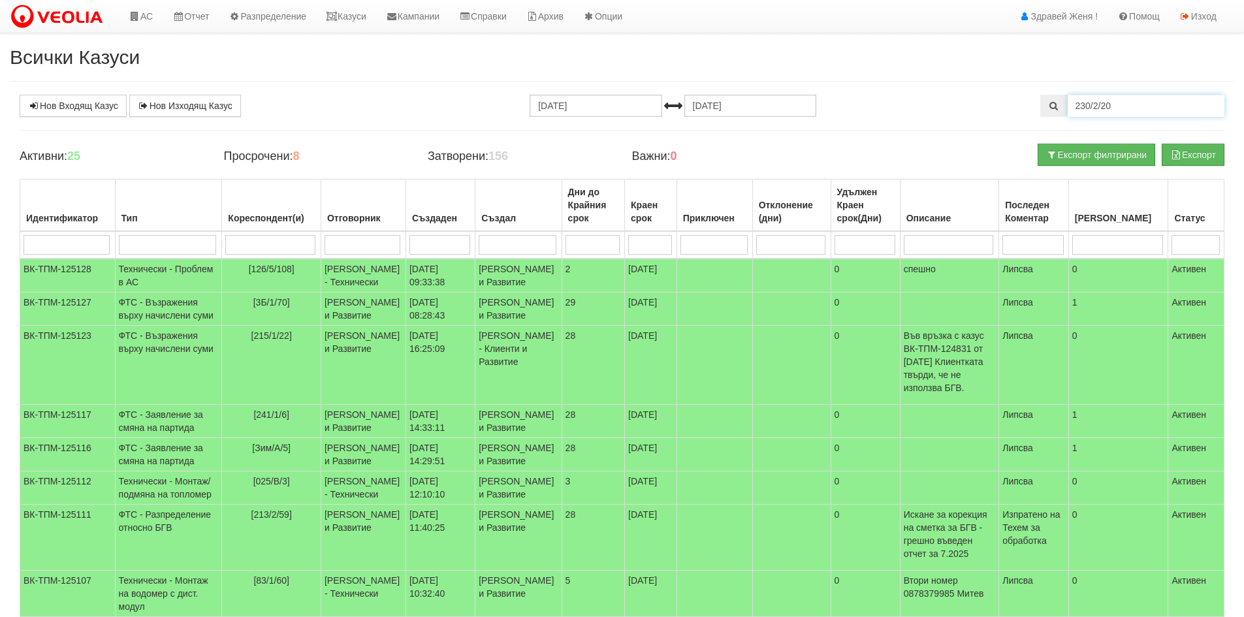
type input "230/2/20"
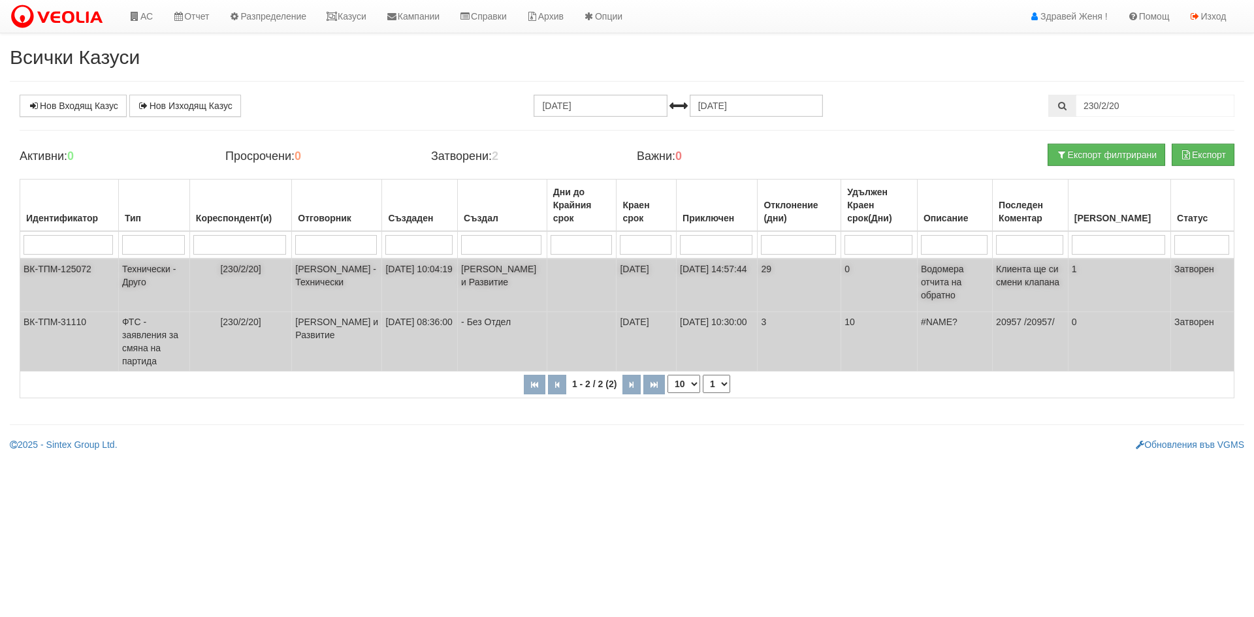
click at [309, 270] on td "[PERSON_NAME] - Технически" at bounding box center [337, 286] width 90 height 54
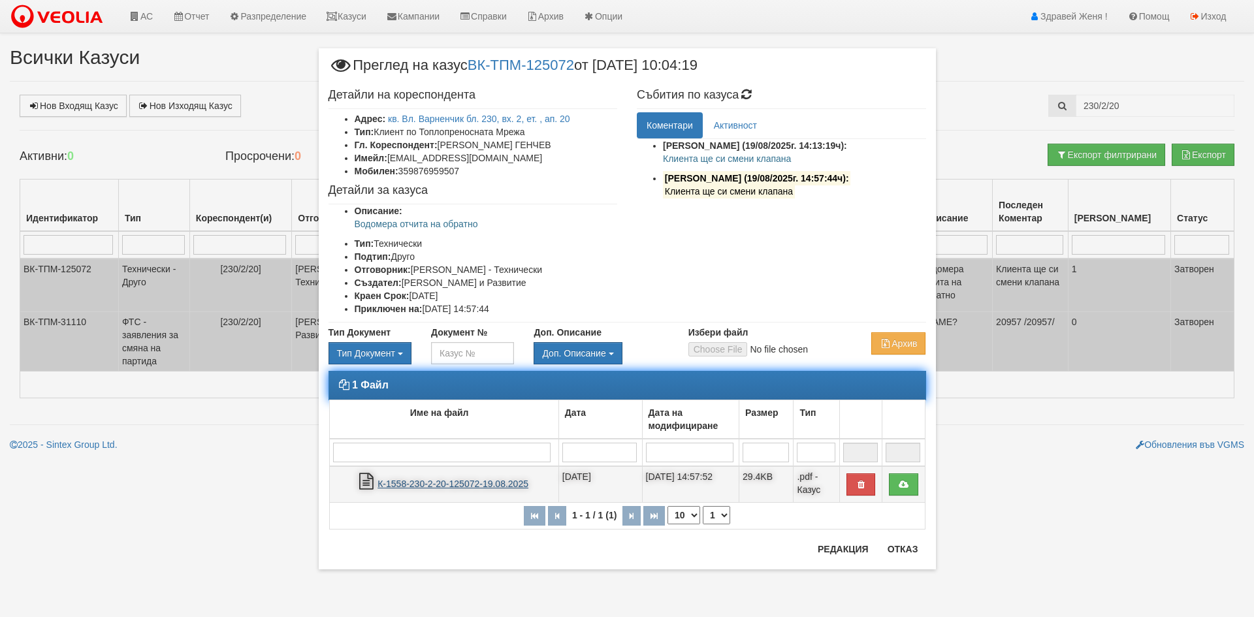
click at [474, 487] on link "К-1558-230-2-20-125072-19.08.2025" at bounding box center [453, 484] width 151 height 10
click at [451, 489] on link "К-1558-230-2-20-125072-19.08.2025" at bounding box center [453, 484] width 151 height 10
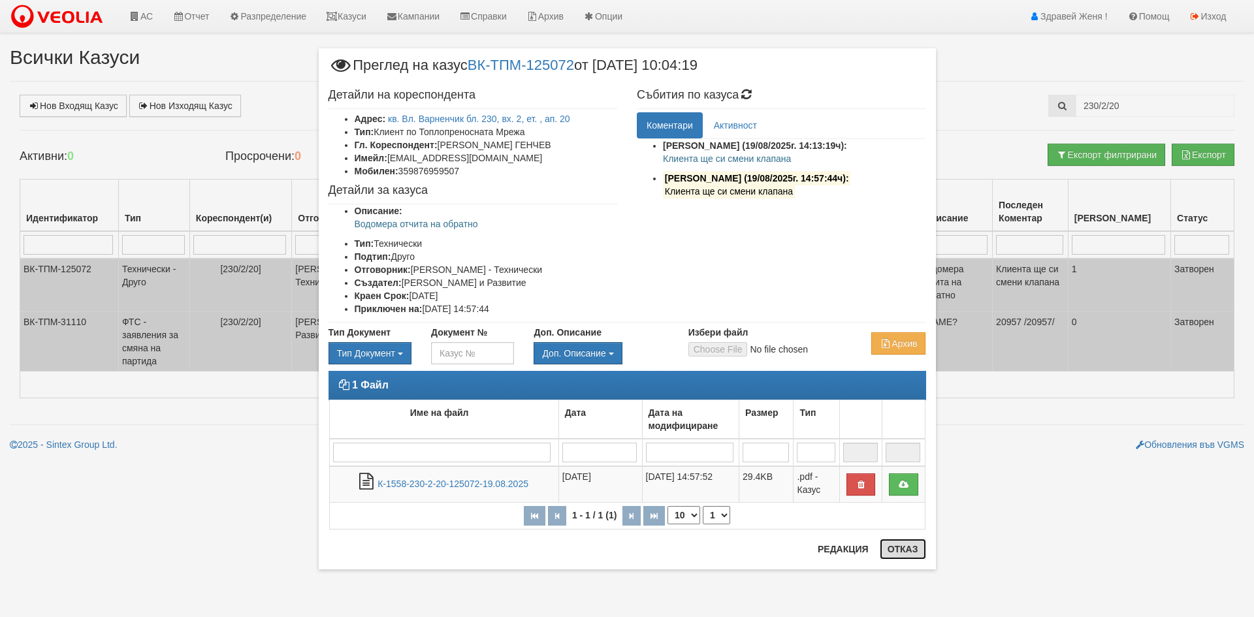
click at [925, 546] on button "Отказ" at bounding box center [903, 549] width 46 height 21
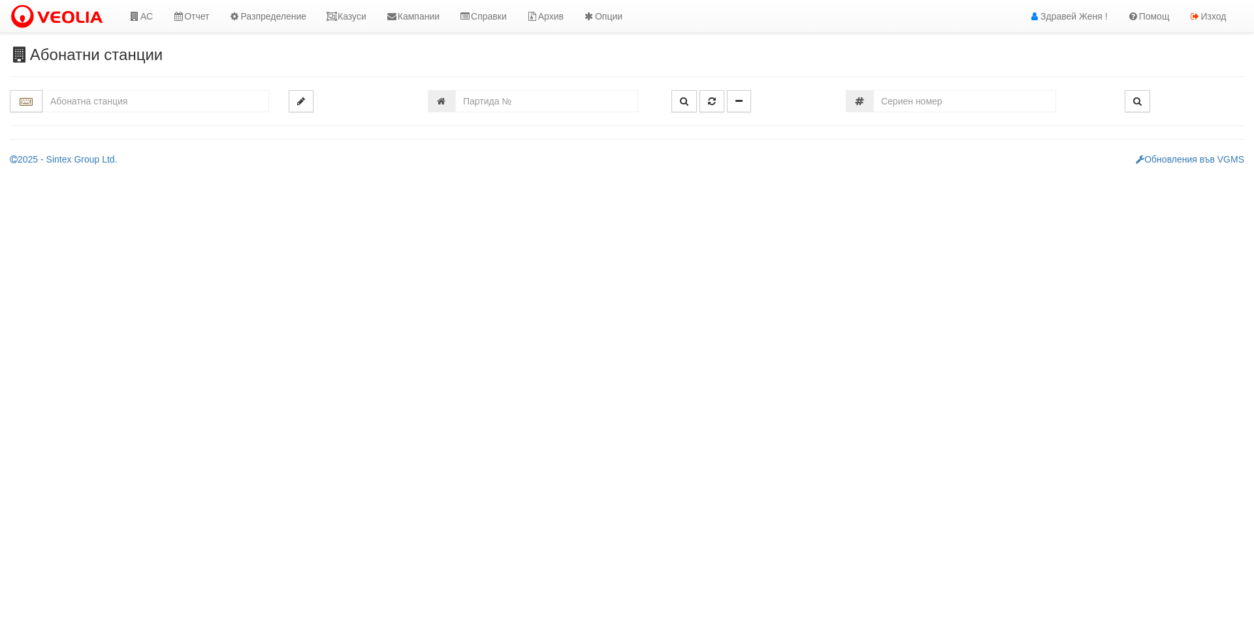
click at [116, 96] on input "text" at bounding box center [155, 101] width 227 height 22
click at [338, 16] on icon at bounding box center [332, 16] width 12 height 9
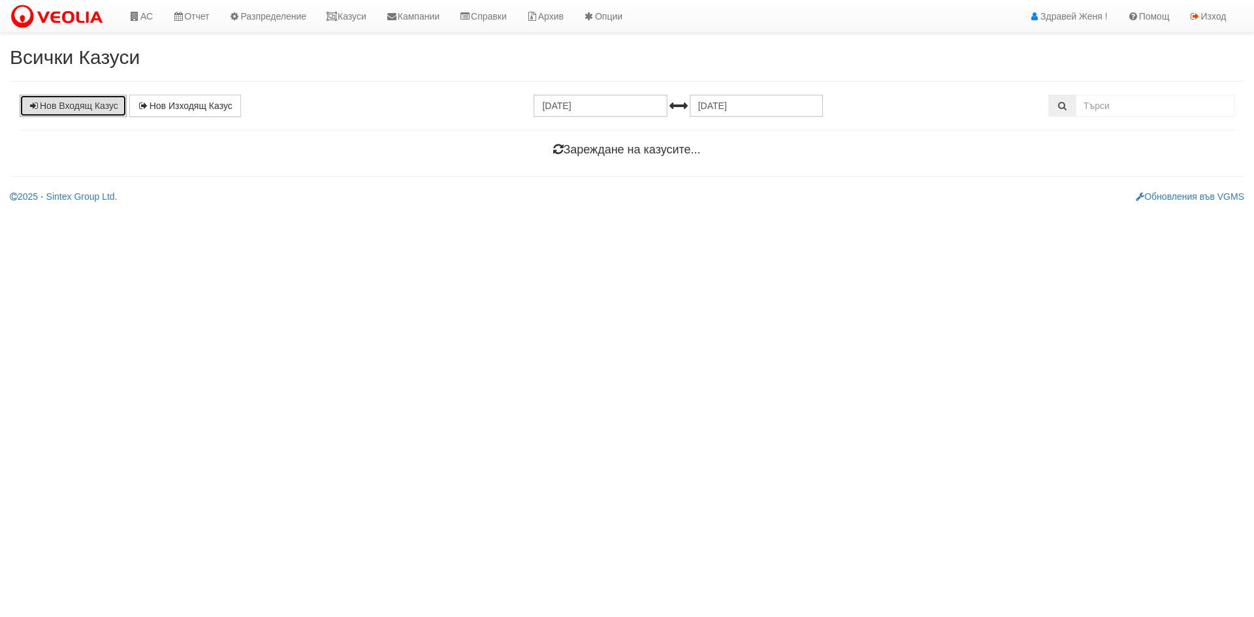
click at [86, 104] on link "Нов Входящ Казус" at bounding box center [73, 106] width 107 height 22
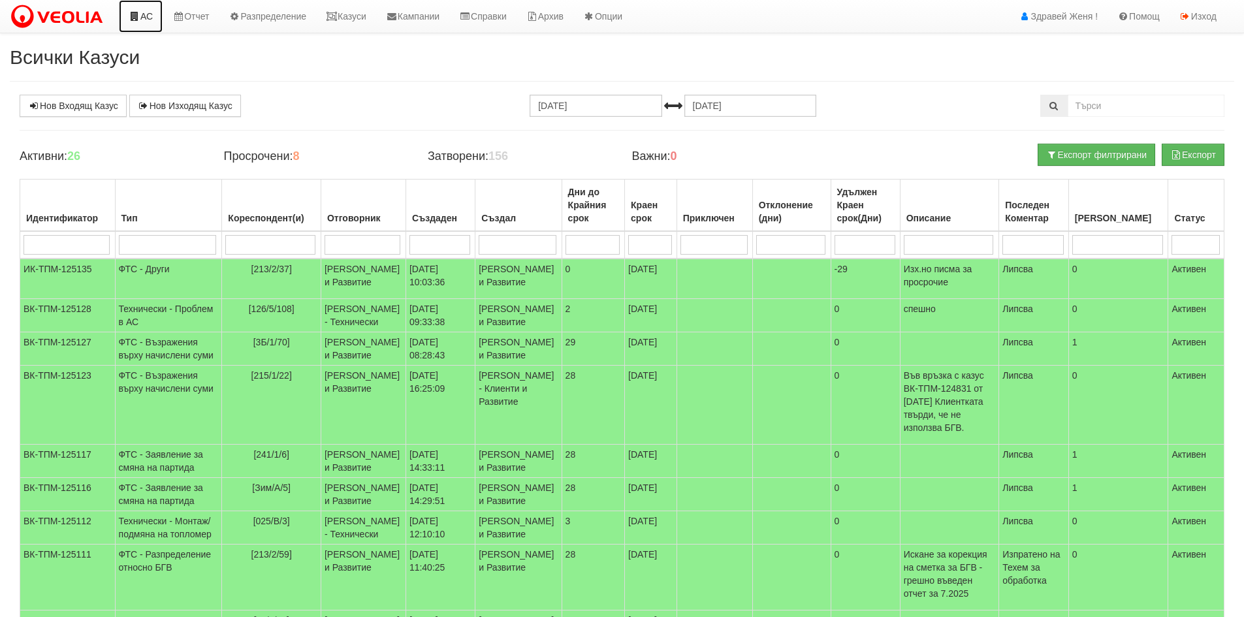
click at [149, 15] on link "АС" at bounding box center [141, 16] width 44 height 33
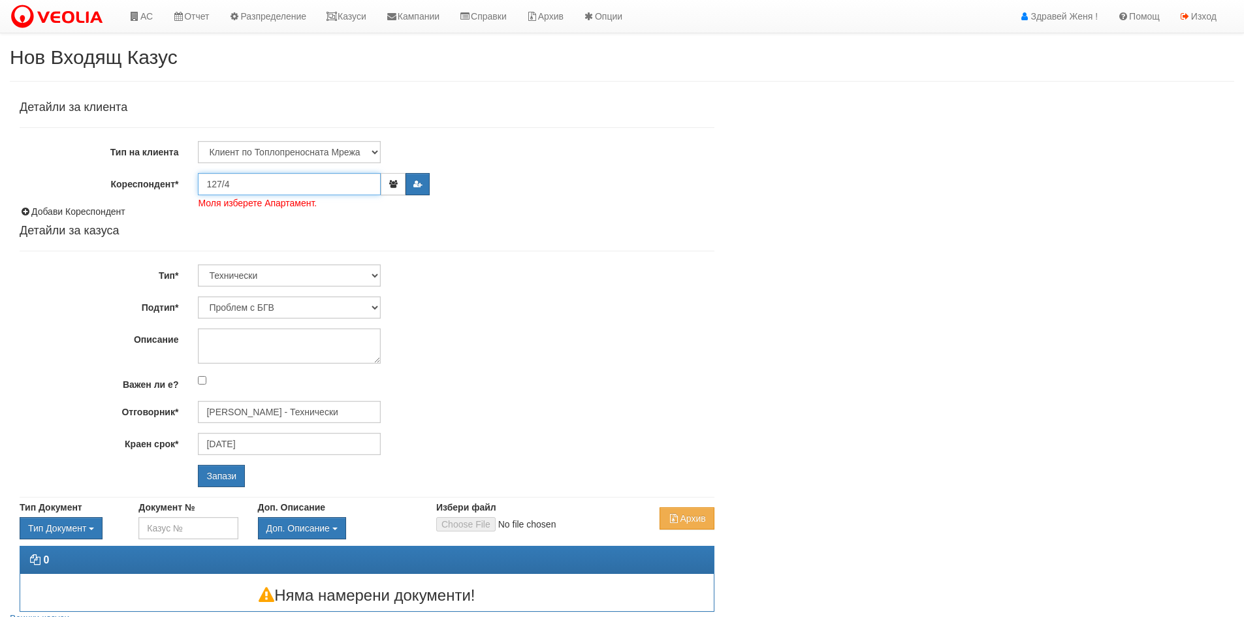
click at [250, 189] on input "127/4" at bounding box center [289, 184] width 183 height 22
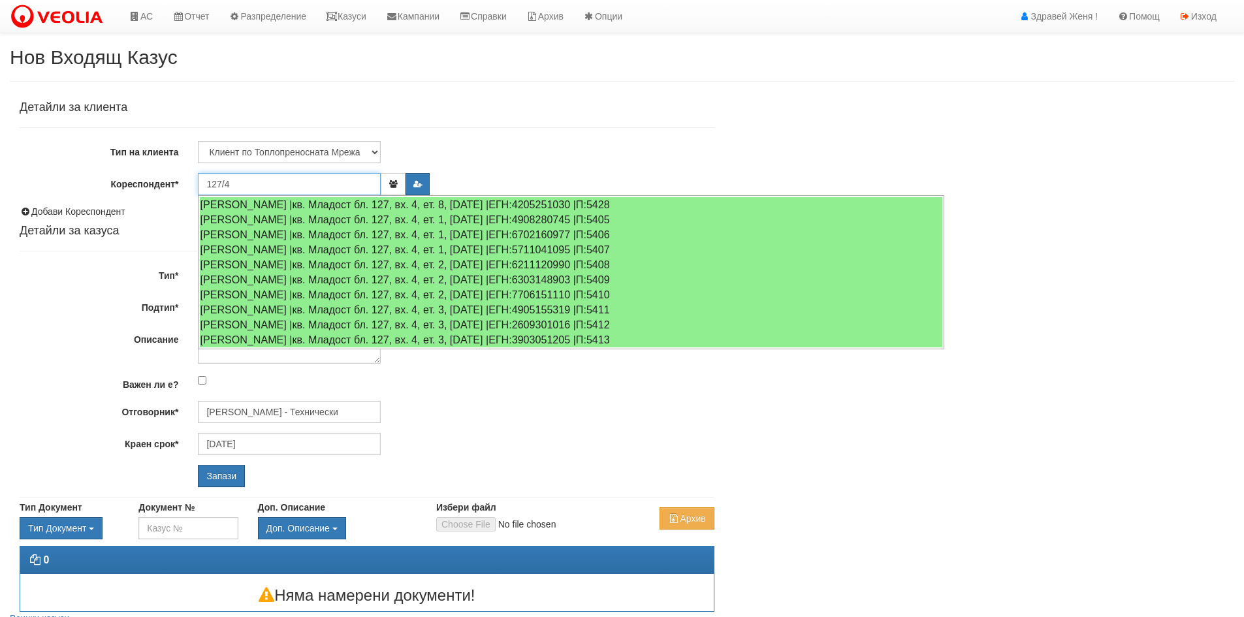
click at [240, 185] on input "127/4" at bounding box center [289, 184] width 183 height 22
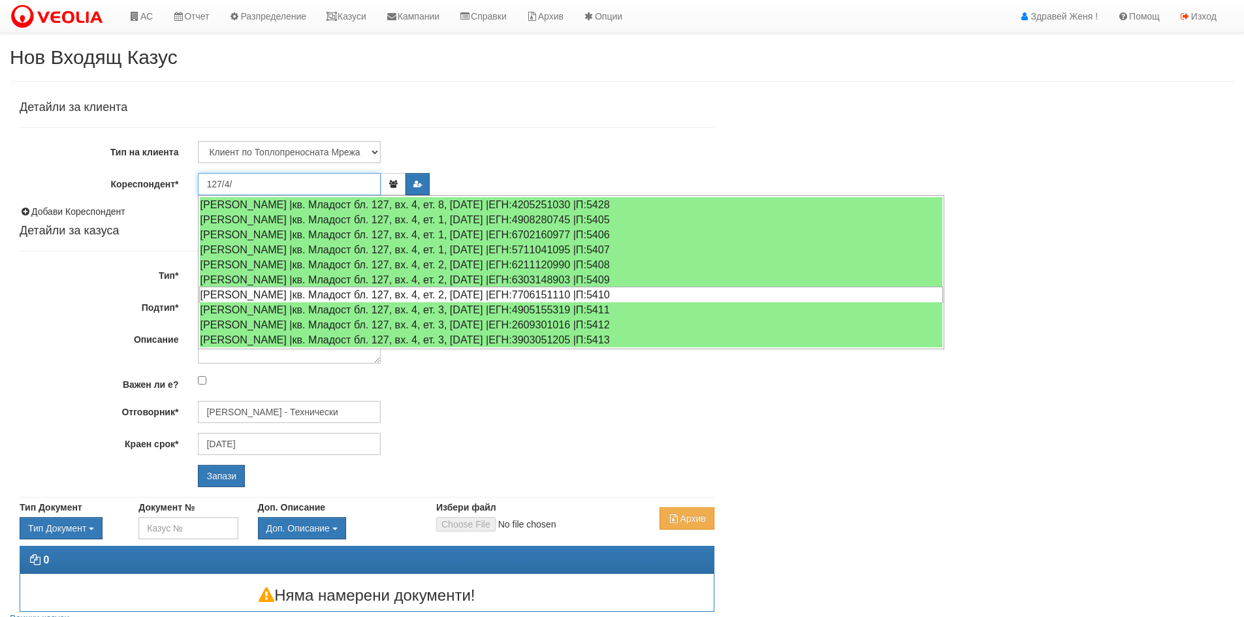
click at [447, 292] on div "[PERSON_NAME] |кв. Младост бл. 127, вх. 4, ет. 2, [DATE] |ЕГН:7706151110 |П:5410" at bounding box center [571, 295] width 744 height 16
type input "[PERSON_NAME]"
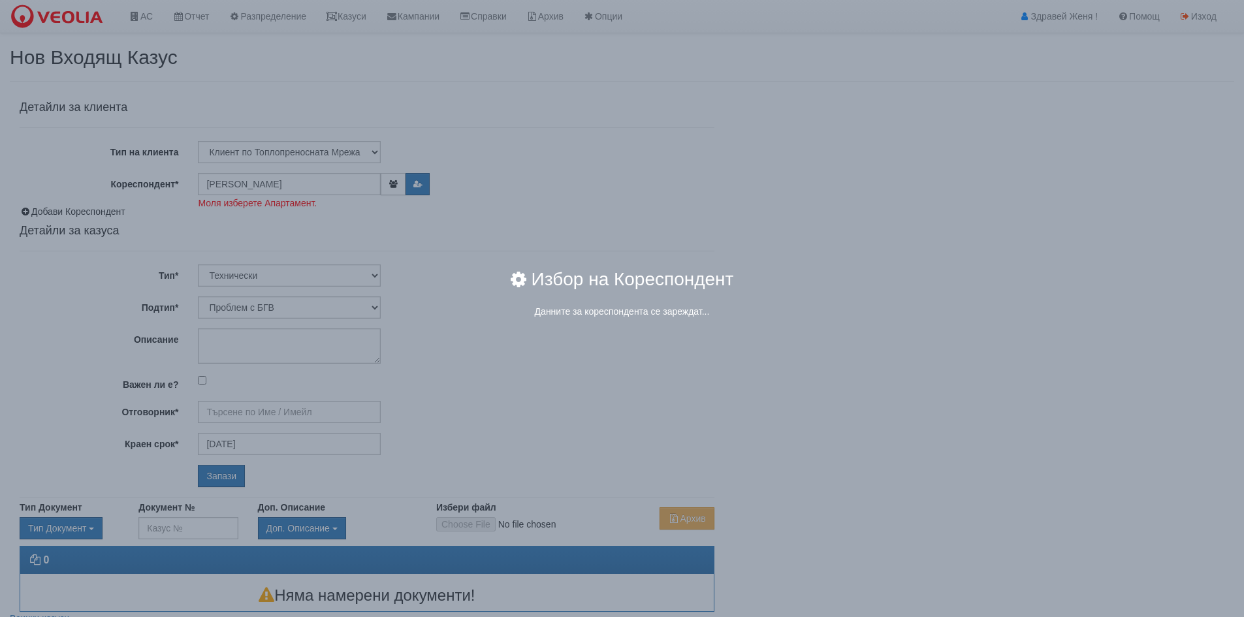
type input "[PERSON_NAME] - Технически"
radio input "true"
type input "[PERSON_NAME]"
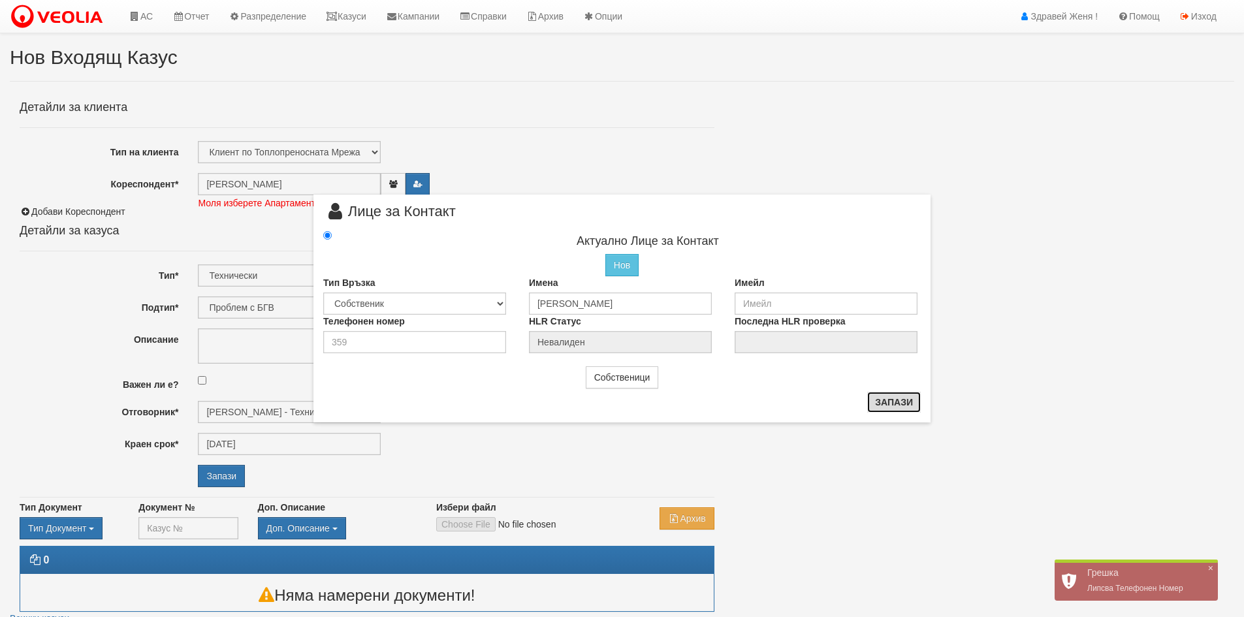
click at [896, 400] on button "Запази" at bounding box center [894, 402] width 54 height 21
click at [904, 400] on button "Запази" at bounding box center [894, 402] width 54 height 21
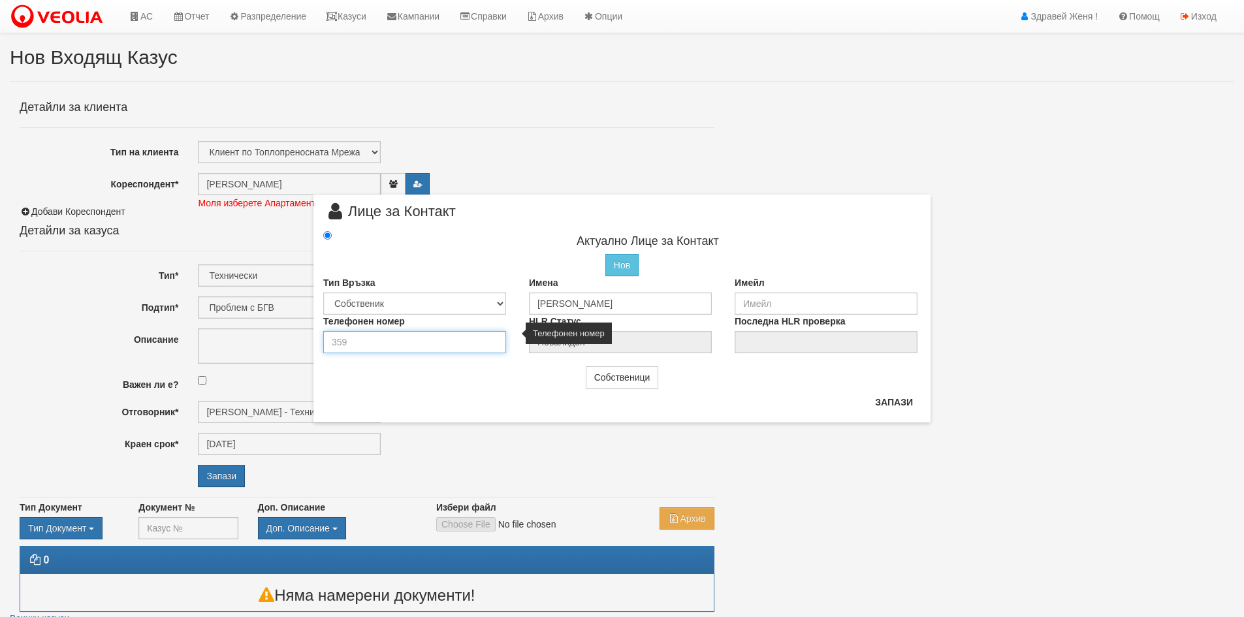
click at [383, 339] on input "number" at bounding box center [414, 342] width 183 height 22
type input "0897021451"
click at [898, 404] on button "Запази" at bounding box center [894, 402] width 54 height 21
radio input "true"
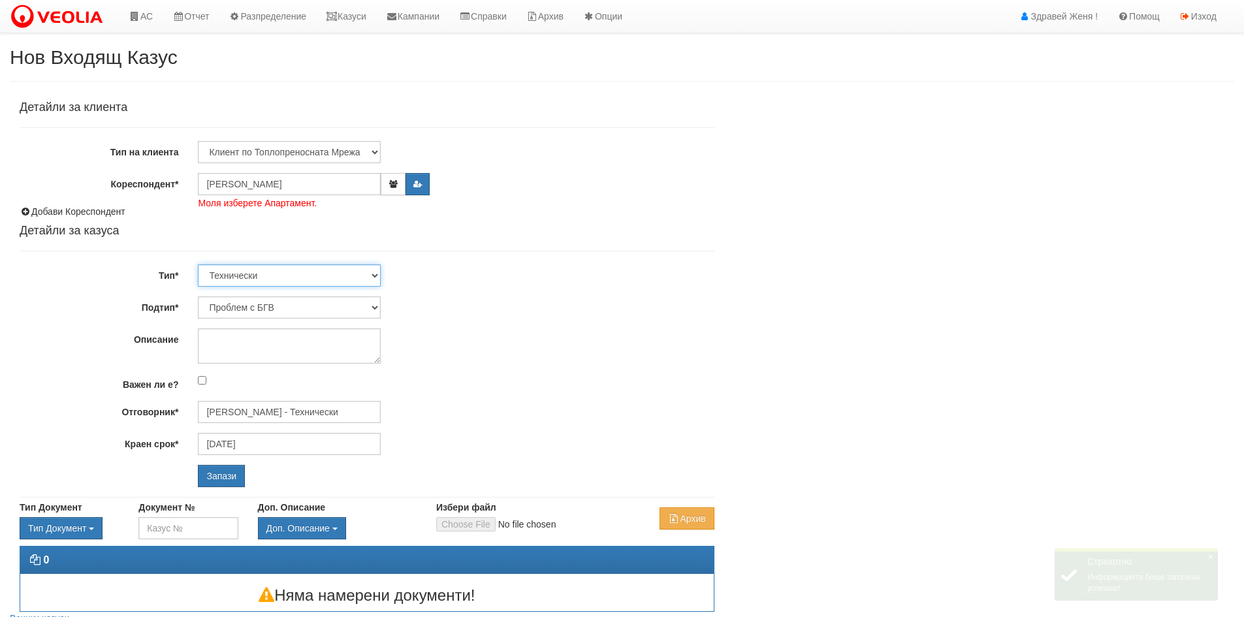
click at [380, 274] on select "Технически ФТС Търговски Административен Производствен Експлоатационен Финансов…" at bounding box center [289, 276] width 183 height 22
click at [198, 265] on select "Технически ФТС Търговски Административен Производствен Експлоатационен Финансов…" at bounding box center [289, 276] width 183 height 22
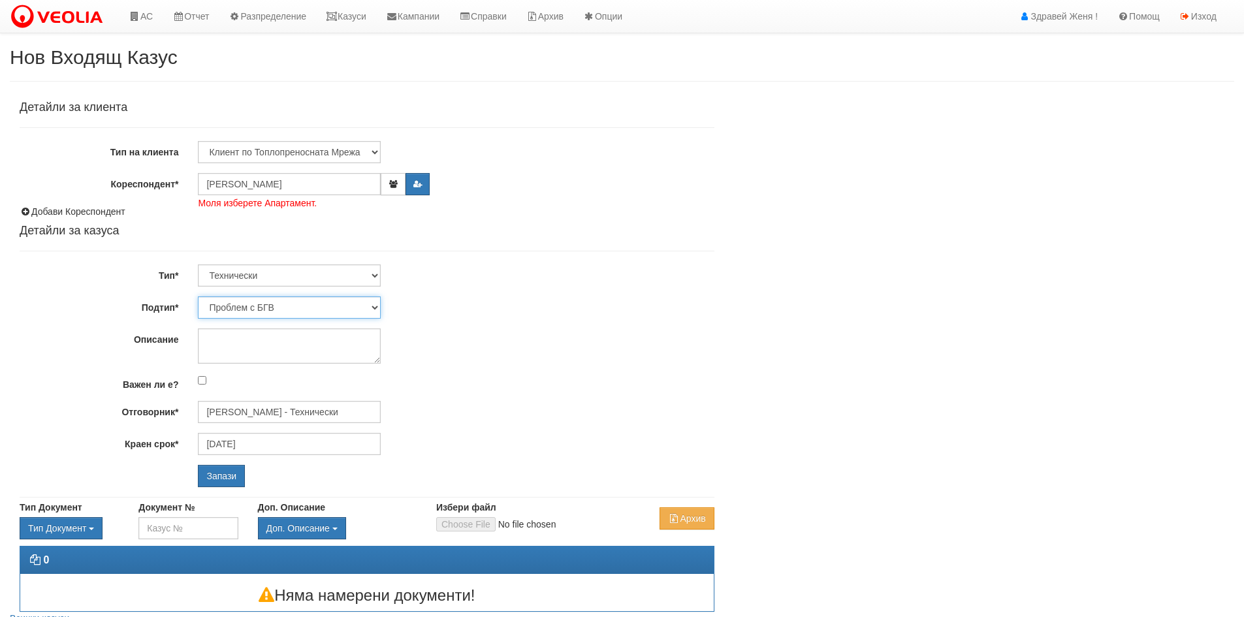
click at [377, 306] on select "Проблем с БГВ Теч ВОИ Теч БГВ Теч в АС Теч от водомер Проблем в АС Интервенция …" at bounding box center [289, 308] width 183 height 22
click at [491, 276] on div "Технически ФТС Търговски Административен Производствен Експлоатационен Финансов…" at bounding box center [456, 276] width 536 height 22
click at [375, 274] on select "Технически ФТС Търговски Административен Производствен Експлоатационен Финансов…" at bounding box center [289, 276] width 183 height 22
click at [374, 274] on select "Технически ФТС Търговски Административен Производствен Експлоатационен Финансов…" at bounding box center [289, 276] width 183 height 22
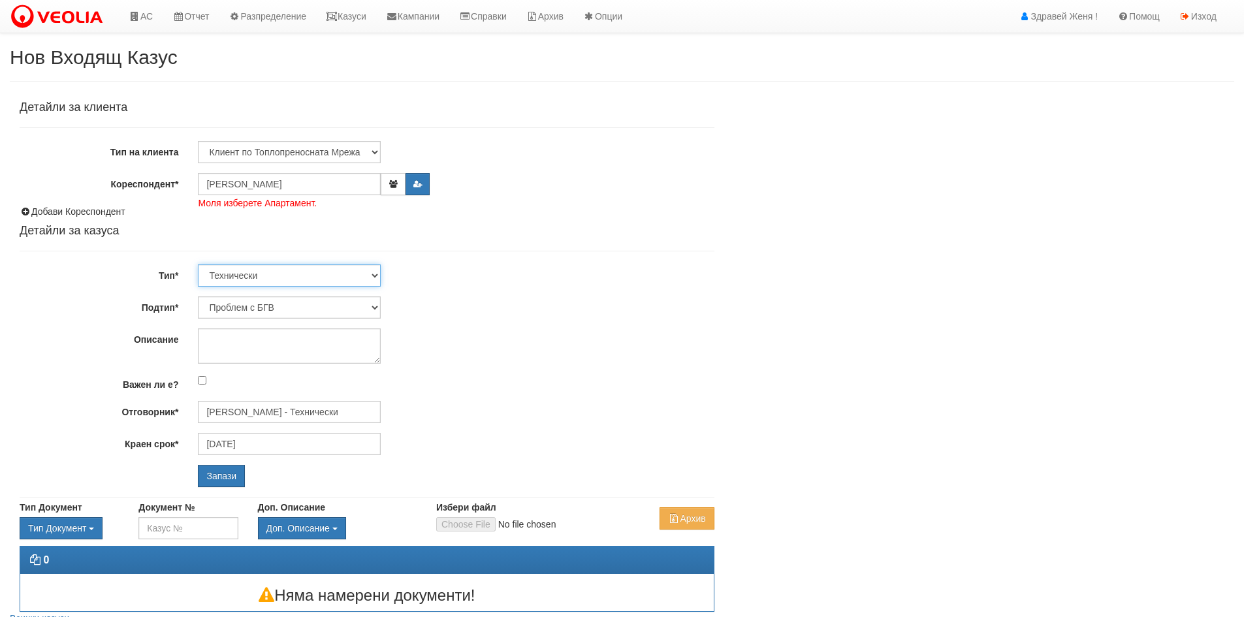
select select "1"
click at [198, 265] on select "Технически ФТС Търговски Административен Производствен Експлоатационен Финансов…" at bounding box center [289, 276] width 183 height 22
type input "20/09/2025"
type input "Миглена Михова - Клиенти и Развитие"
click at [375, 308] on select "Заявление за смяна на партида Заявление за равни месечни вноски Разпределение о…" at bounding box center [289, 308] width 183 height 22
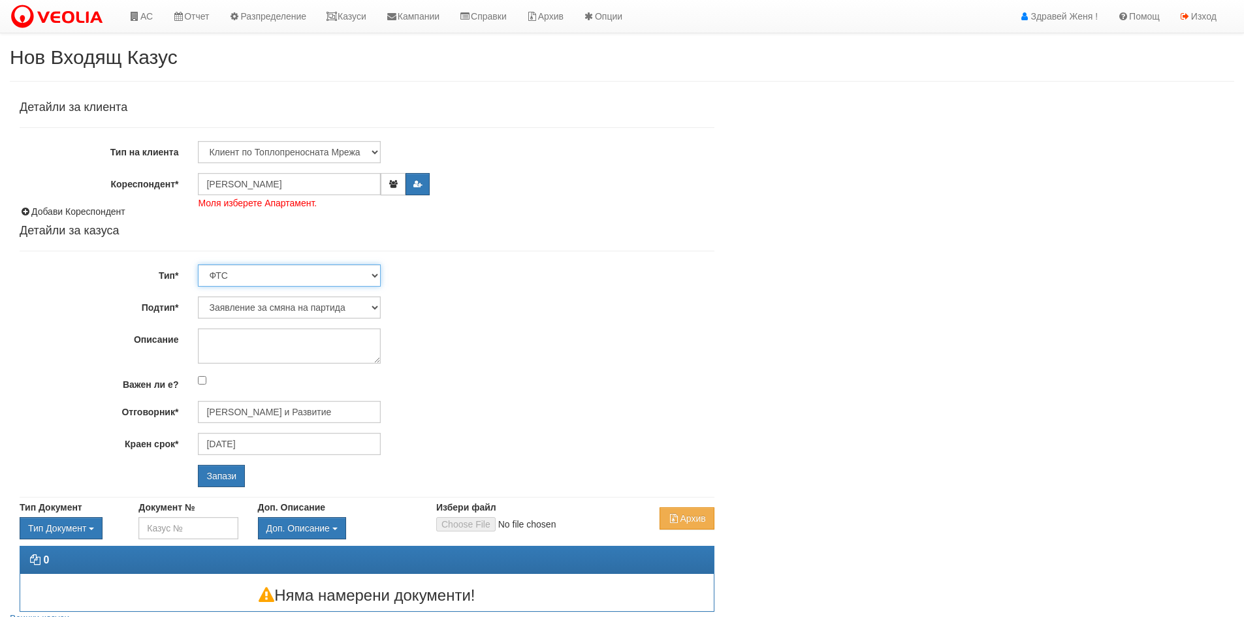
click at [375, 277] on select "Технически ФТС Търговски Административен Производствен Експлоатационен Финансов…" at bounding box center [289, 276] width 183 height 22
select select "0"
click at [198, 265] on select "Технически ФТС Търговски Административен Производствен Експлоатационен Финансов…" at bounding box center [289, 276] width 183 height 22
type input "[DATE]"
type input "[PERSON_NAME] - Технически"
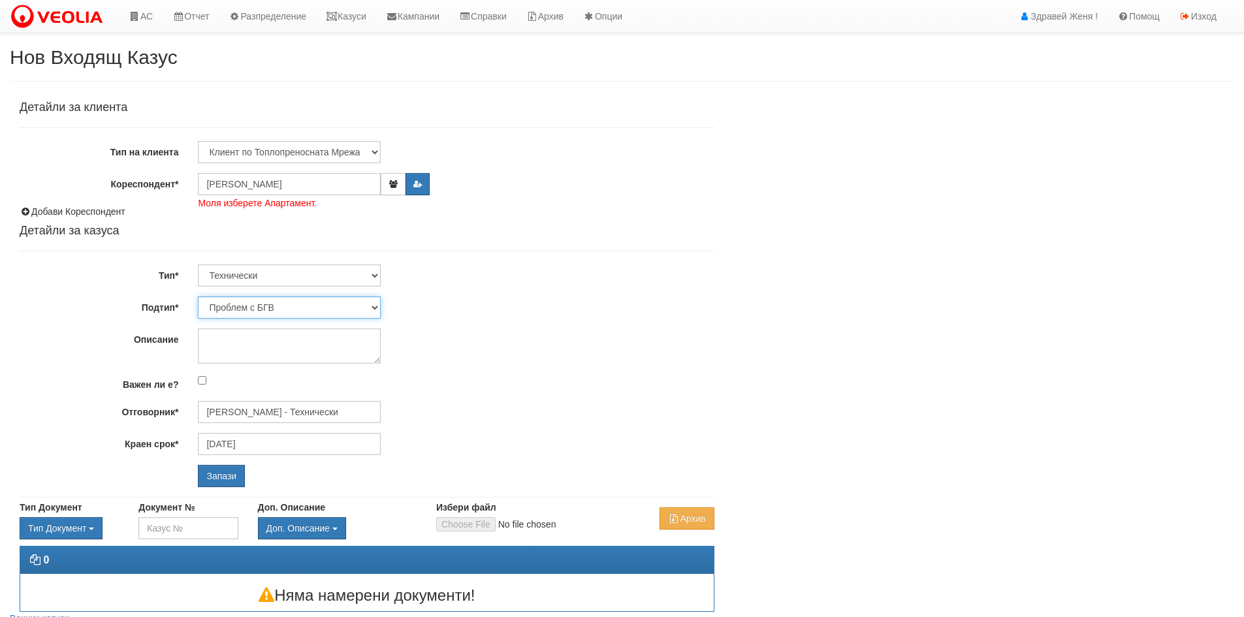
click at [374, 304] on select "Проблем с БГВ Теч ВОИ Теч БГВ Теч в АС Теч от водомер Проблем в АС Интервенция …" at bounding box center [289, 308] width 183 height 22
select select "Писмена молба/жалба"
click at [198, 297] on select "Проблем с БГВ Теч ВОИ Теч БГВ Теч в АС Теч от водомер Проблем в АС Интервенция …" at bounding box center [289, 308] width 183 height 22
type input "20/09/2025"
type input "[PERSON_NAME] - Технически"
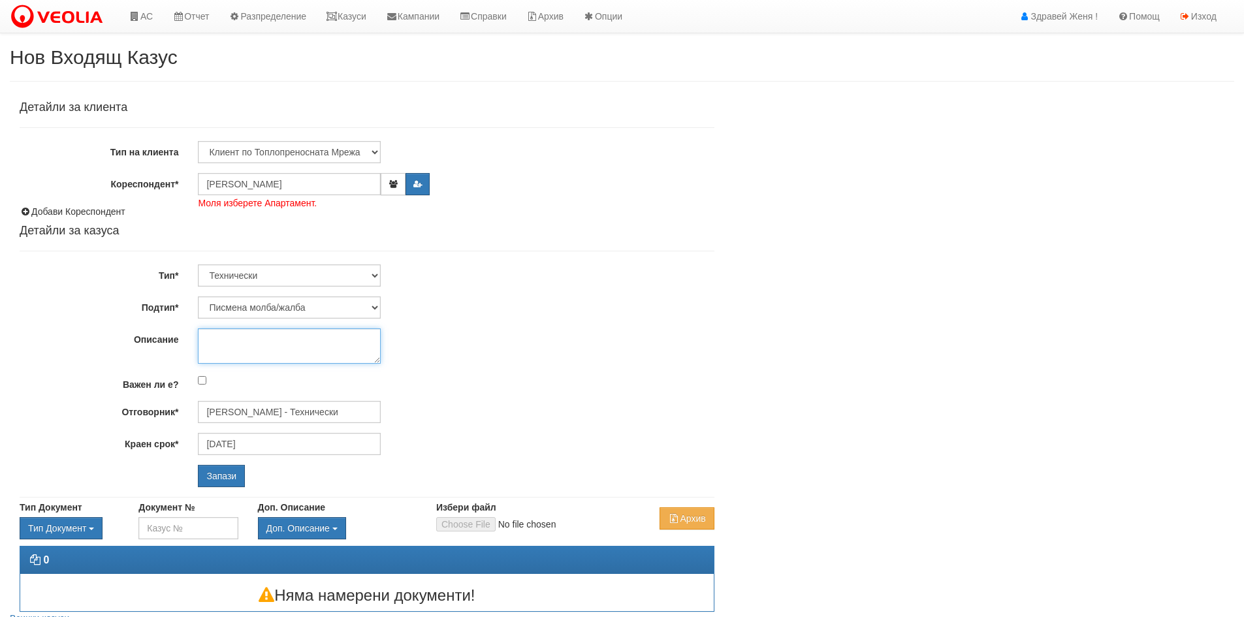
click at [250, 337] on textarea "Описание" at bounding box center [289, 346] width 183 height 35
click at [510, 314] on div "Проблем с БГВ Теч ВОИ Теч БГВ Теч в АС Теч от водомер Проблем в АС Интервенция …" at bounding box center [456, 308] width 536 height 22
click at [336, 186] on input "ДИАНА ВЕЛИКОВА СИМОВА" at bounding box center [289, 184] width 183 height 22
click at [223, 346] on textarea "Описание" at bounding box center [289, 346] width 183 height 35
click at [376, 18] on link "Казуси" at bounding box center [346, 16] width 60 height 33
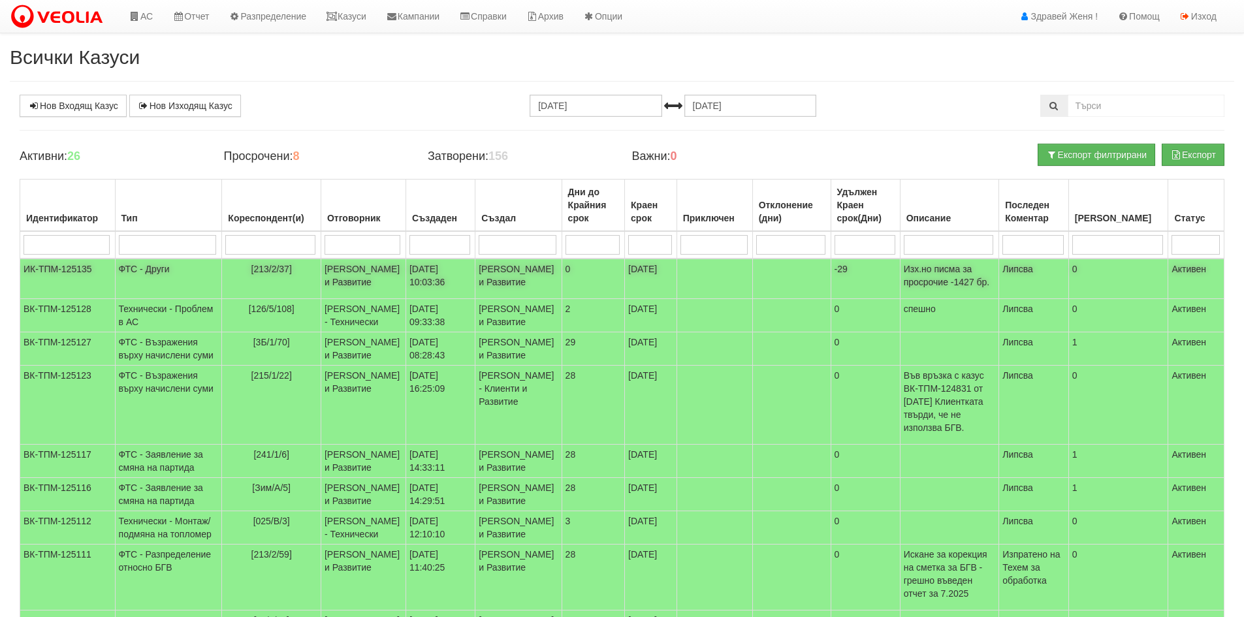
click at [251, 267] on span "[213/2/37]" at bounding box center [271, 269] width 40 height 10
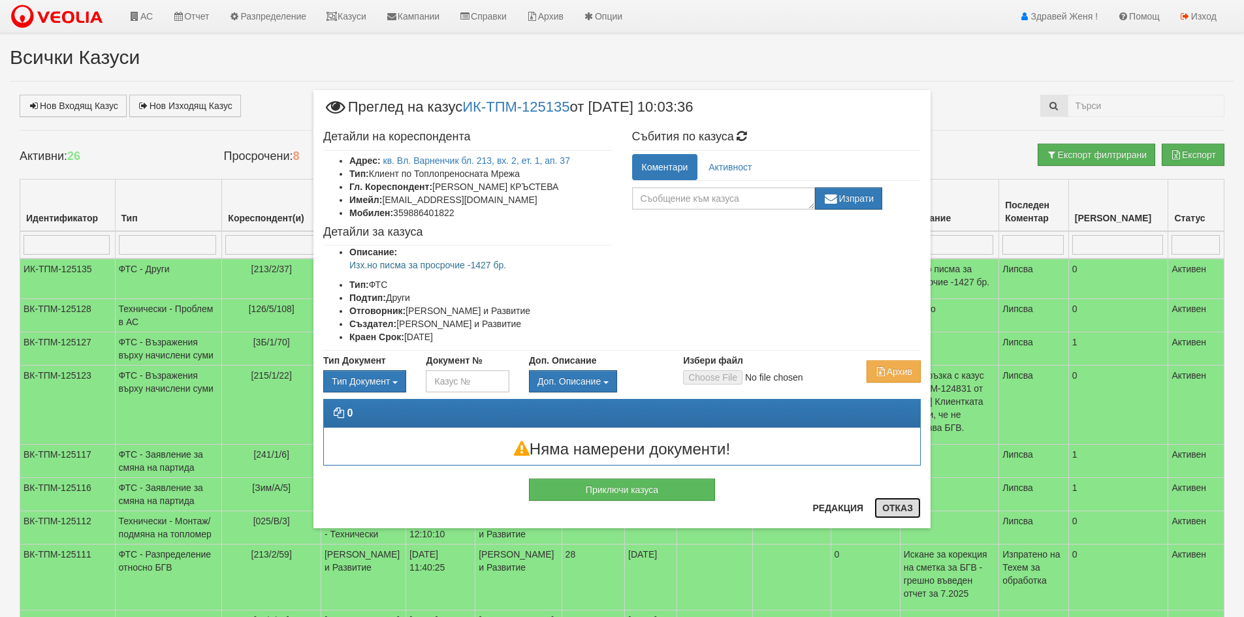
click at [903, 510] on button "Отказ" at bounding box center [898, 508] width 46 height 21
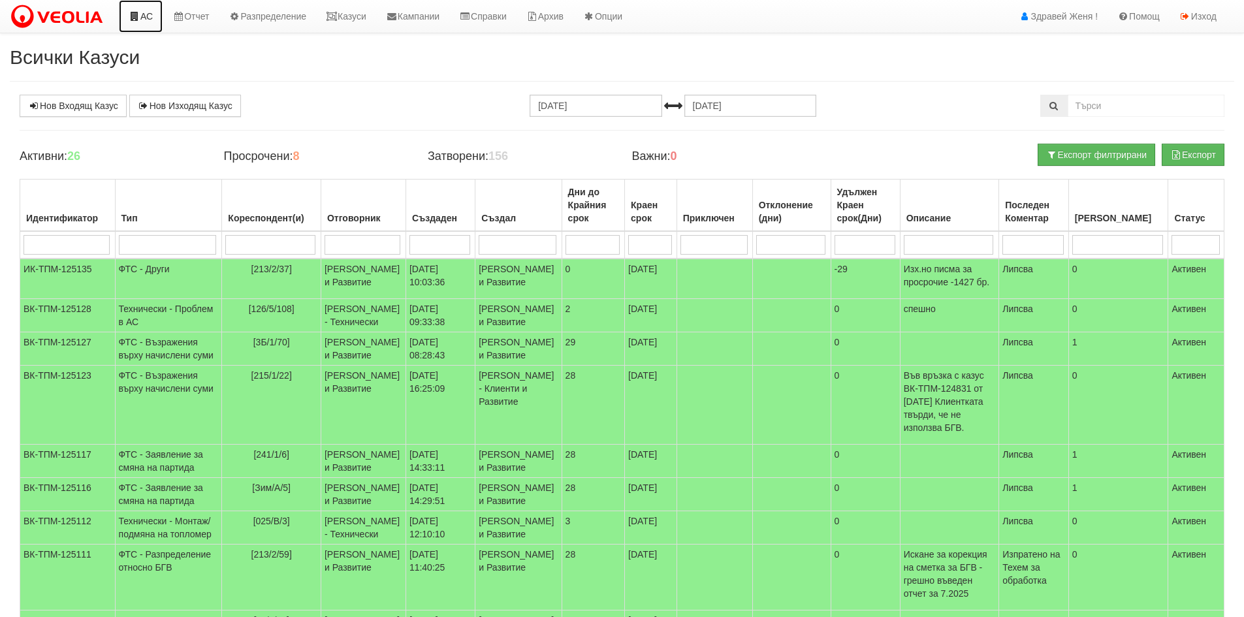
click at [154, 18] on link "АС" at bounding box center [141, 16] width 44 height 33
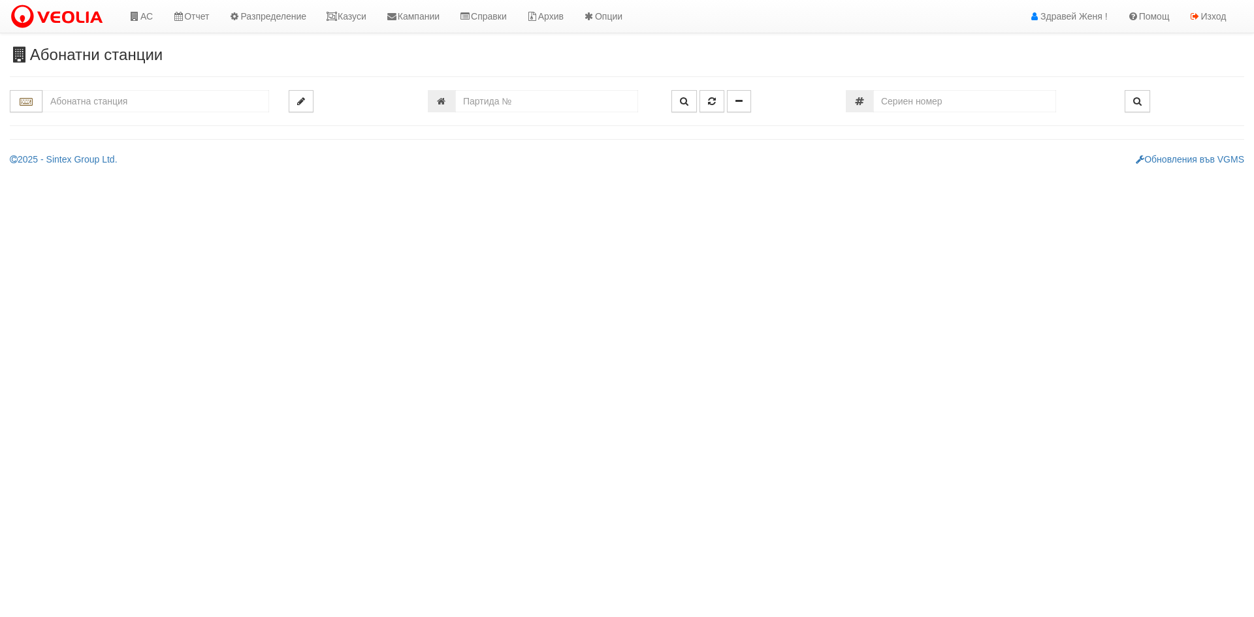
click at [127, 105] on input "text" at bounding box center [155, 101] width 227 height 22
click at [116, 139] on div "213/2 - Вл. Варненчик - "ТЕХЕМ"" at bounding box center [155, 136] width 223 height 15
type input "213/2 - Вл. Варненчик - "ТЕХЕМ""
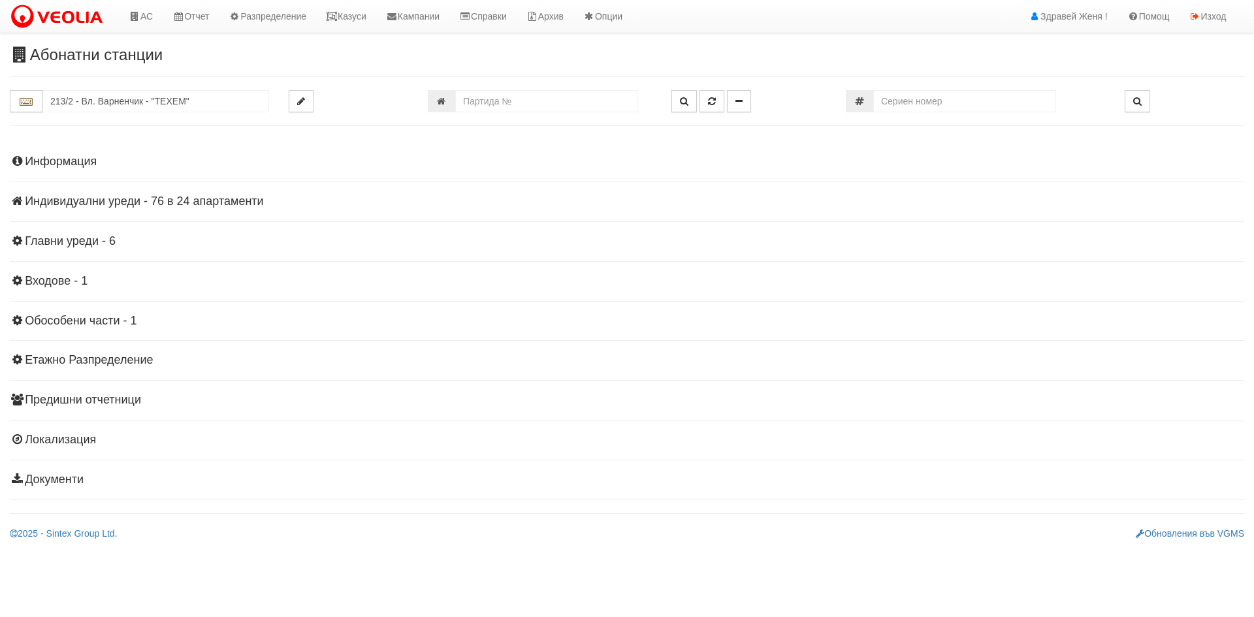
click at [194, 195] on h4 "Индивидуални уреди - 76 в 24 апартаменти" at bounding box center [627, 201] width 1235 height 13
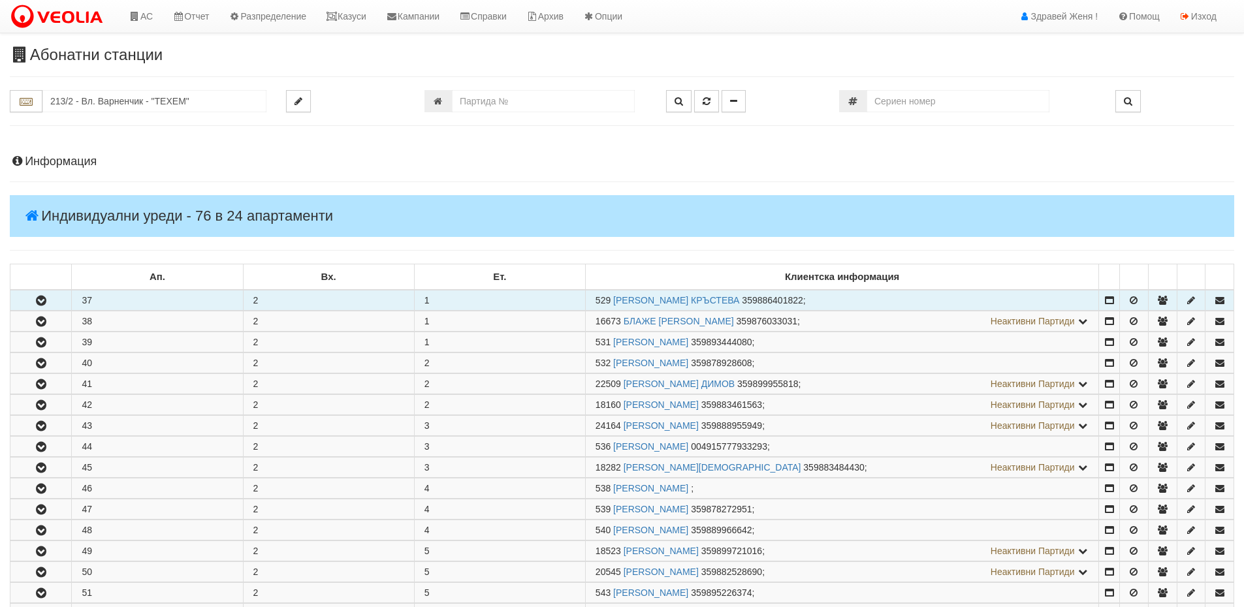
click at [50, 300] on button "button" at bounding box center [40, 301] width 61 height 20
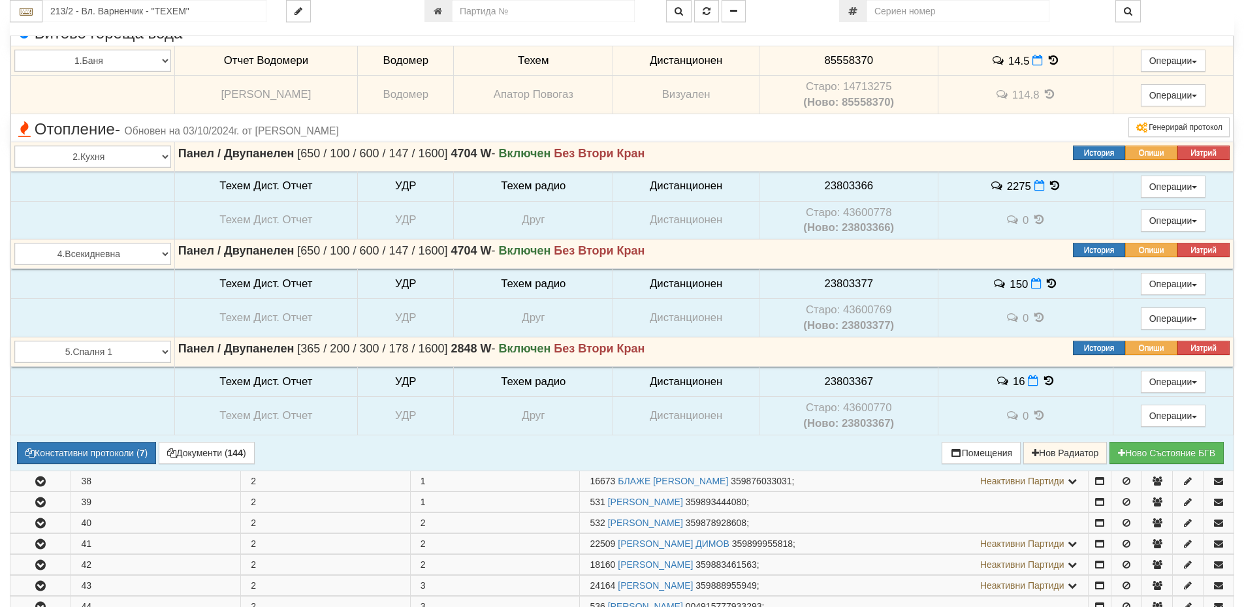
scroll to position [392, 0]
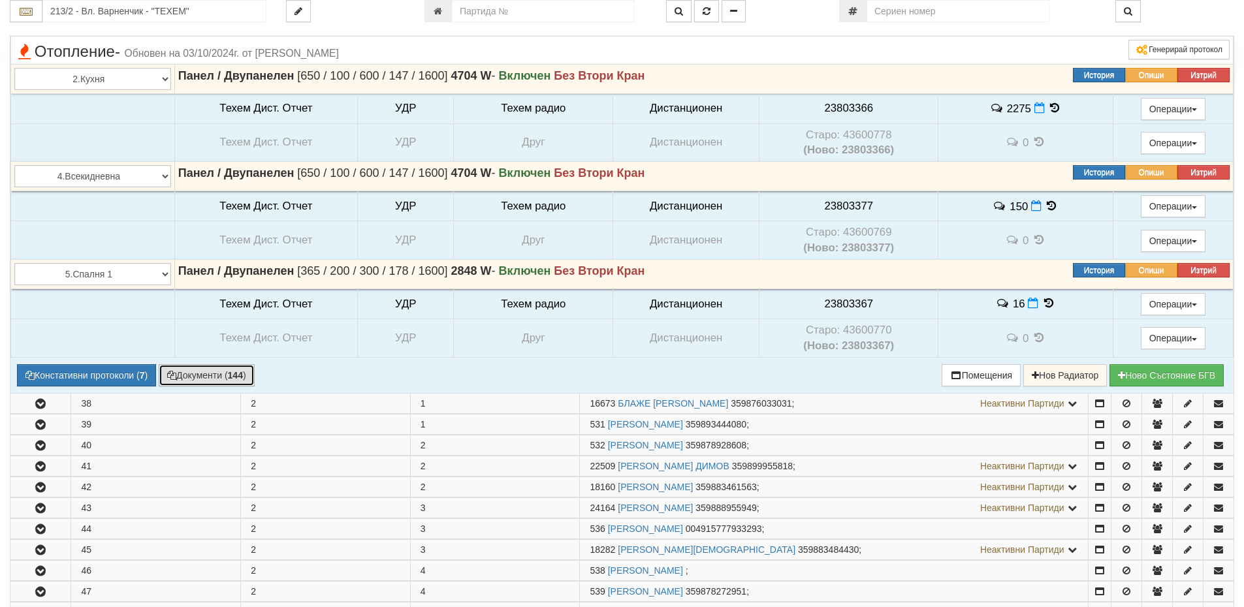
click at [219, 380] on button "Документи ( 144 )" at bounding box center [207, 375] width 96 height 22
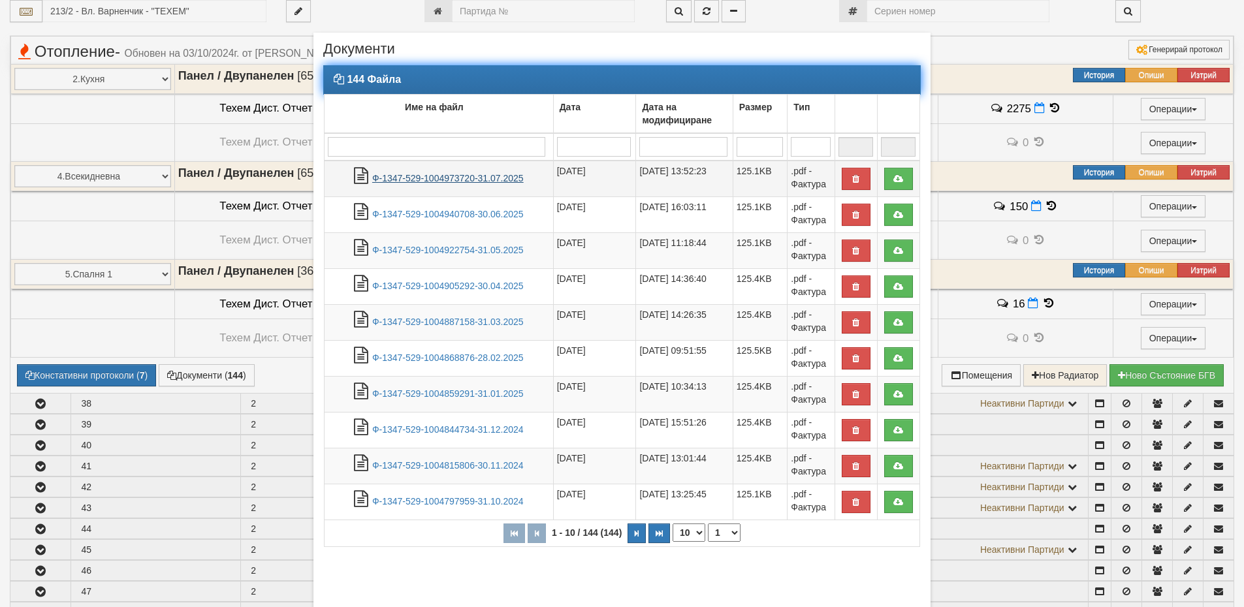
click at [509, 177] on link "Ф-1347-529-1004973720-31.07.2025" at bounding box center [448, 178] width 152 height 10
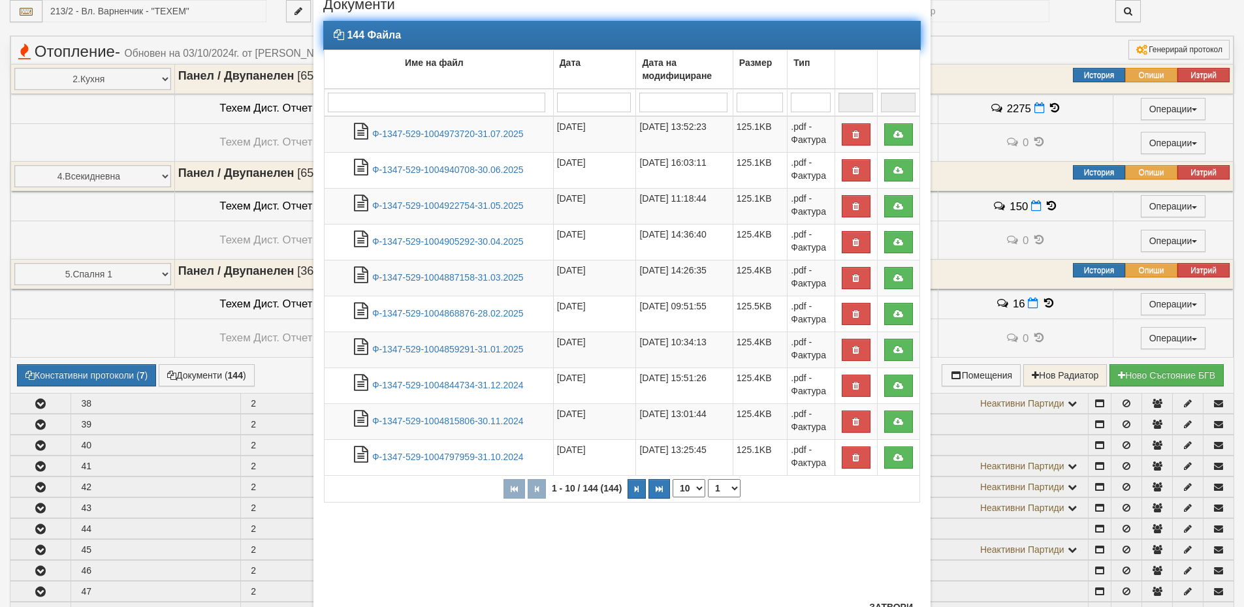
scroll to position [97, 0]
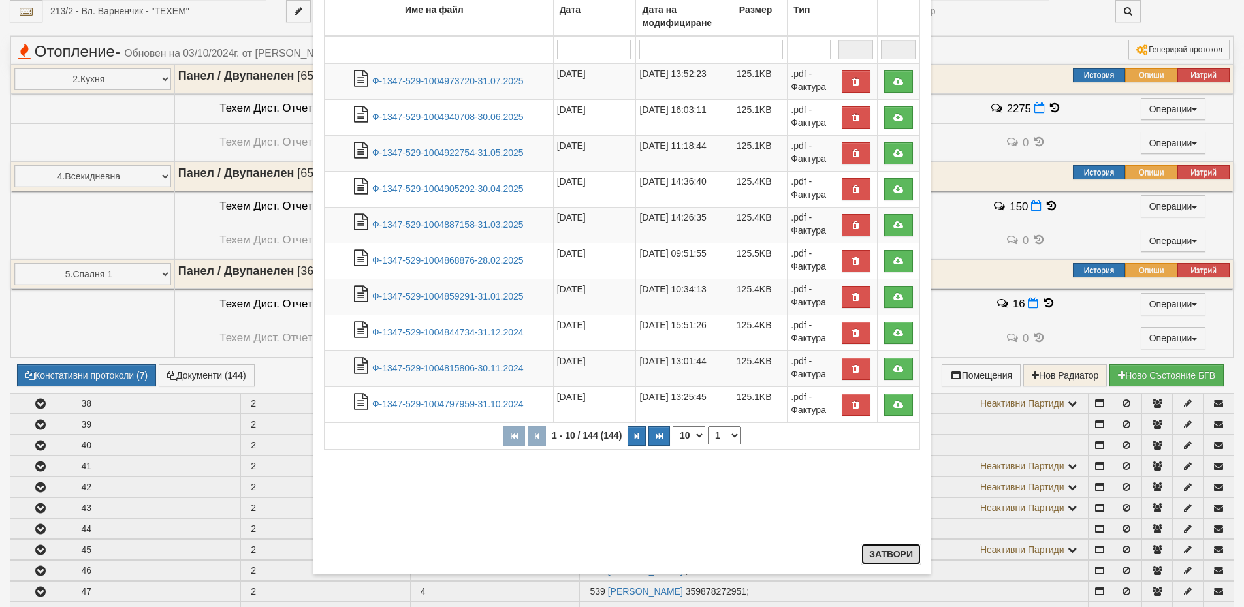
click at [875, 554] on button "Затвори" at bounding box center [891, 554] width 59 height 21
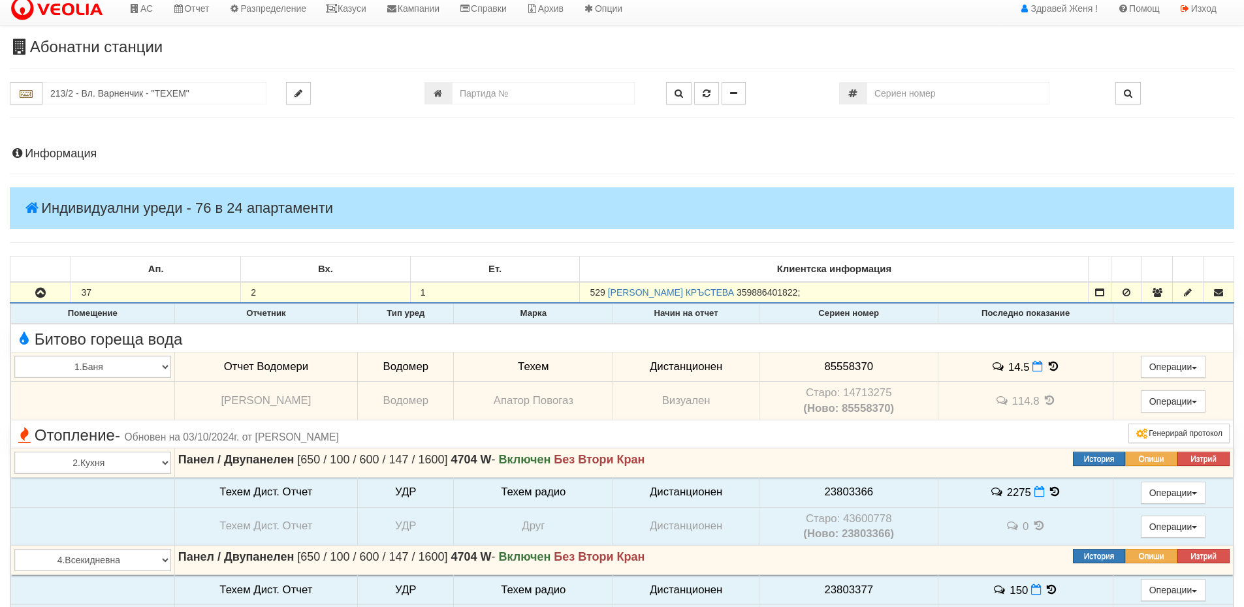
scroll to position [0, 0]
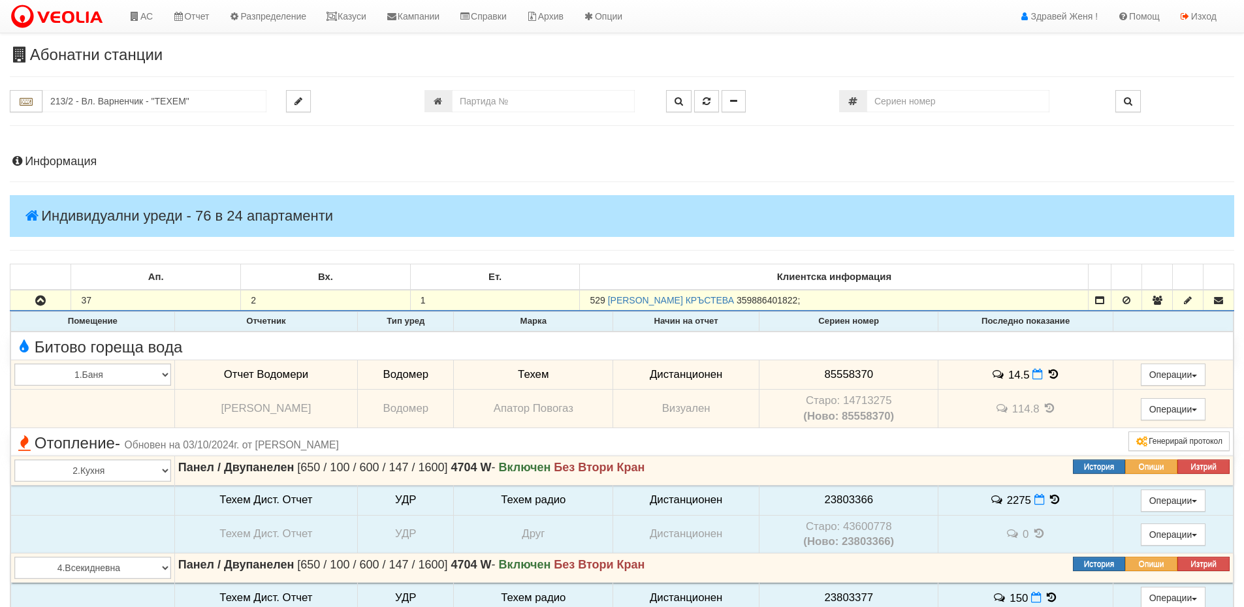
click at [1054, 374] on icon at bounding box center [1053, 374] width 14 height 11
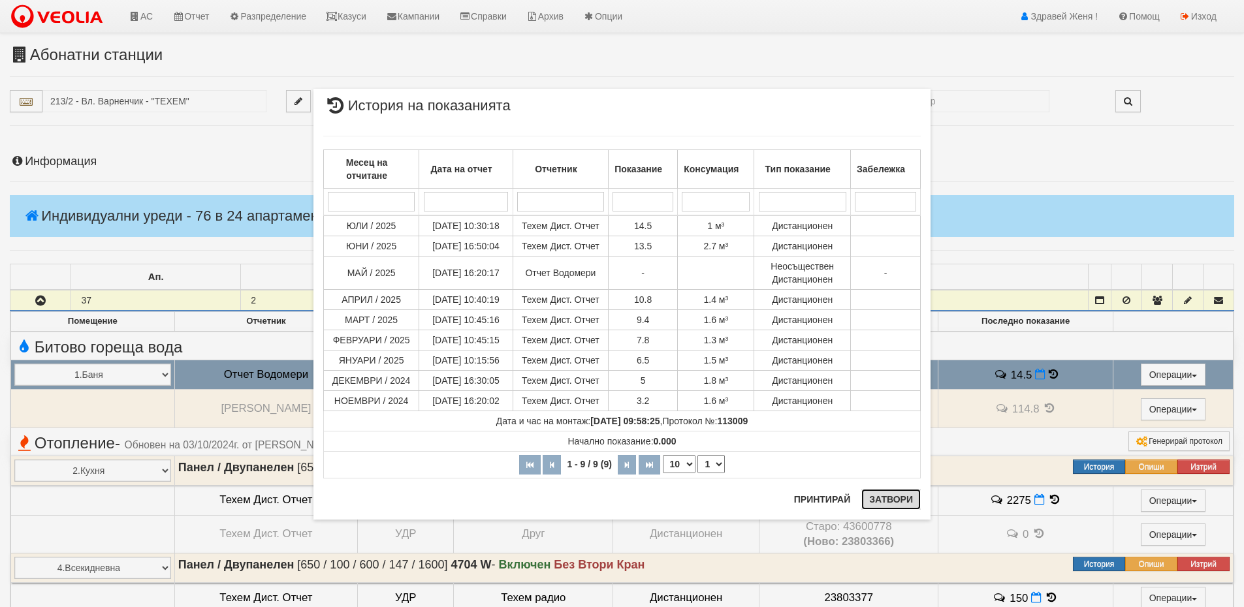
click at [889, 502] on button "Затвори" at bounding box center [891, 499] width 59 height 21
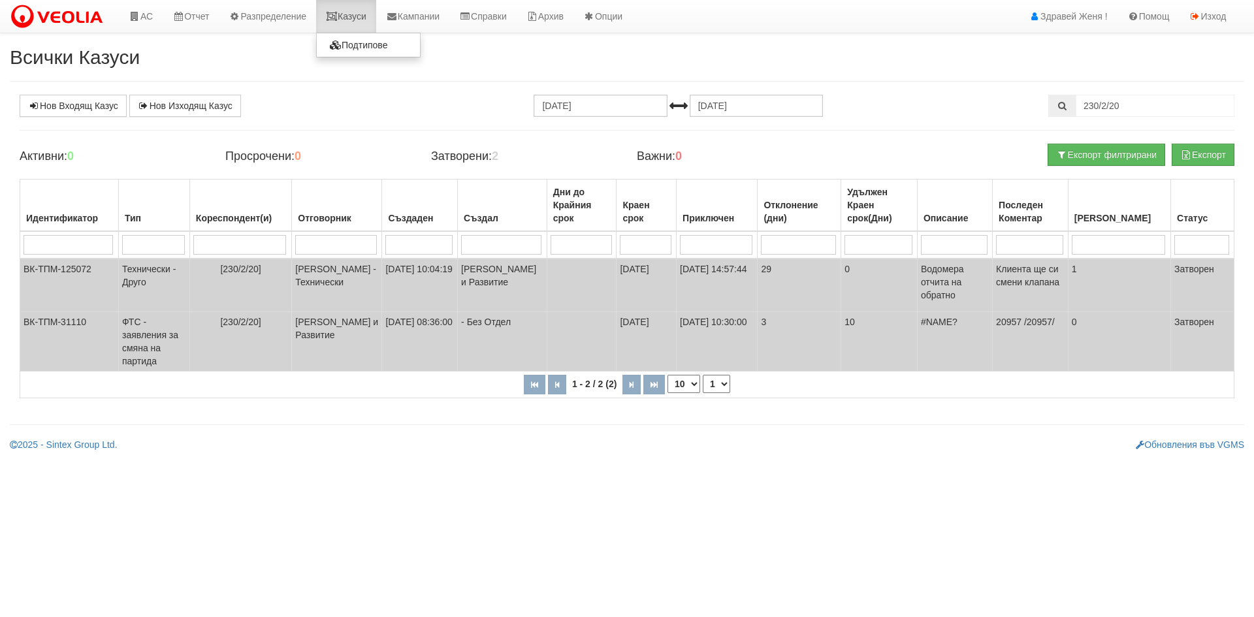
click at [366, 7] on link "Казуси" at bounding box center [346, 16] width 60 height 33
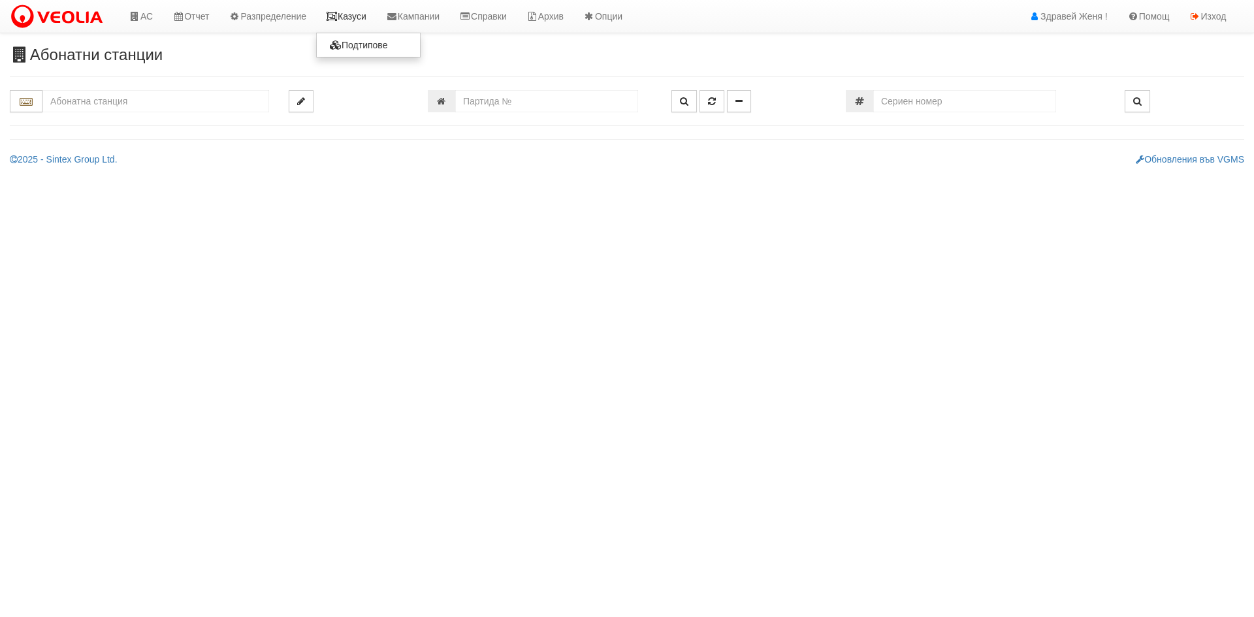
click at [338, 19] on icon at bounding box center [332, 16] width 12 height 9
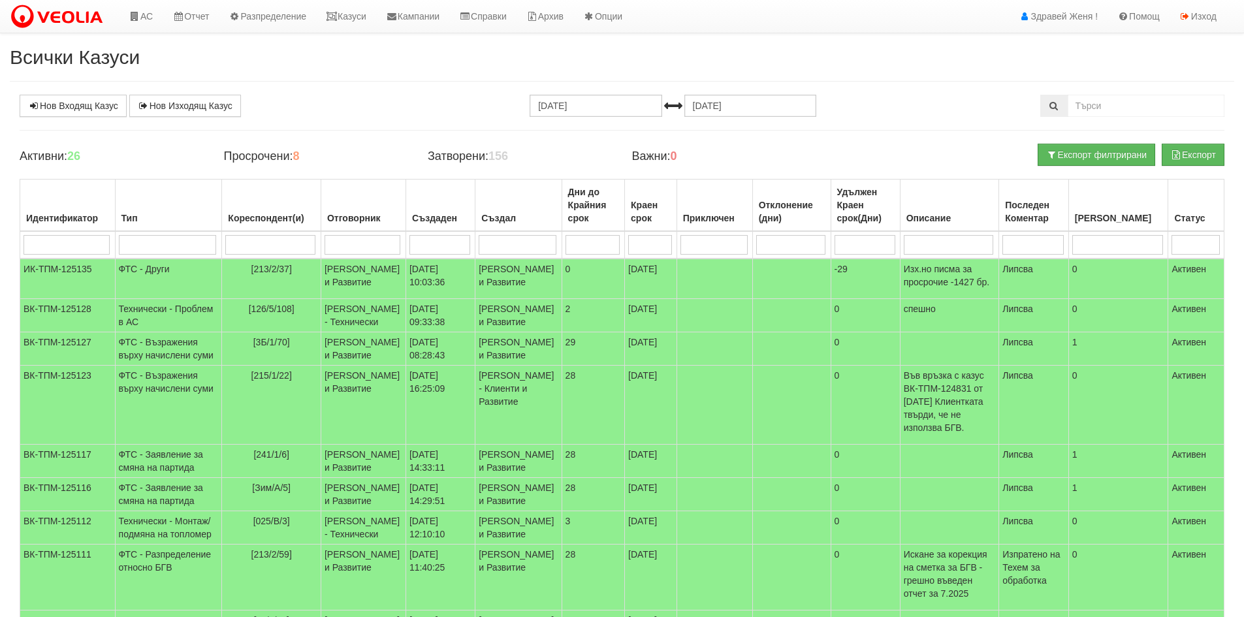
click at [479, 154] on h4 "Затворени: 156" at bounding box center [520, 156] width 184 height 13
click at [654, 155] on h4 "Важни: 0" at bounding box center [724, 156] width 184 height 13
click at [360, 15] on link "Казуси" at bounding box center [346, 16] width 60 height 33
click at [982, 272] on p "Изх.но писма за просрочие -1427 бр." at bounding box center [950, 276] width 92 height 26
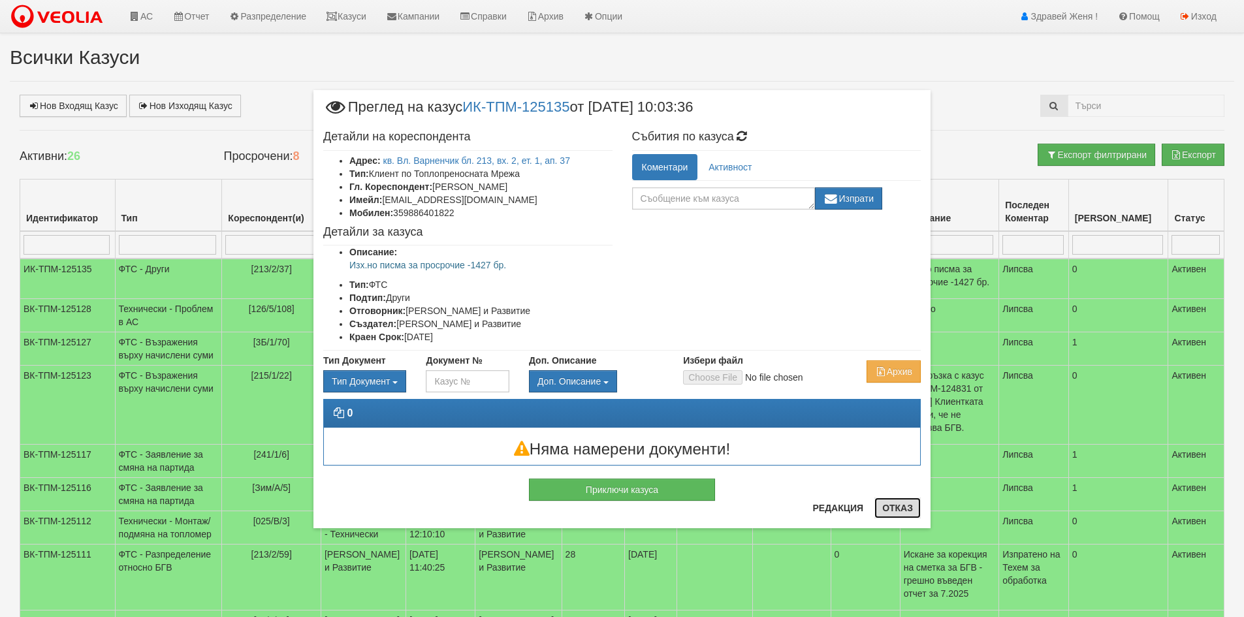
click at [894, 512] on button "Отказ" at bounding box center [898, 508] width 46 height 21
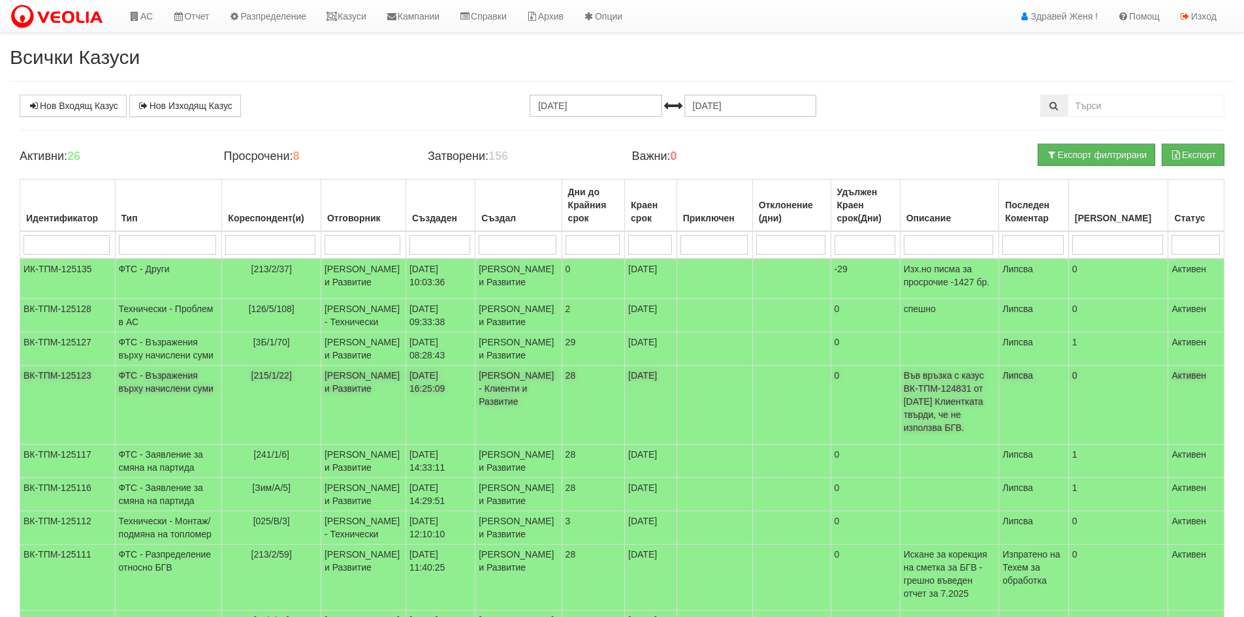
click at [327, 445] on td "[PERSON_NAME] и Развитие" at bounding box center [363, 405] width 85 height 79
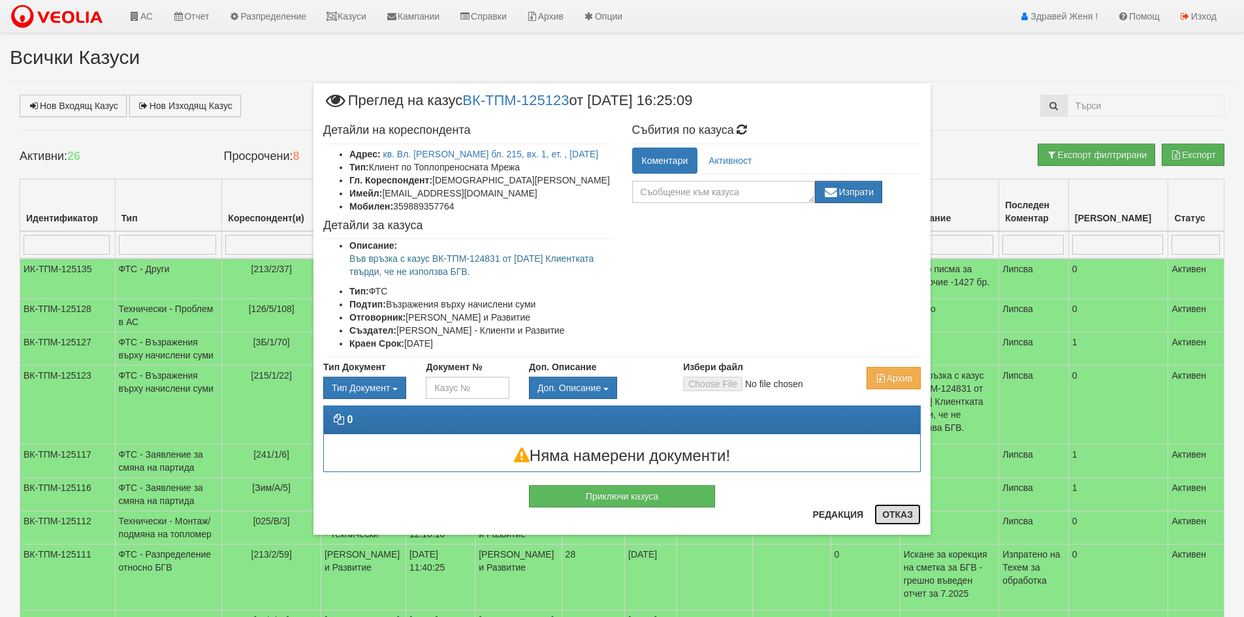
click at [896, 511] on button "Отказ" at bounding box center [898, 514] width 46 height 21
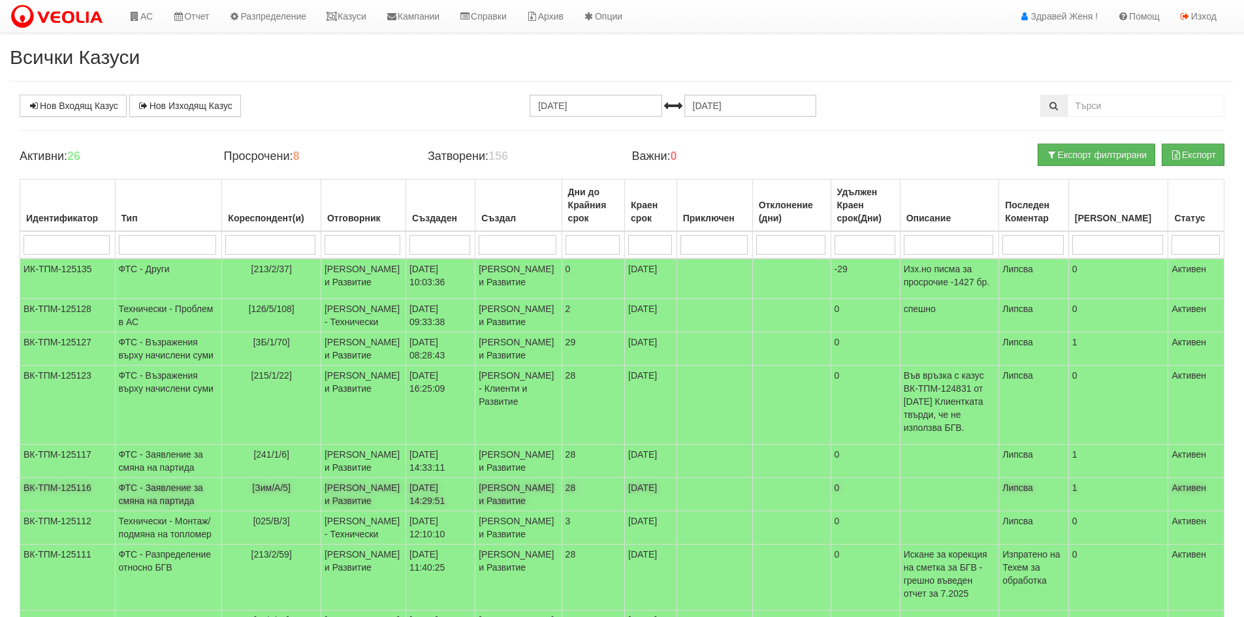
click at [252, 493] on span "[Зим/А/5]" at bounding box center [271, 488] width 39 height 10
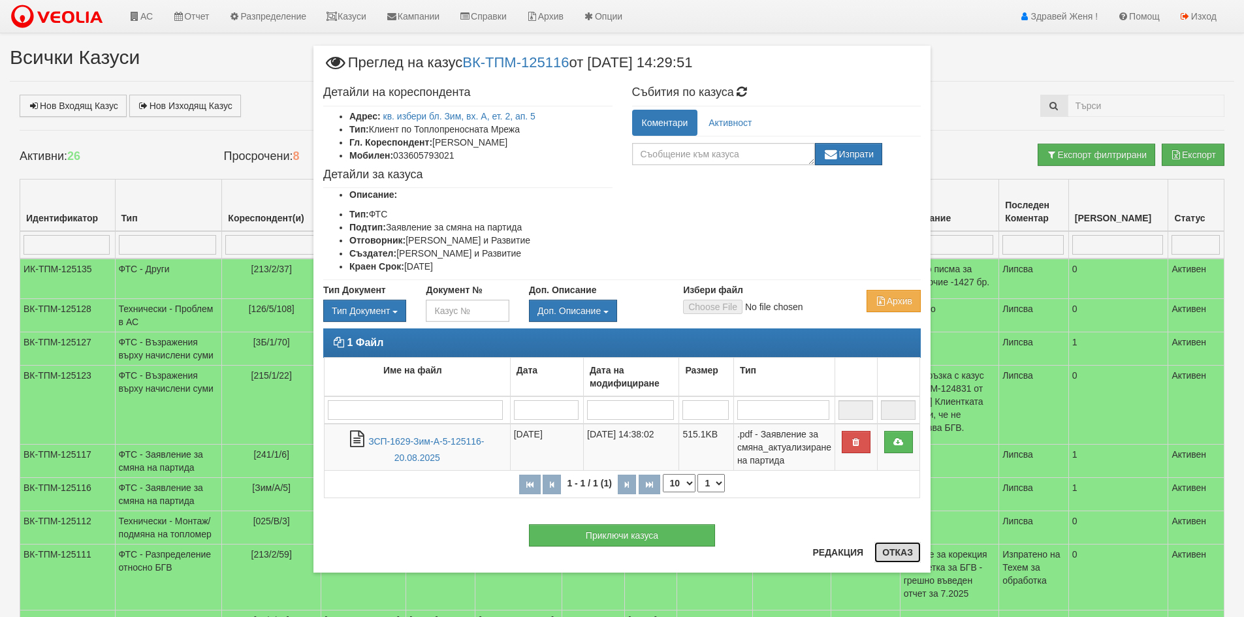
click at [893, 555] on button "Отказ" at bounding box center [898, 552] width 46 height 21
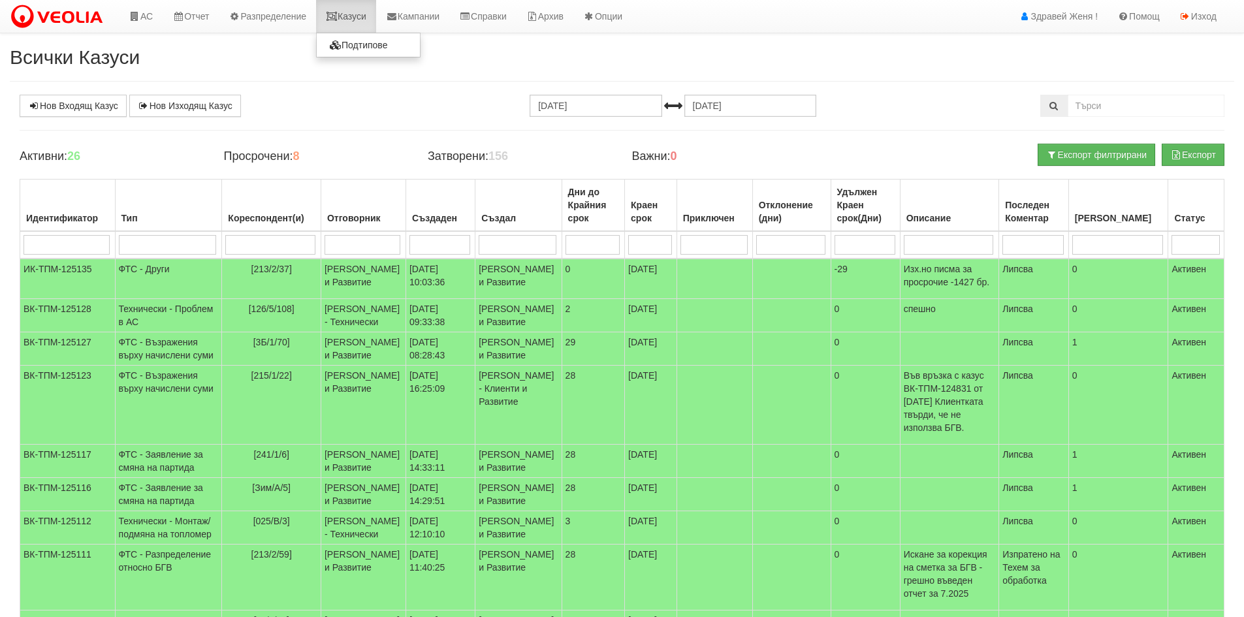
click at [360, 21] on link "Казуси" at bounding box center [346, 16] width 60 height 33
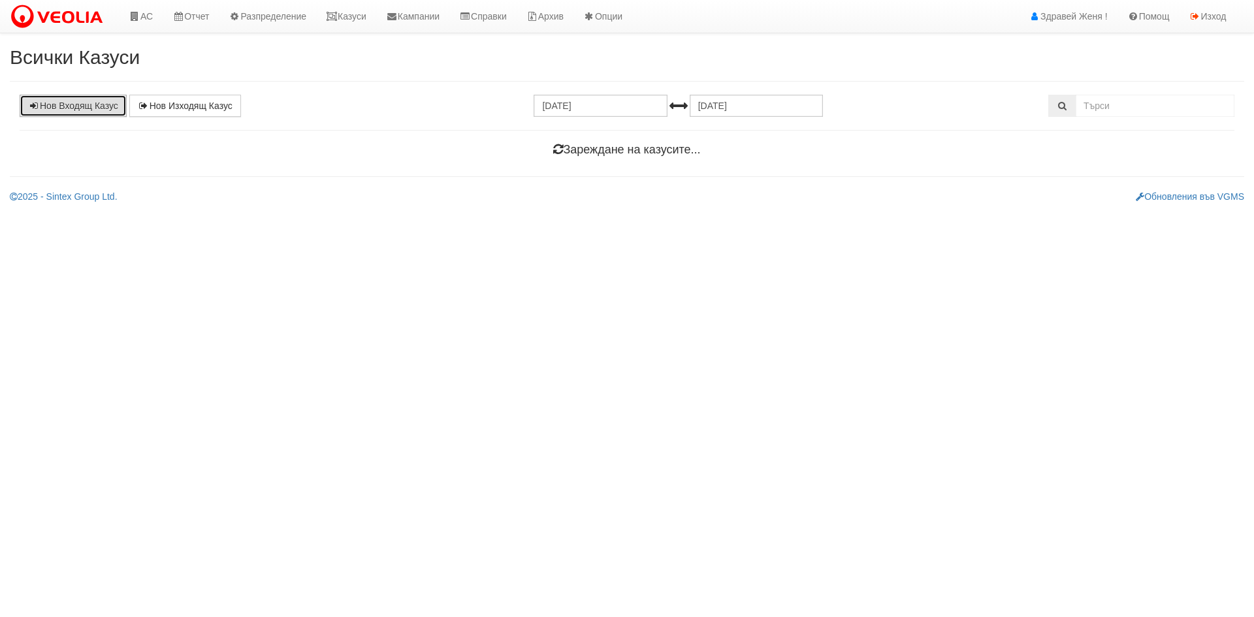
click at [56, 103] on link "Нов Входящ Казус" at bounding box center [73, 106] width 107 height 22
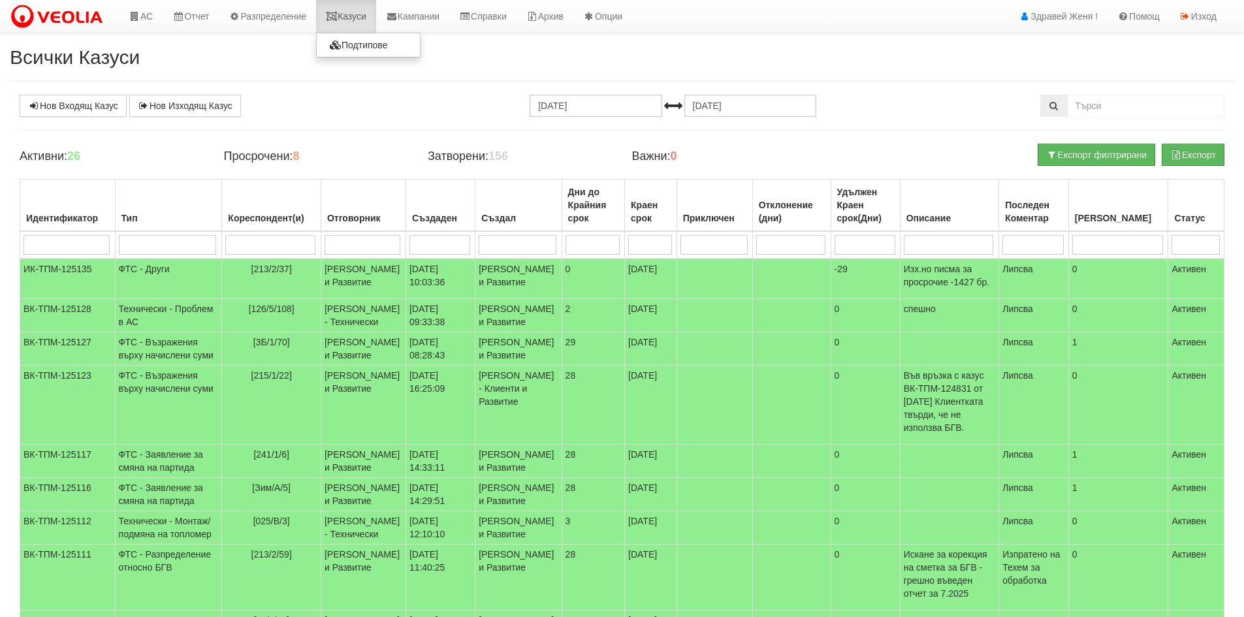
click at [338, 19] on icon at bounding box center [332, 16] width 12 height 9
click at [350, 18] on link "Казуси" at bounding box center [346, 16] width 60 height 33
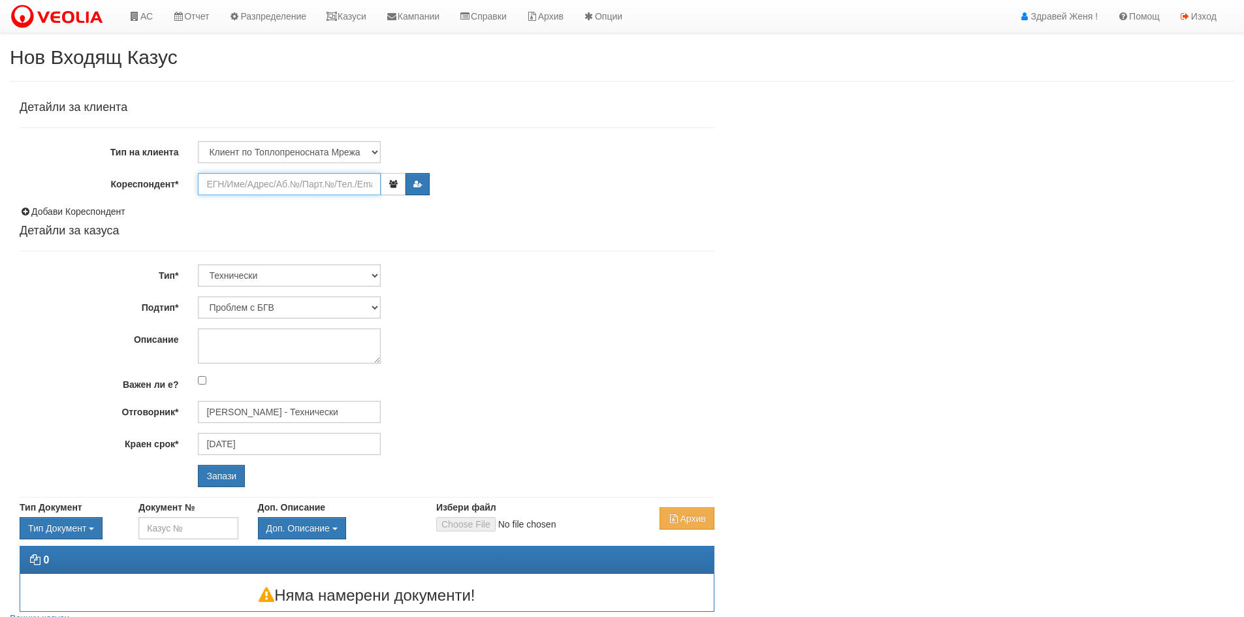
click at [274, 180] on input "Кореспондент*" at bounding box center [289, 184] width 183 height 22
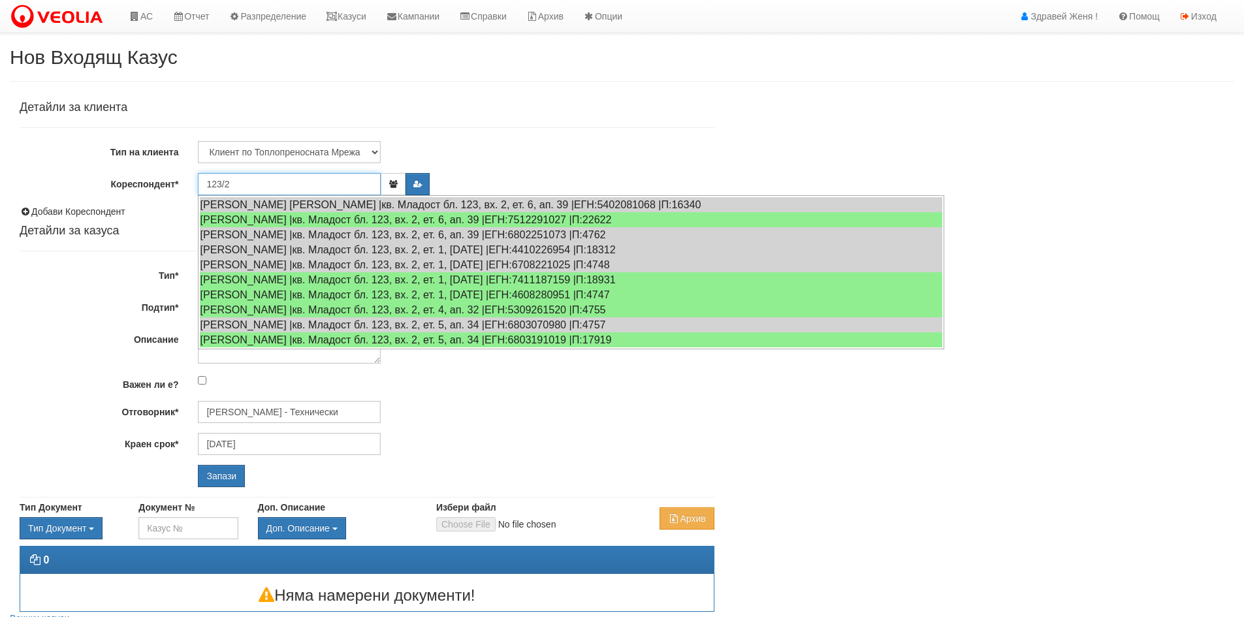
type input "123/2"
click at [198, 465] on input "Запази" at bounding box center [221, 476] width 47 height 22
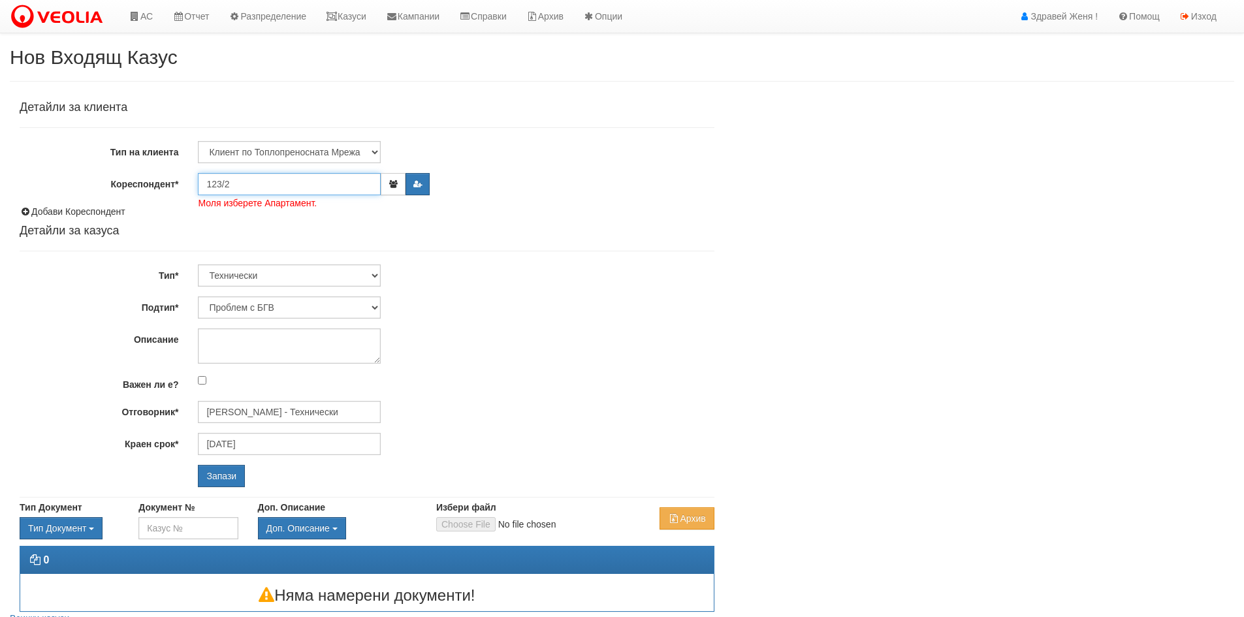
click at [240, 190] on input "123/2" at bounding box center [289, 184] width 183 height 22
click at [255, 204] on div "[PERSON_NAME] |кв. Младост бл. 123, вх. 2, ет. 5, ап. 36 |ЕГН:4304281080 |П:4759" at bounding box center [571, 205] width 744 height 16
type input "[PERSON_NAME]"
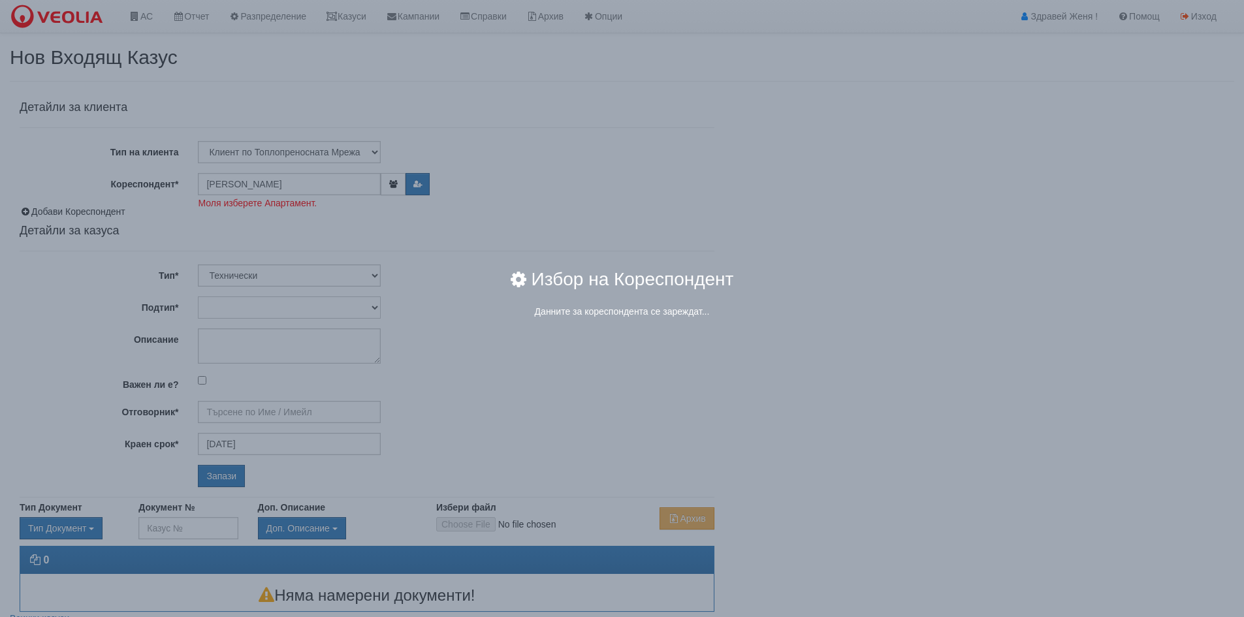
type input "[PERSON_NAME] - Технически"
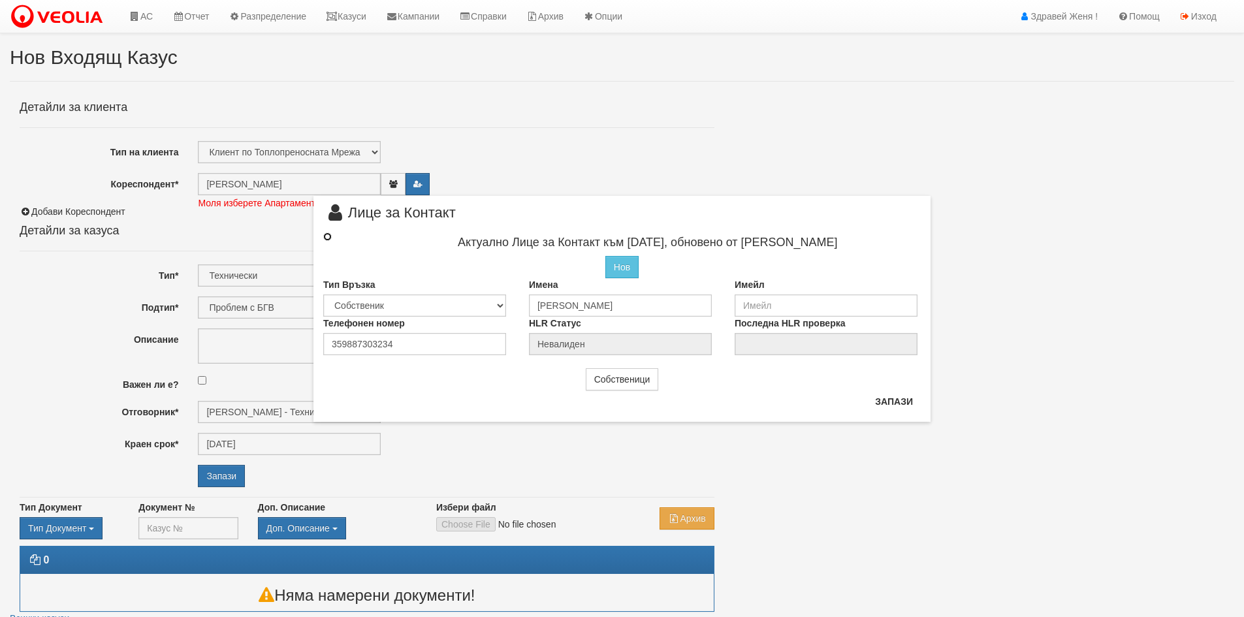
click at [327, 236] on input "radio" at bounding box center [327, 237] width 8 height 8
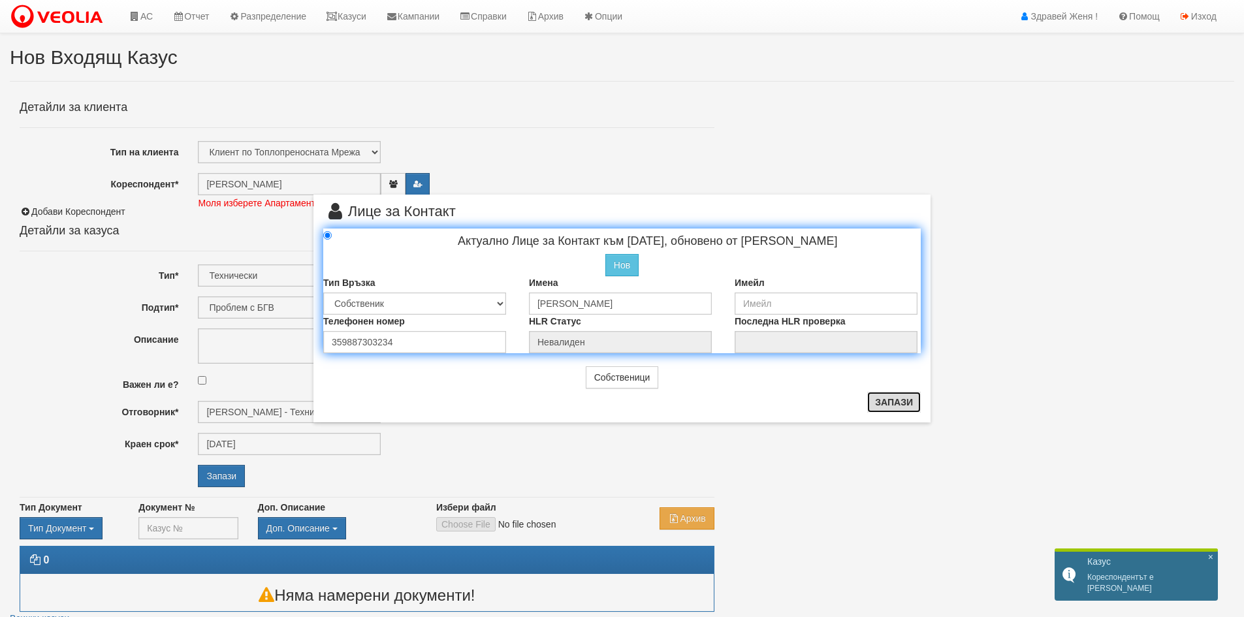
click at [892, 406] on button "Запази" at bounding box center [894, 402] width 54 height 21
radio input "true"
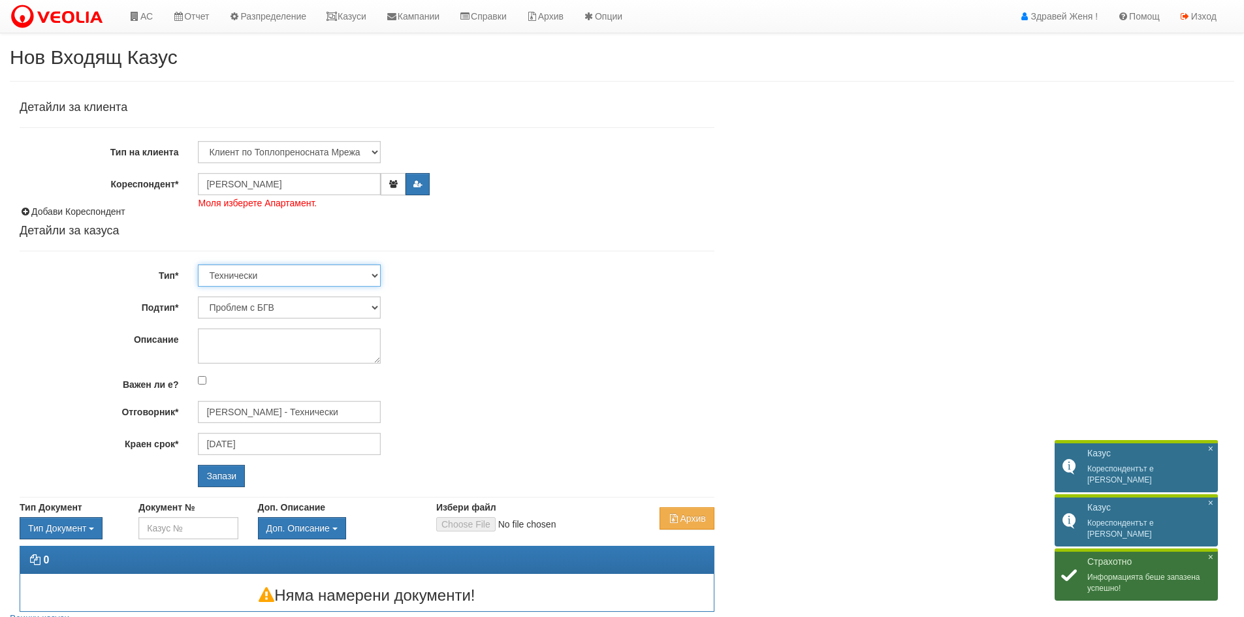
click at [369, 274] on select "Технически ФТС Търговски Административен Производствен Експлоатационен Финансов…" at bounding box center [289, 276] width 183 height 22
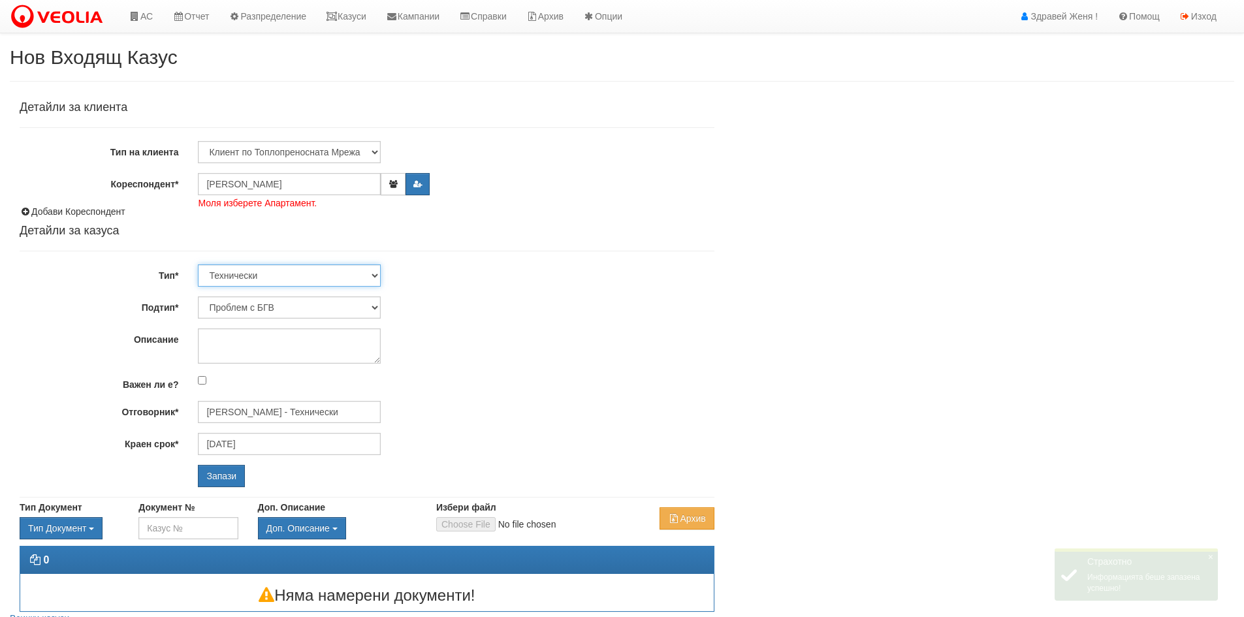
click at [198, 265] on select "Технически ФТС Търговски Административен Производствен Експлоатационен Финансов…" at bounding box center [289, 276] width 183 height 22
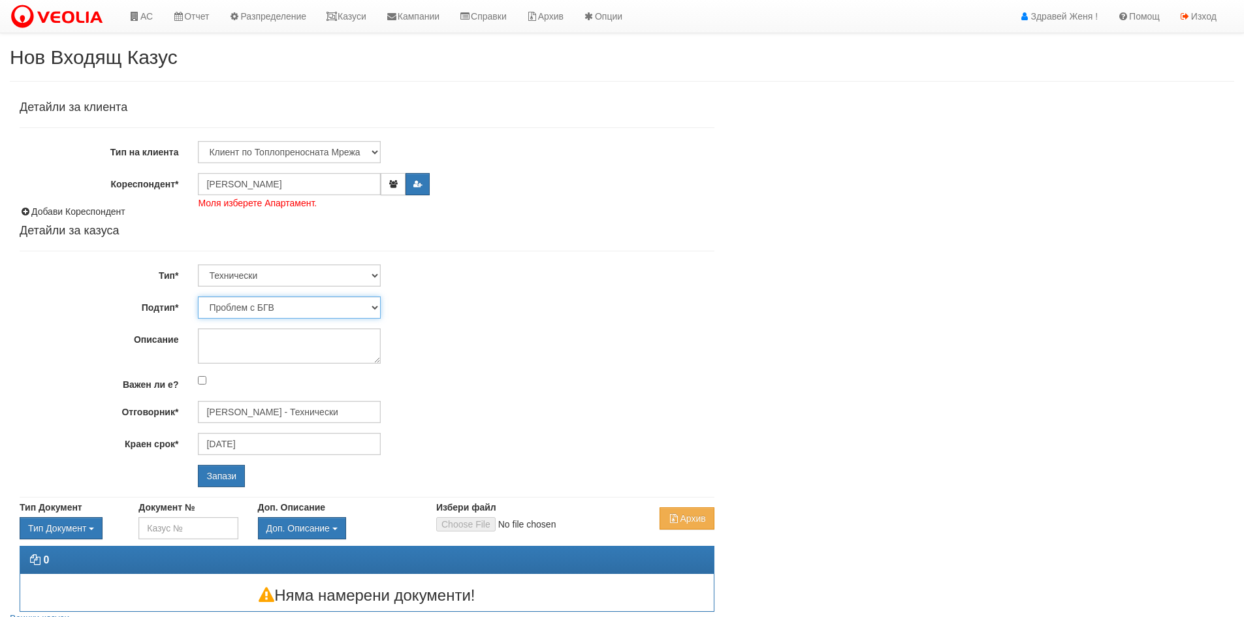
click at [374, 308] on select "Проблем с БГВ Теч ВОИ Теч БГВ Теч в АС Теч от водомер Проблем в АС Интервенция …" at bounding box center [289, 308] width 183 height 22
select select "Теч БГВ"
click at [198, 297] on select "Проблем с БГВ Теч ВОИ Теч БГВ Теч в АС Теч от водомер Проблем в АС Интервенция …" at bounding box center [289, 308] width 183 height 22
type input "[DATE]"
type input "[PERSON_NAME] - Технически"
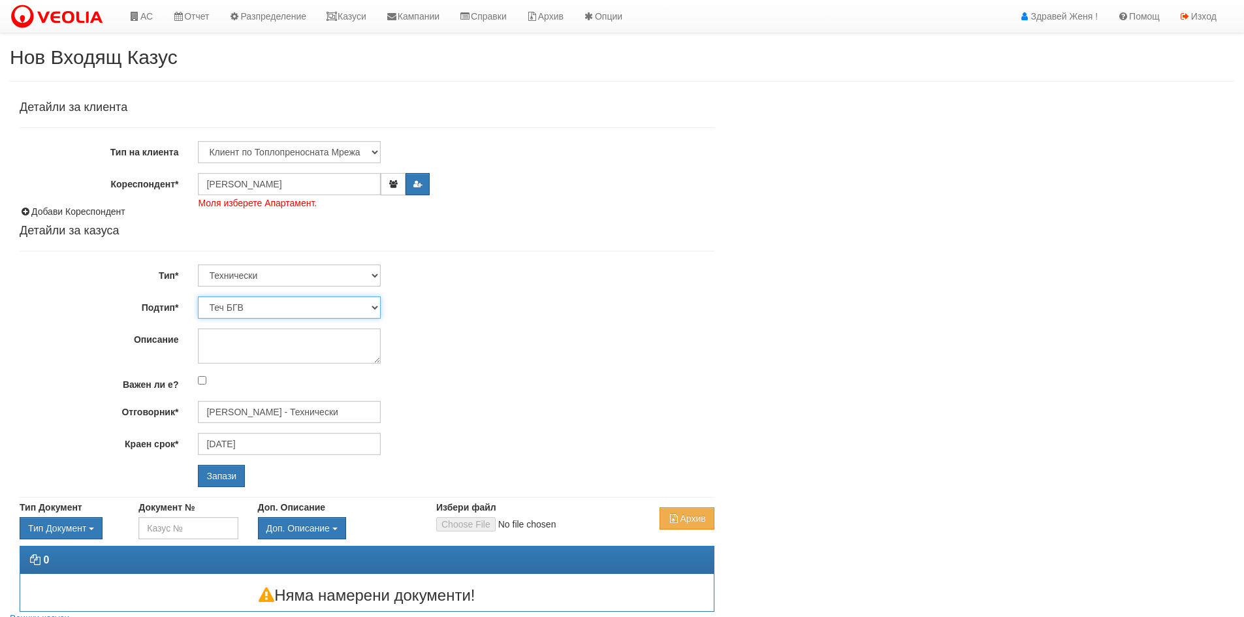
click at [376, 306] on select "Проблем с БГВ Теч ВОИ Теч БГВ Теч в АС Теч от водомер Проблем в АС Интервенция …" at bounding box center [289, 308] width 183 height 22
select select "Проблем в АС"
click at [198, 297] on select "Проблем с БГВ Теч ВОИ Теч БГВ Теч в АС Теч от водомер Проблем в АС Интервенция …" at bounding box center [289, 308] width 183 height 22
type input "[DATE]"
type input "[PERSON_NAME] - Технически"
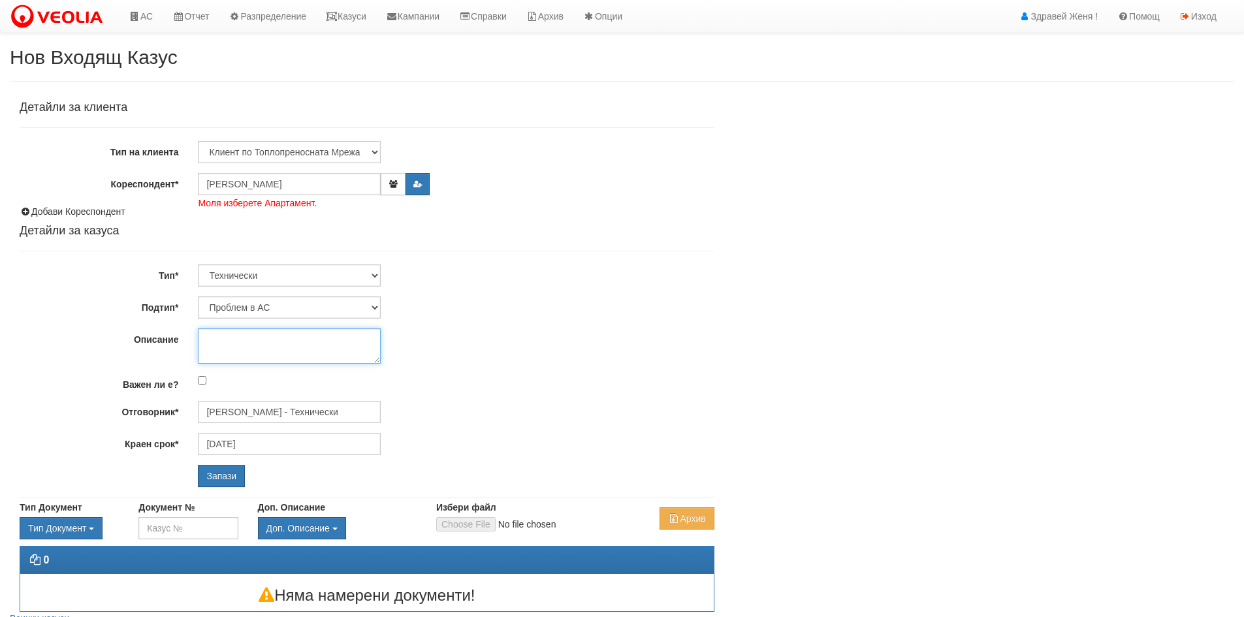
click at [287, 351] on textarea "Описание" at bounding box center [289, 346] width 183 height 35
click at [296, 355] on textarea "Описание" at bounding box center [289, 346] width 183 height 35
type textarea "В"
click at [339, 182] on input "РУСИ БОРИСОВ РУСЕВ" at bounding box center [289, 184] width 183 height 22
click at [223, 341] on textarea "В" at bounding box center [289, 346] width 183 height 35
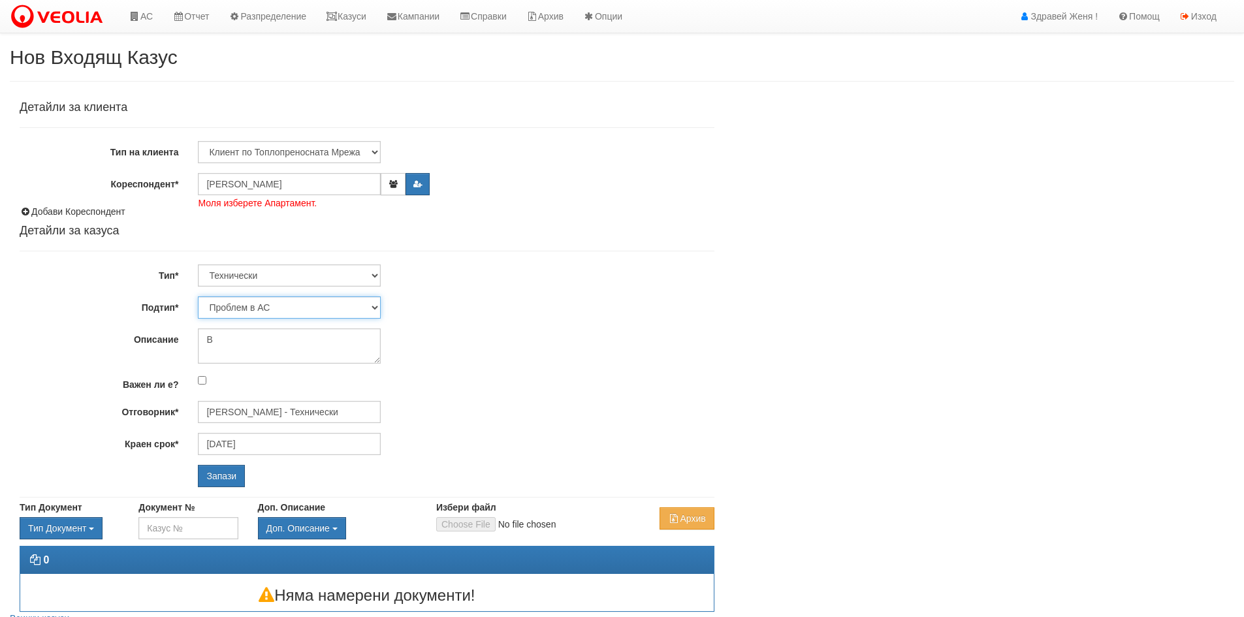
drag, startPoint x: 376, startPoint y: 306, endPoint x: 382, endPoint y: 309, distance: 7.0
click at [376, 306] on select "Проблем с БГВ Теч ВОИ Теч БГВ Теч в АС Теч от водомер Проблем в АС Интервенция …" at bounding box center [289, 308] width 183 height 22
select select "Проблем с БГВ"
click at [198, 297] on select "Проблем с БГВ Теч ВОИ Теч БГВ Теч в АС Теч от водомер Проблем в АС Интервенция …" at bounding box center [289, 308] width 183 height 22
type input "[DATE]"
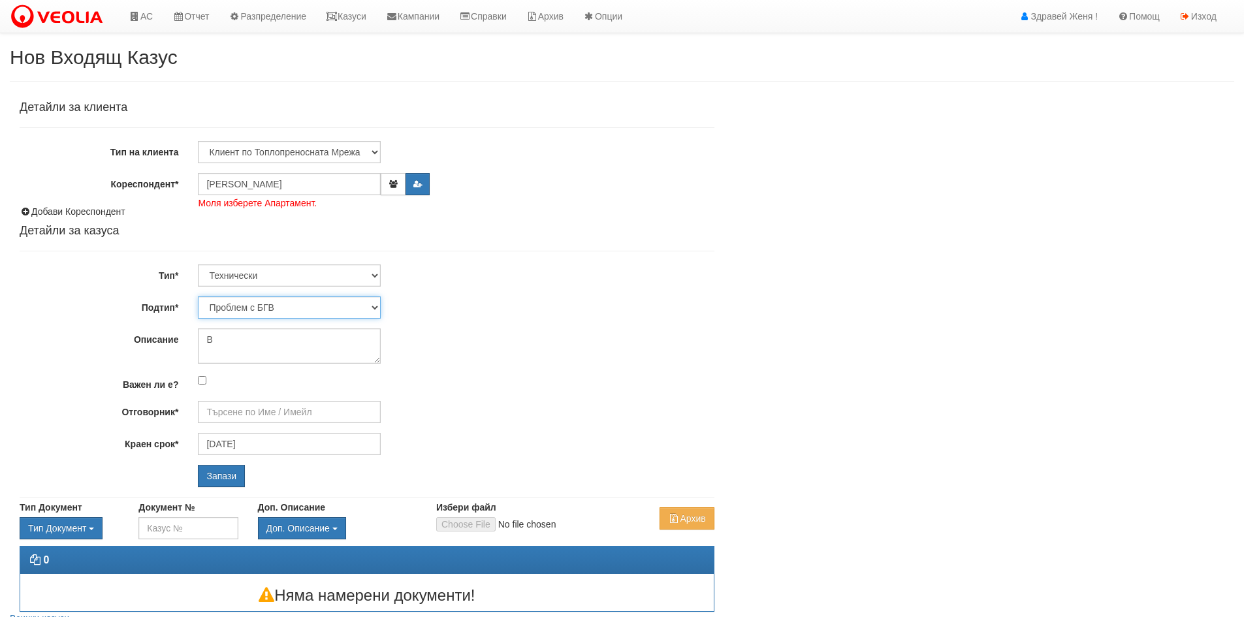
type input "[PERSON_NAME] - Технически"
click at [217, 344] on textarea "В" at bounding box center [289, 346] width 183 height 35
type textarea "В"
click at [221, 479] on input "Запази" at bounding box center [221, 476] width 47 height 22
click at [218, 472] on input "Запази" at bounding box center [221, 476] width 47 height 22
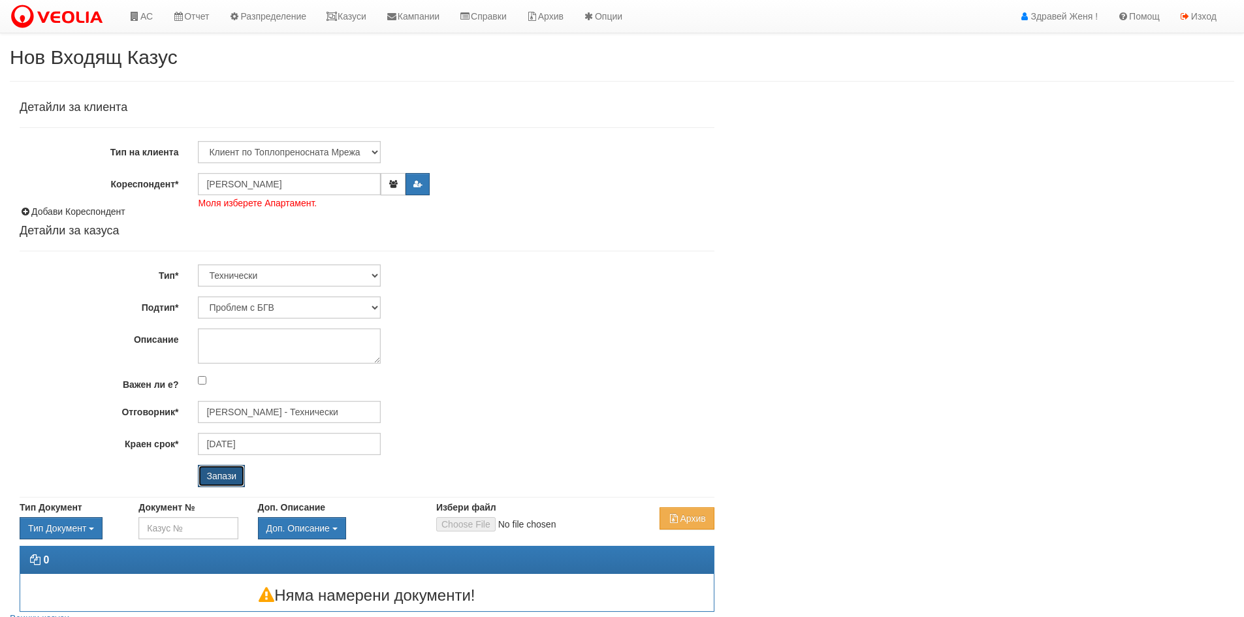
click at [224, 472] on input "Запази" at bounding box center [221, 476] width 47 height 22
click at [218, 480] on input "Запази" at bounding box center [221, 476] width 47 height 22
click at [398, 186] on button "button" at bounding box center [393, 184] width 24 height 22
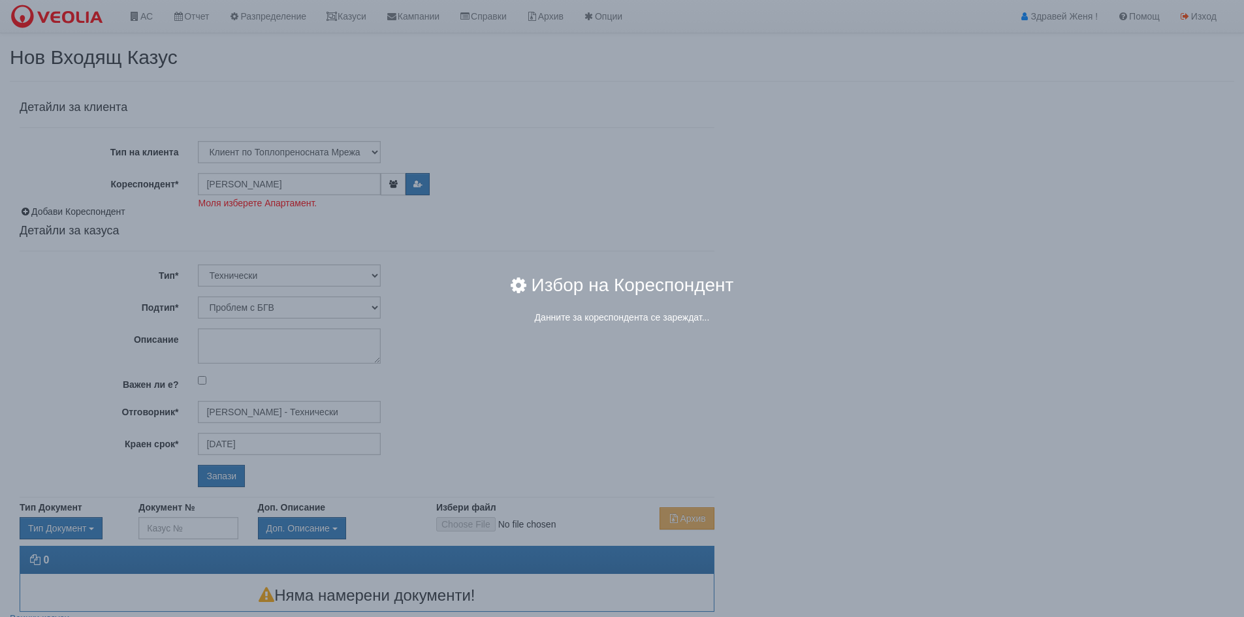
click at [542, 165] on div "× Избор на Кореспондент Данните за кореспондента се зареждат..." at bounding box center [622, 172] width 764 height 345
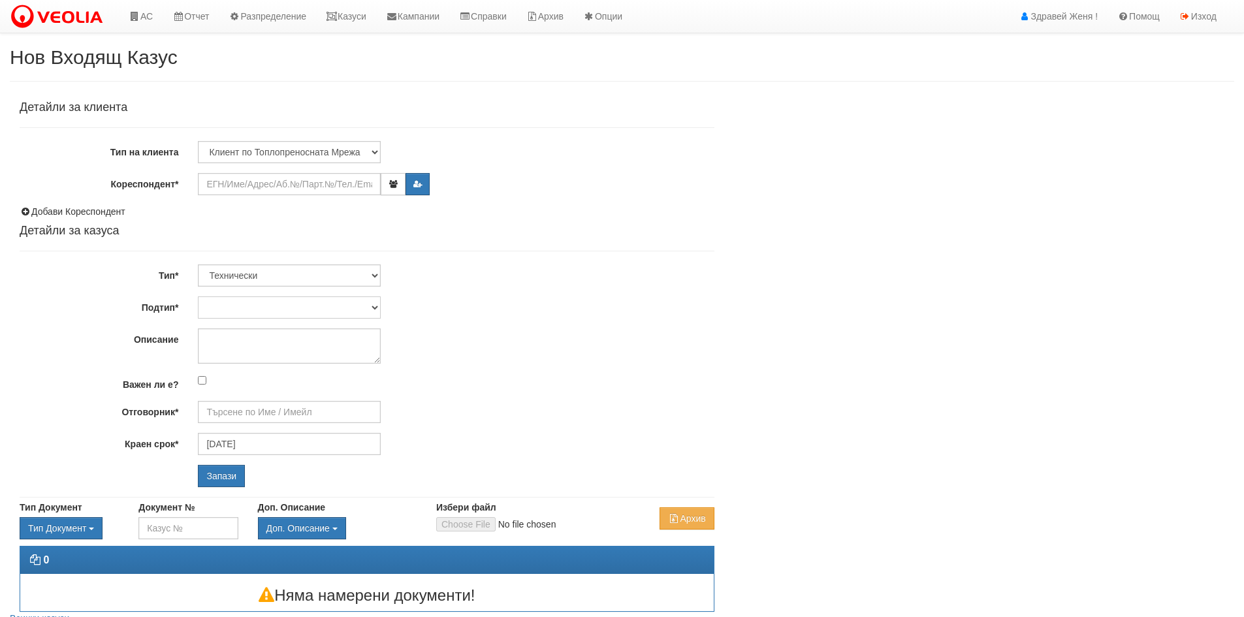
type input "[DATE]"
type input "[PERSON_NAME] - Технически"
